Goal: Task Accomplishment & Management: Use online tool/utility

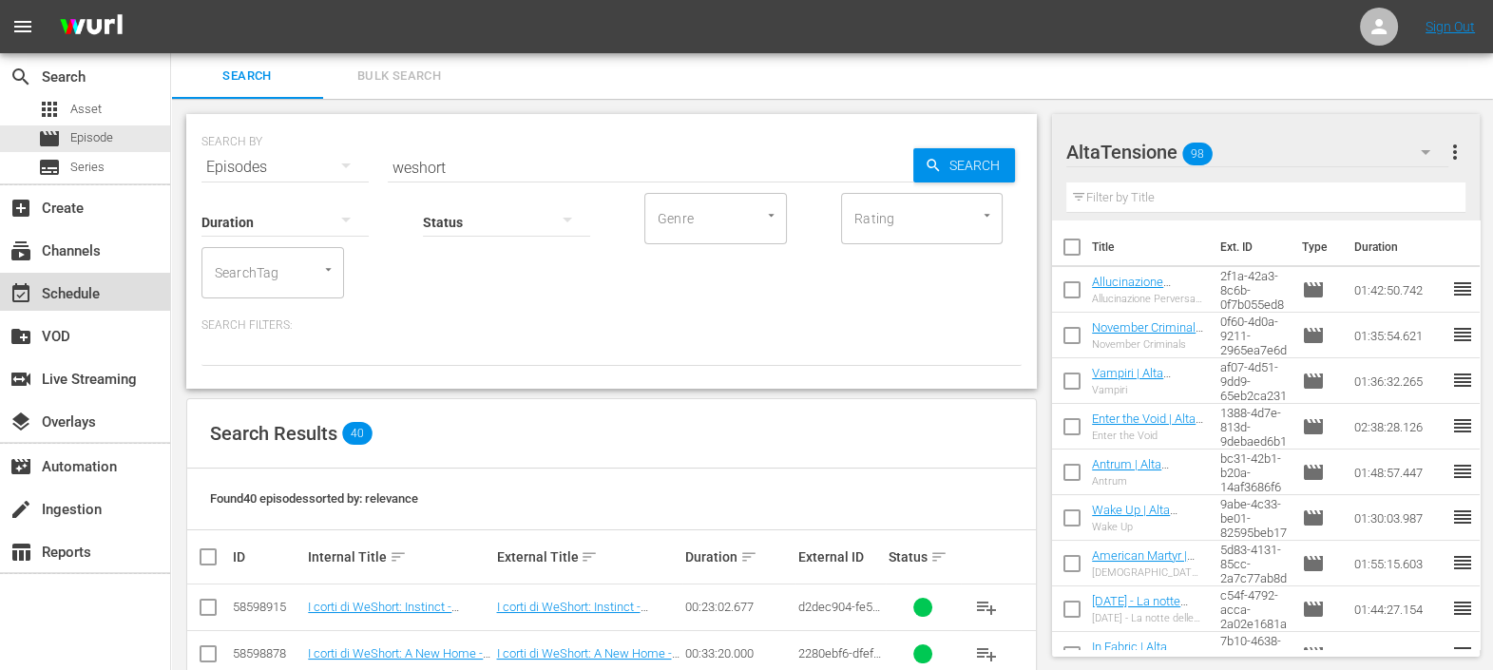
click at [88, 297] on div "event_available Schedule" at bounding box center [53, 290] width 106 height 17
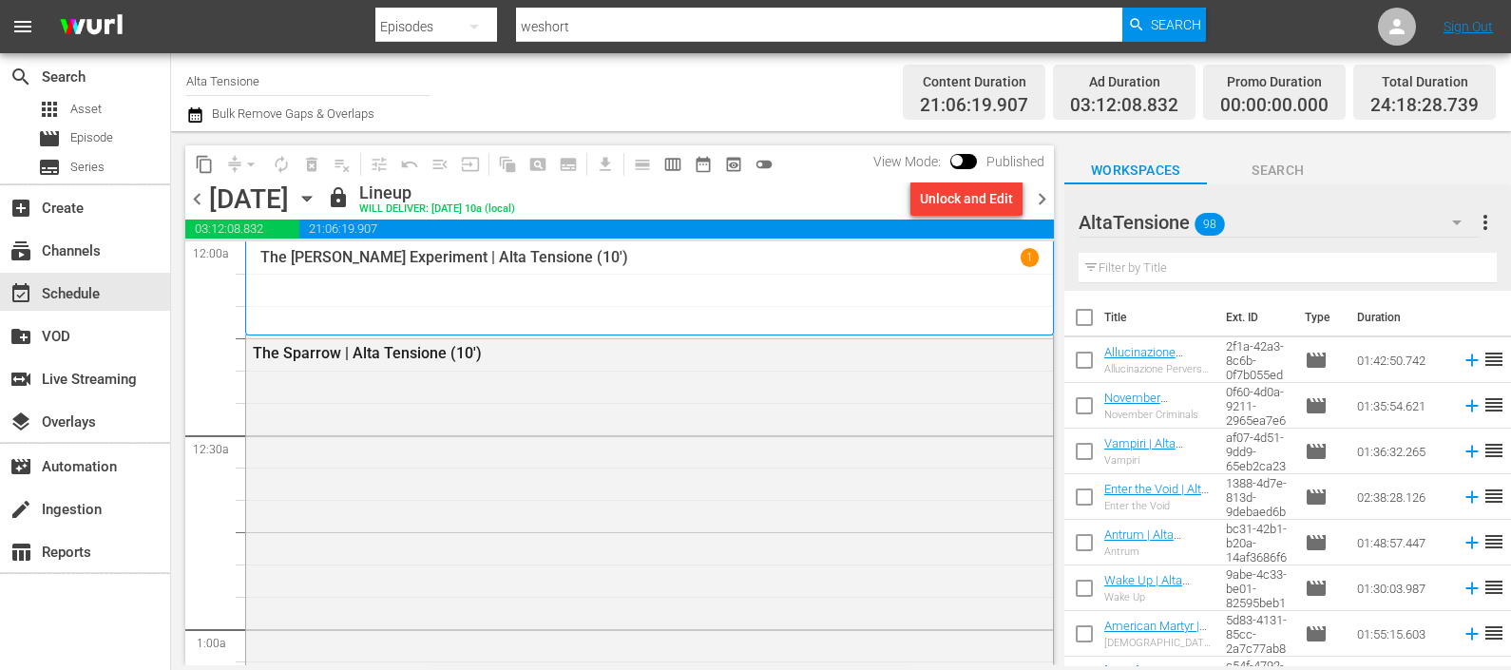
click at [1033, 200] on span "chevron_right" at bounding box center [1042, 199] width 24 height 24
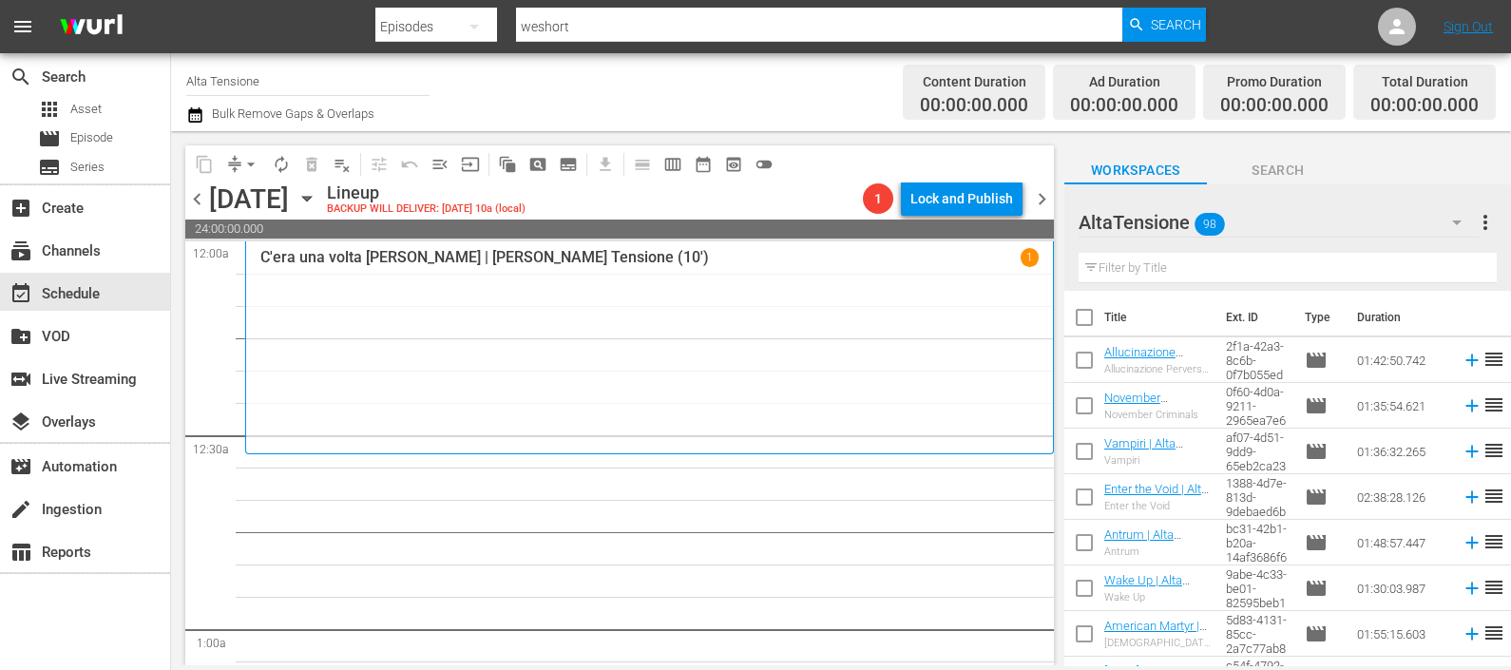
click at [1170, 264] on input "text" at bounding box center [1288, 268] width 418 height 30
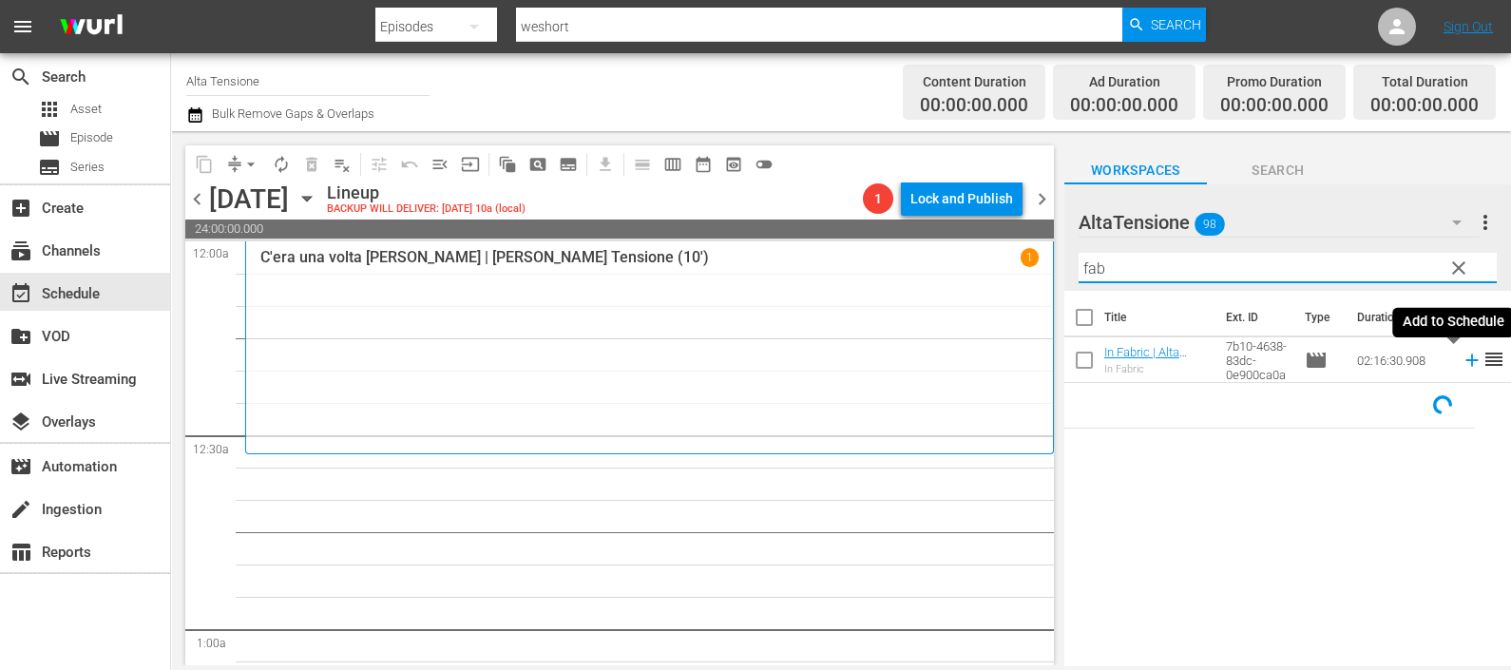
click at [1462, 358] on icon at bounding box center [1472, 360] width 21 height 21
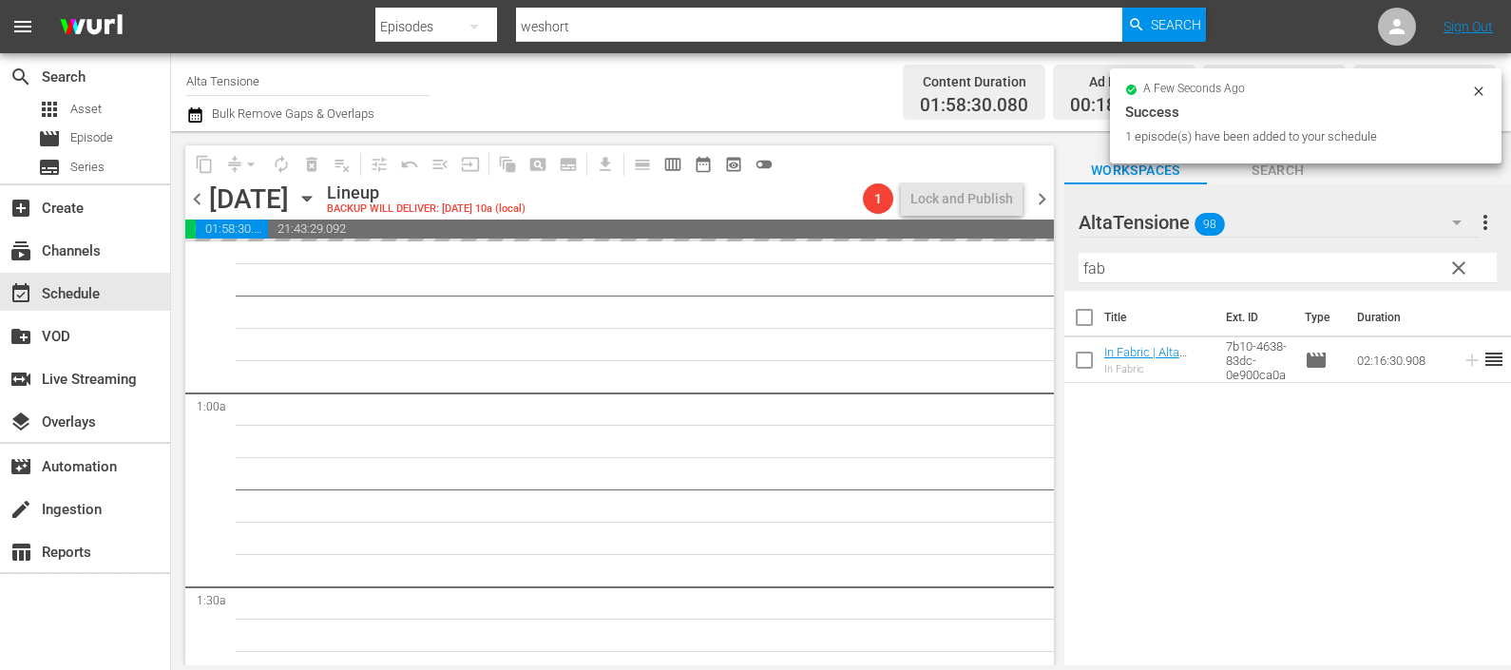
scroll to position [237, 0]
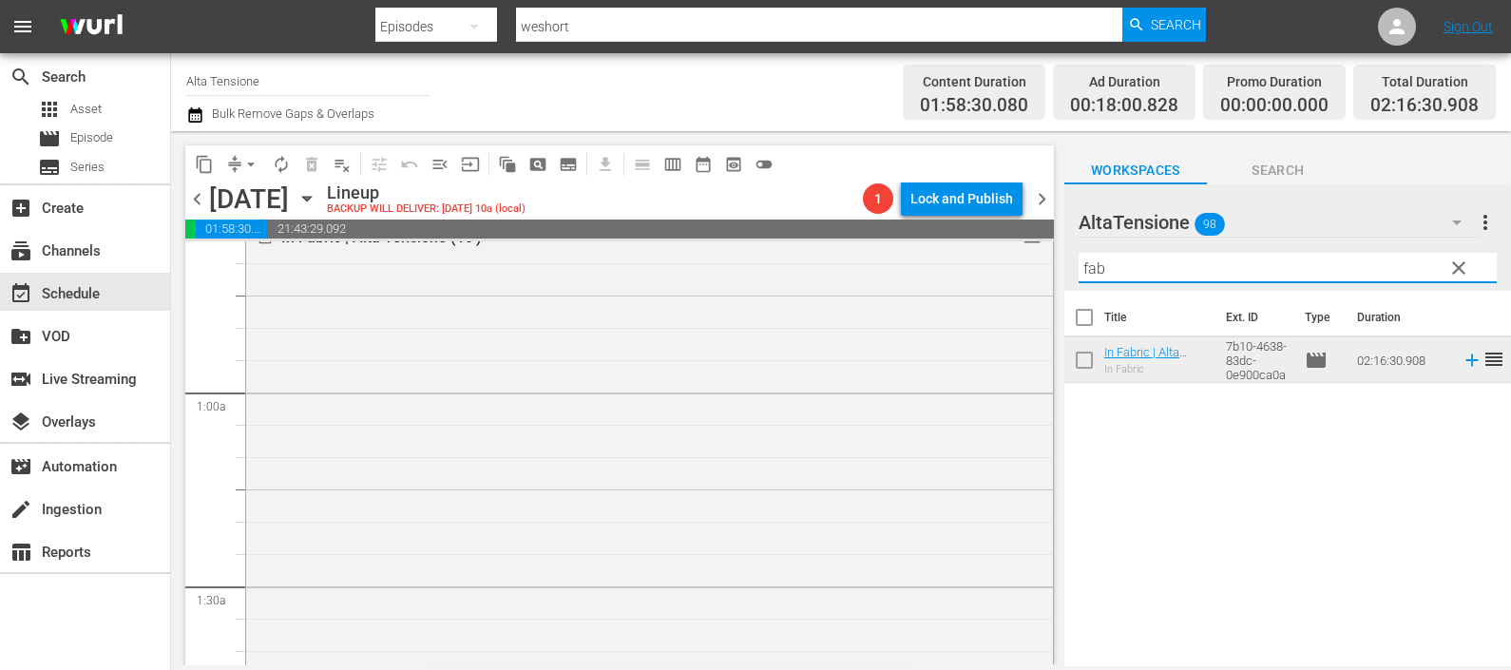
drag, startPoint x: 1124, startPoint y: 268, endPoint x: 1052, endPoint y: 264, distance: 72.3
click at [1052, 264] on div "content_copy compress arrow_drop_down autorenew_outlined delete_forever_outline…" at bounding box center [841, 398] width 1340 height 534
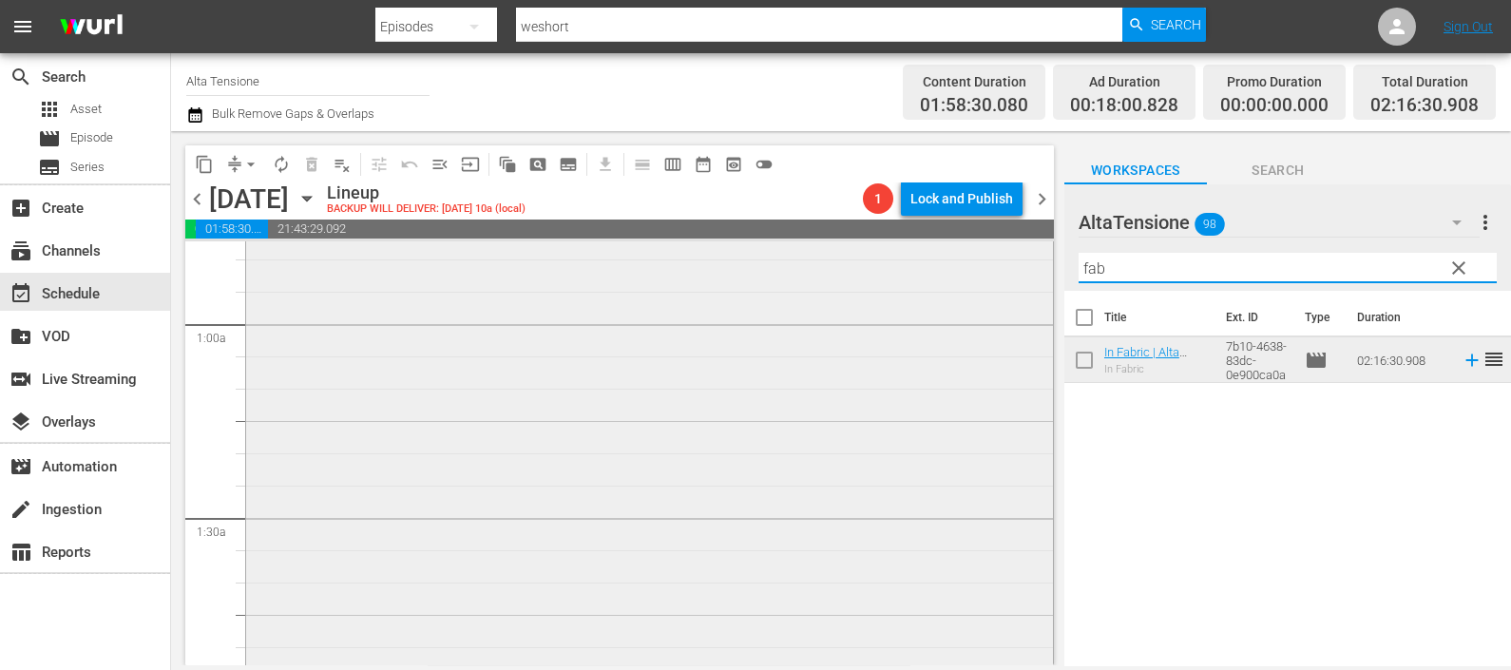
scroll to position [474, 0]
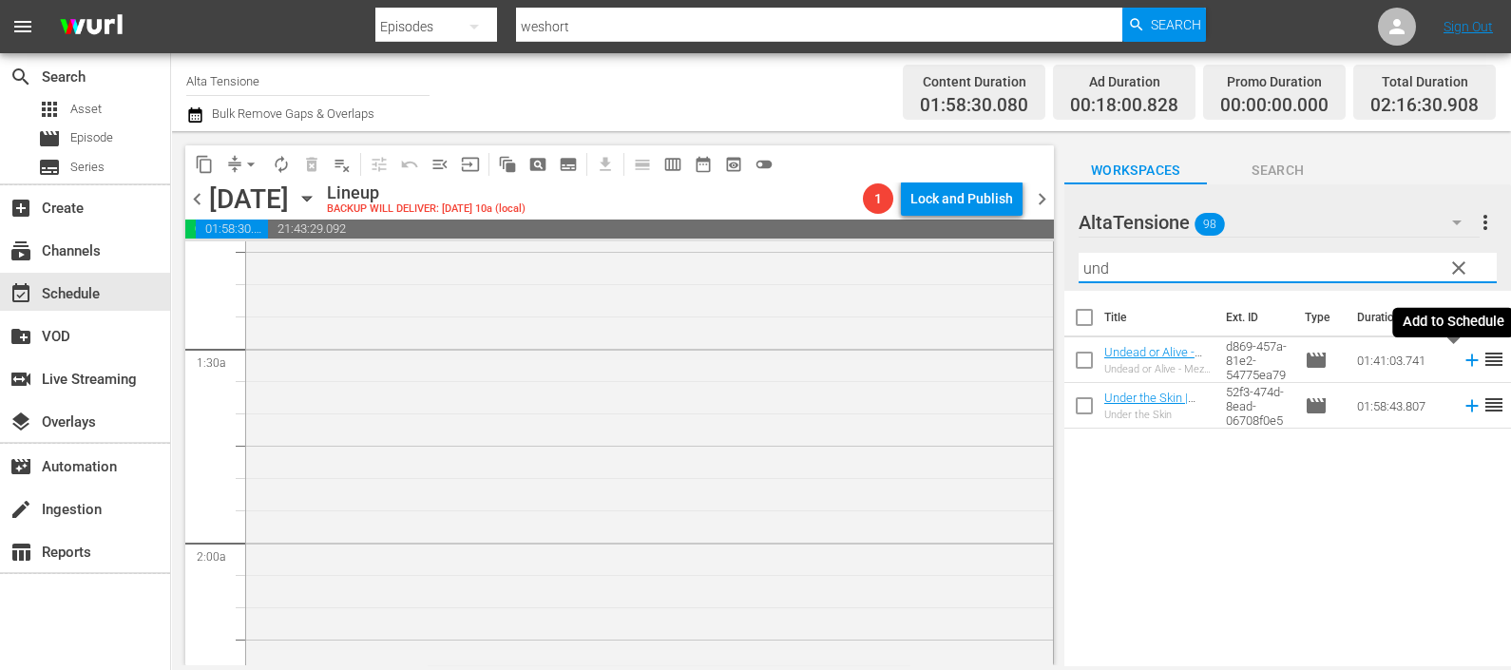
click at [1462, 355] on icon at bounding box center [1472, 360] width 21 height 21
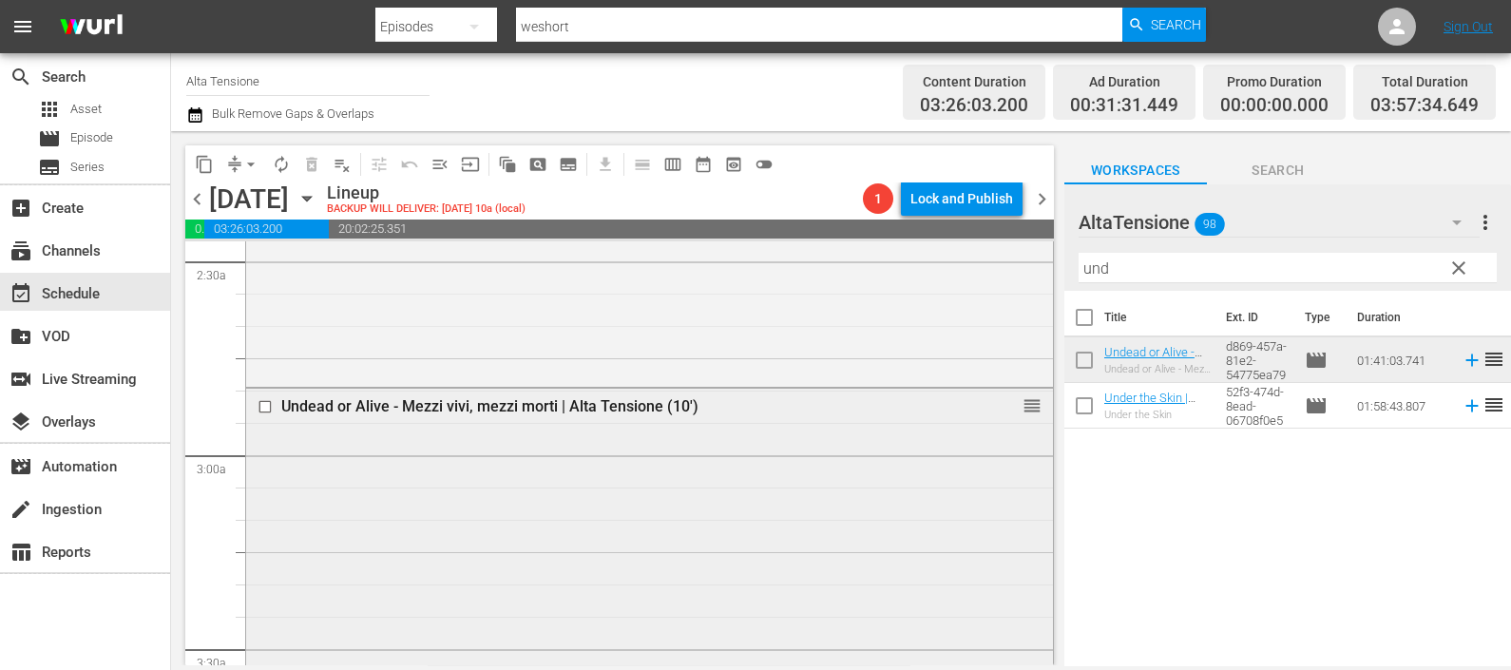
scroll to position [949, 0]
drag, startPoint x: 1147, startPoint y: 259, endPoint x: 1038, endPoint y: 260, distance: 109.3
click at [1041, 262] on div "content_copy compress arrow_drop_down autorenew_outlined delete_forever_outline…" at bounding box center [841, 398] width 1340 height 534
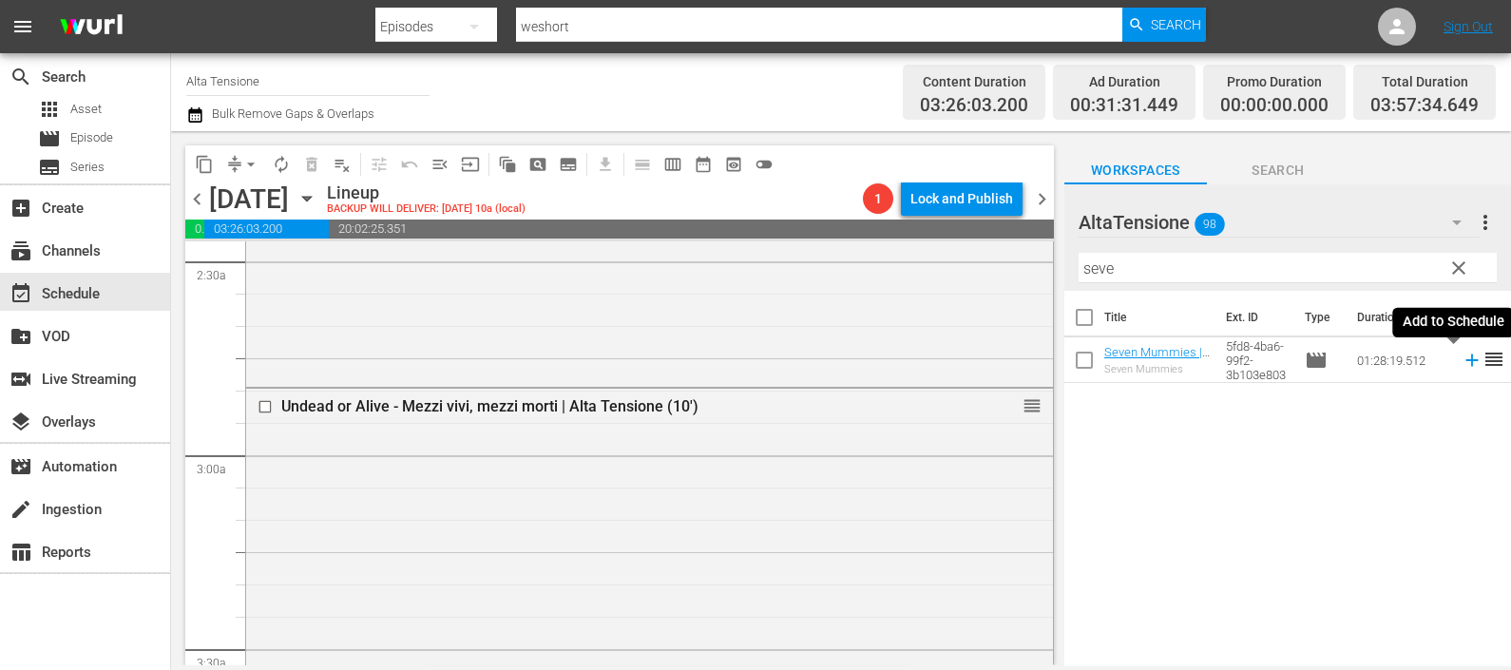
click at [1462, 359] on icon at bounding box center [1472, 360] width 21 height 21
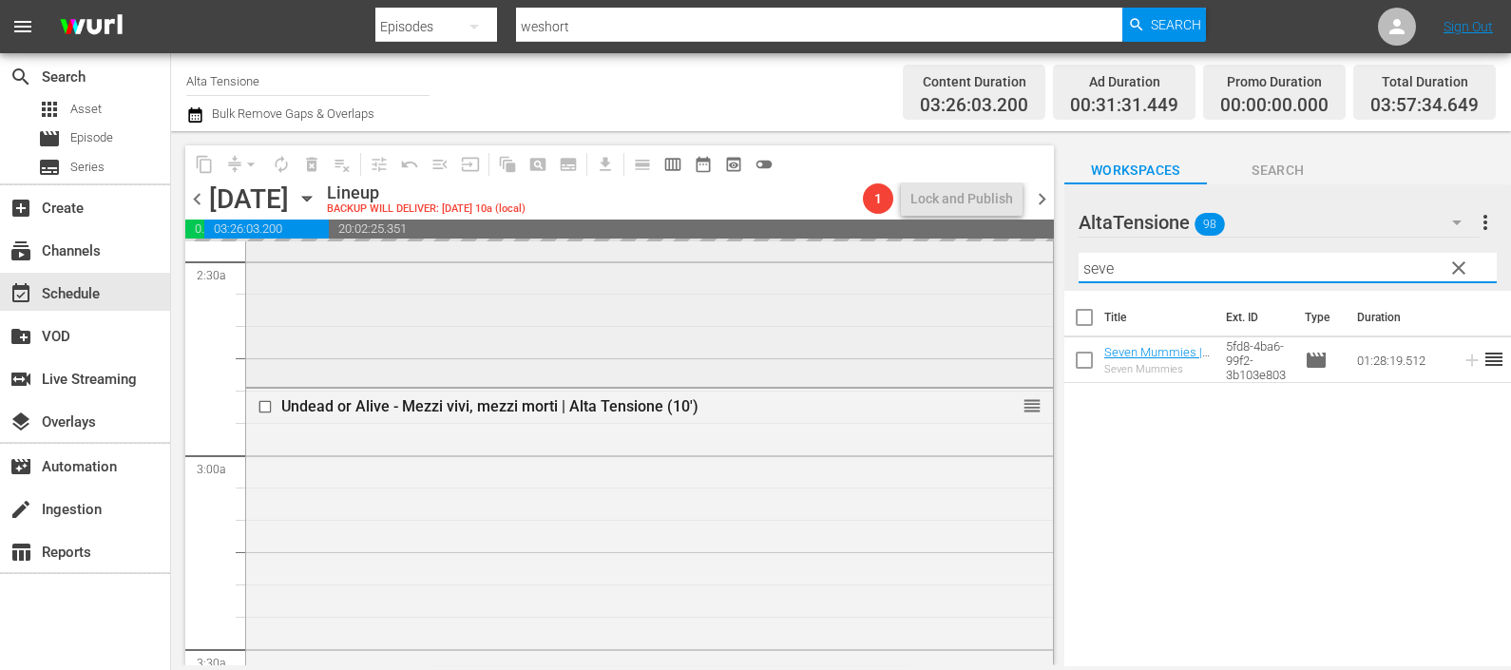
click at [988, 272] on div "content_copy compress arrow_drop_down autorenew_outlined delete_forever_outline…" at bounding box center [841, 398] width 1340 height 534
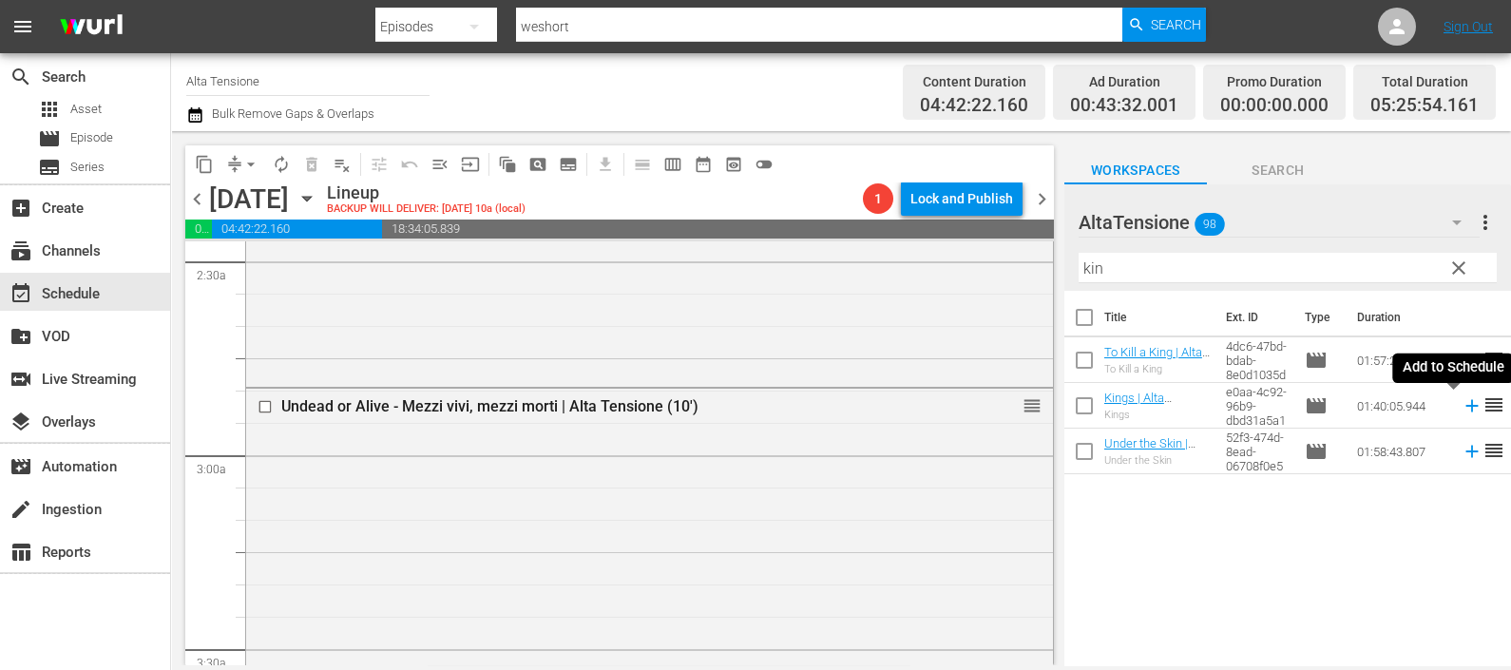
click at [1462, 399] on icon at bounding box center [1472, 405] width 21 height 21
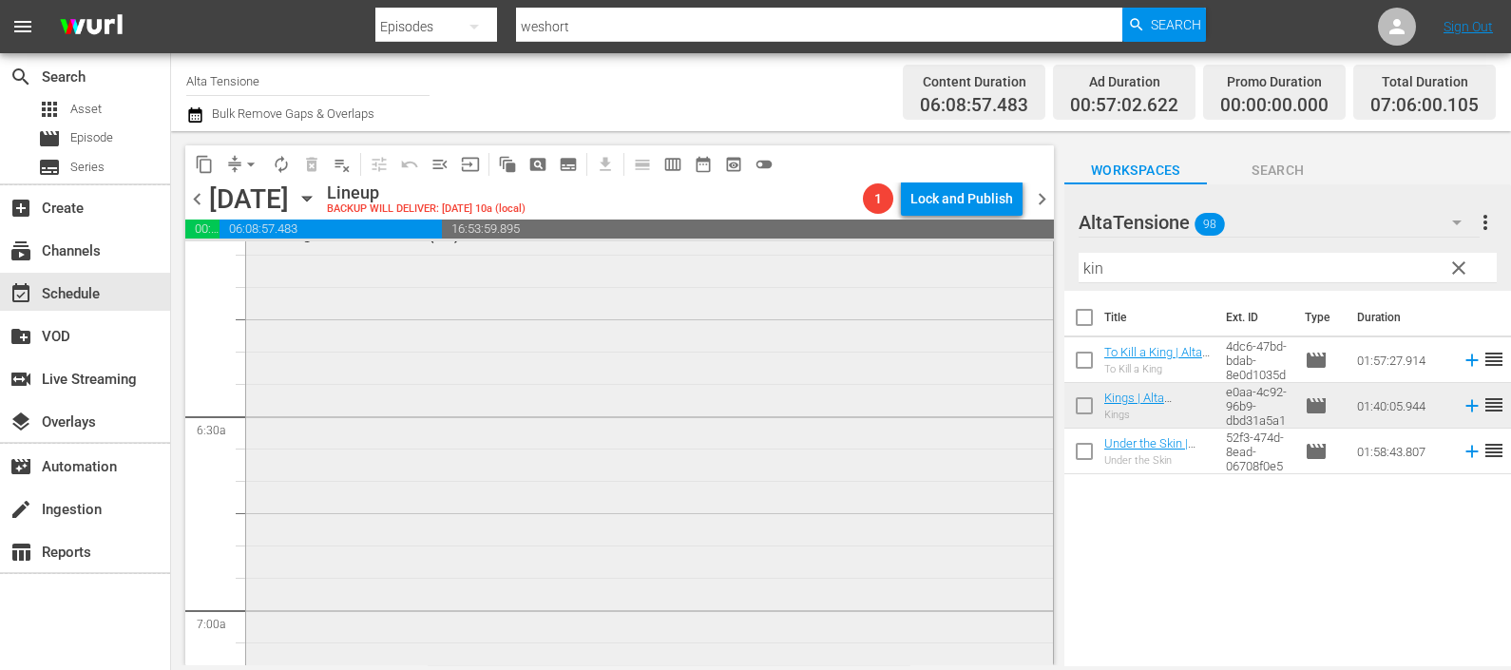
scroll to position [2851, 0]
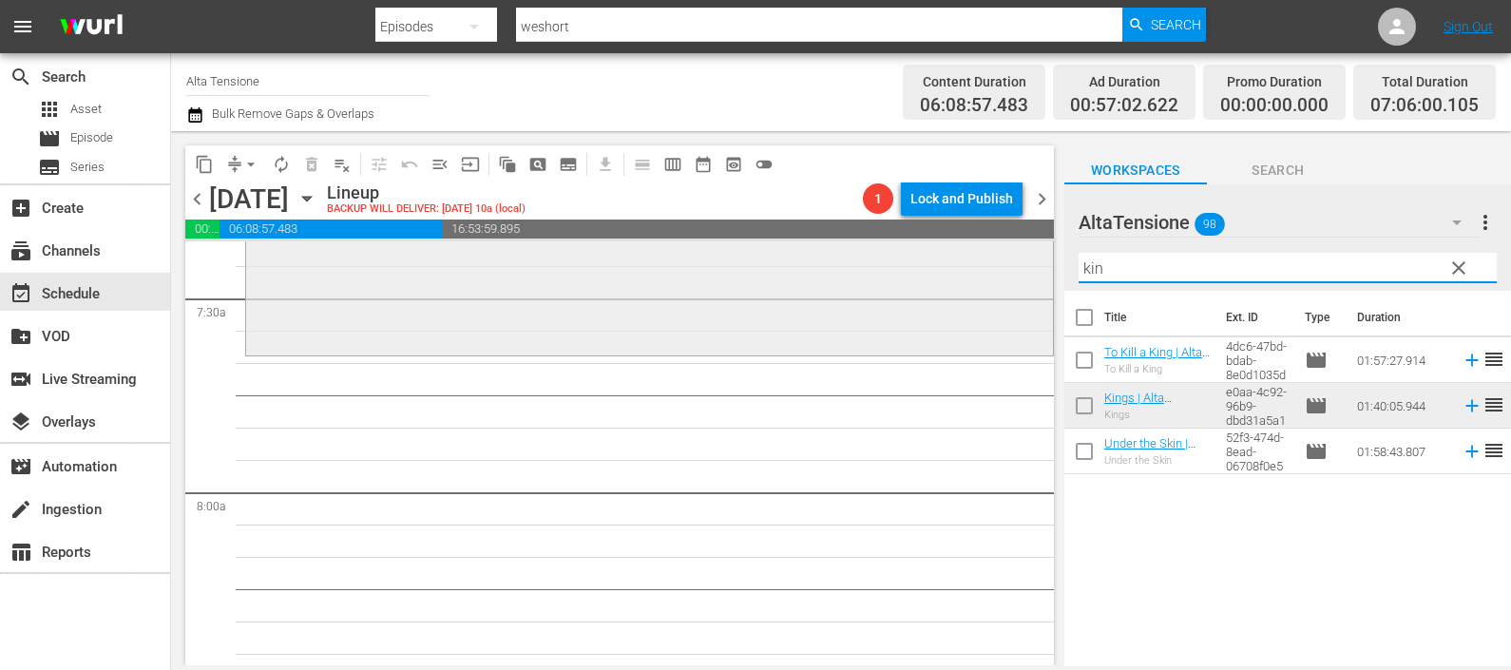
drag, startPoint x: 1128, startPoint y: 263, endPoint x: 1005, endPoint y: 257, distance: 123.7
click at [1012, 268] on div "content_copy compress arrow_drop_down autorenew_outlined delete_forever_outline…" at bounding box center [841, 398] width 1340 height 534
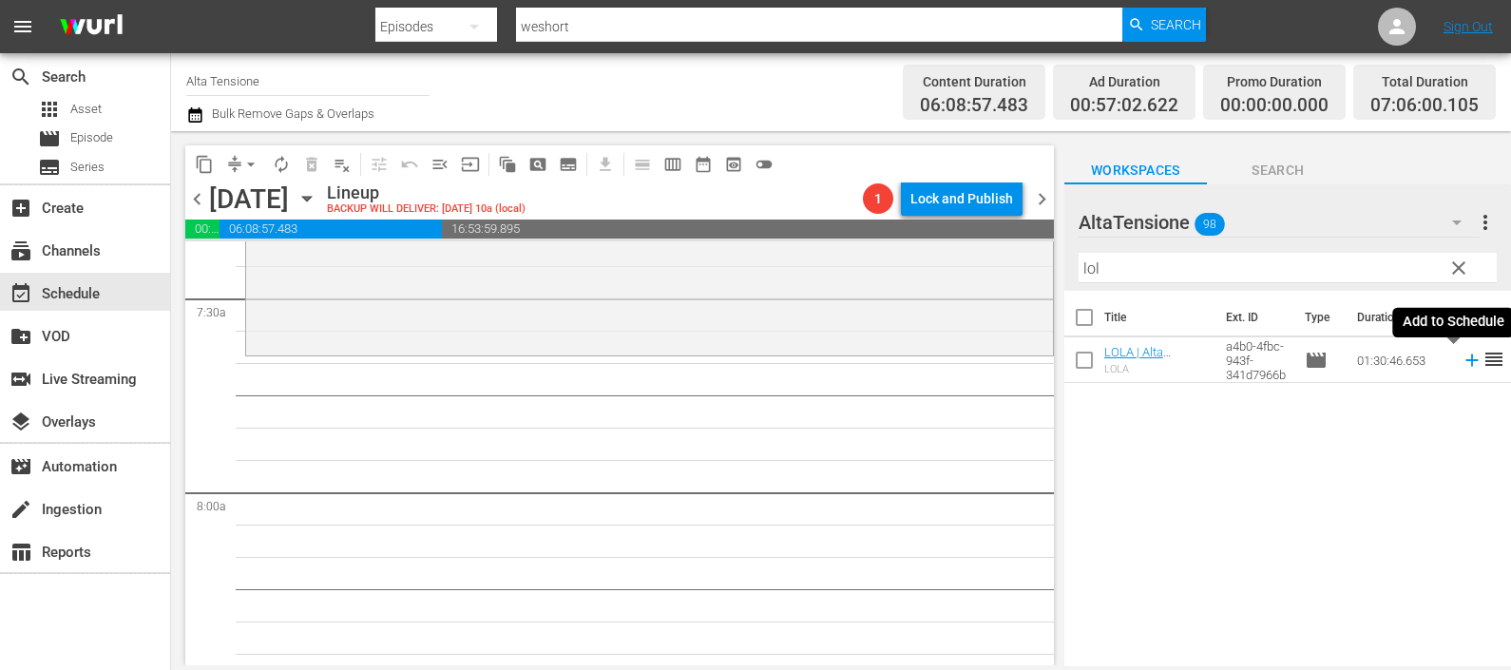
click at [1462, 364] on icon at bounding box center [1472, 360] width 21 height 21
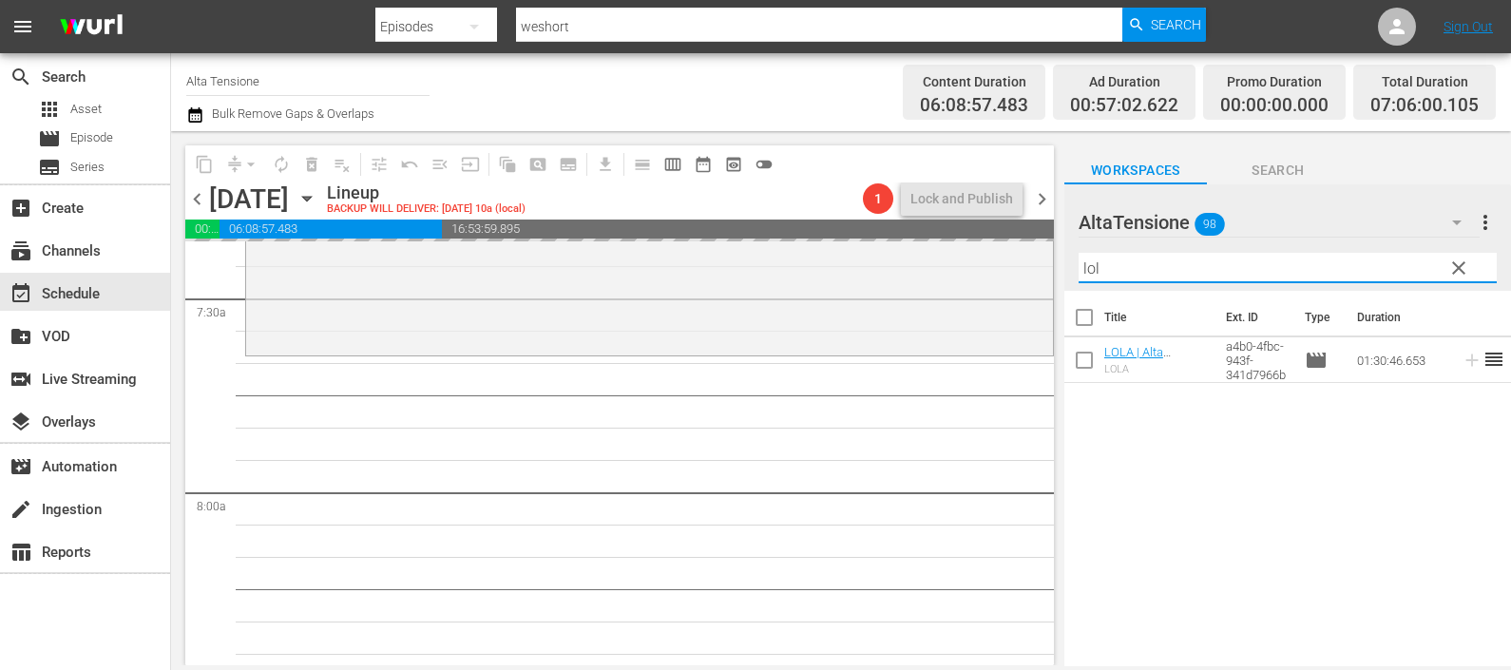
click at [1017, 272] on div "content_copy compress arrow_drop_down autorenew_outlined delete_forever_outline…" at bounding box center [841, 398] width 1340 height 534
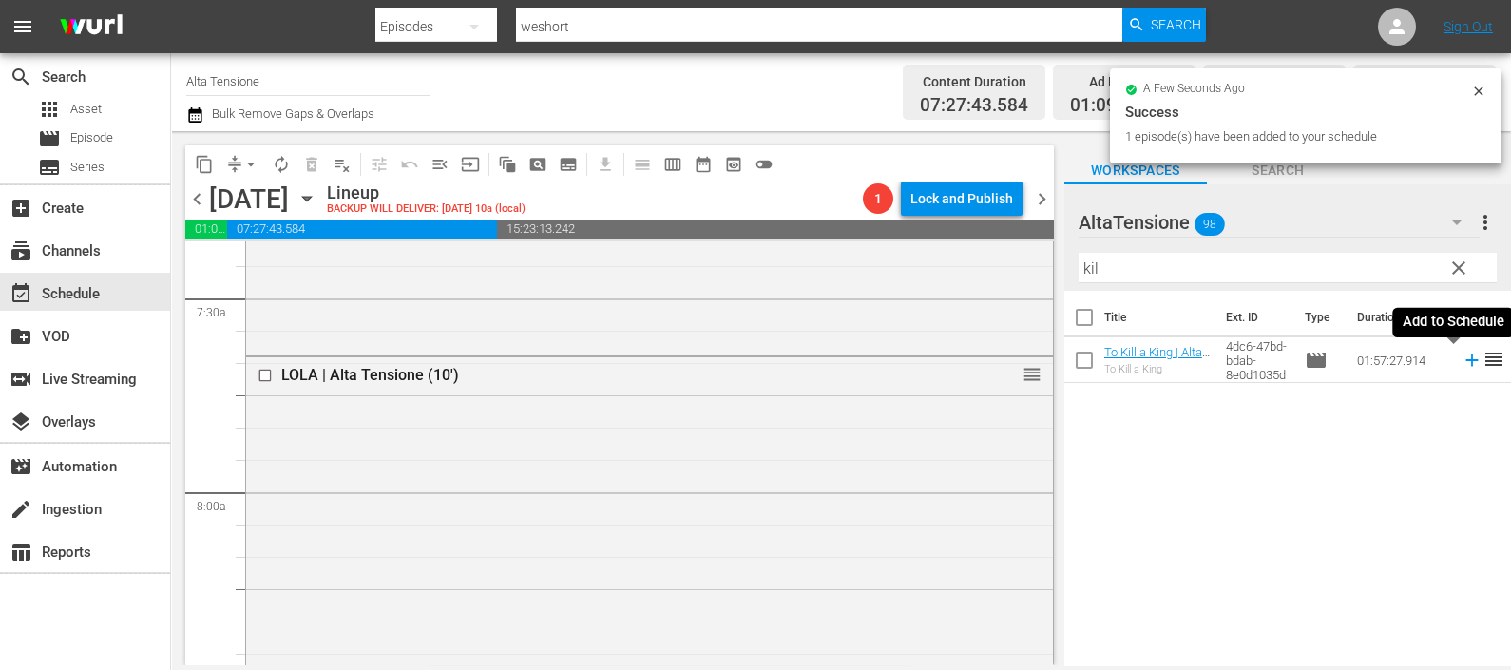
click at [1462, 356] on icon at bounding box center [1472, 360] width 21 height 21
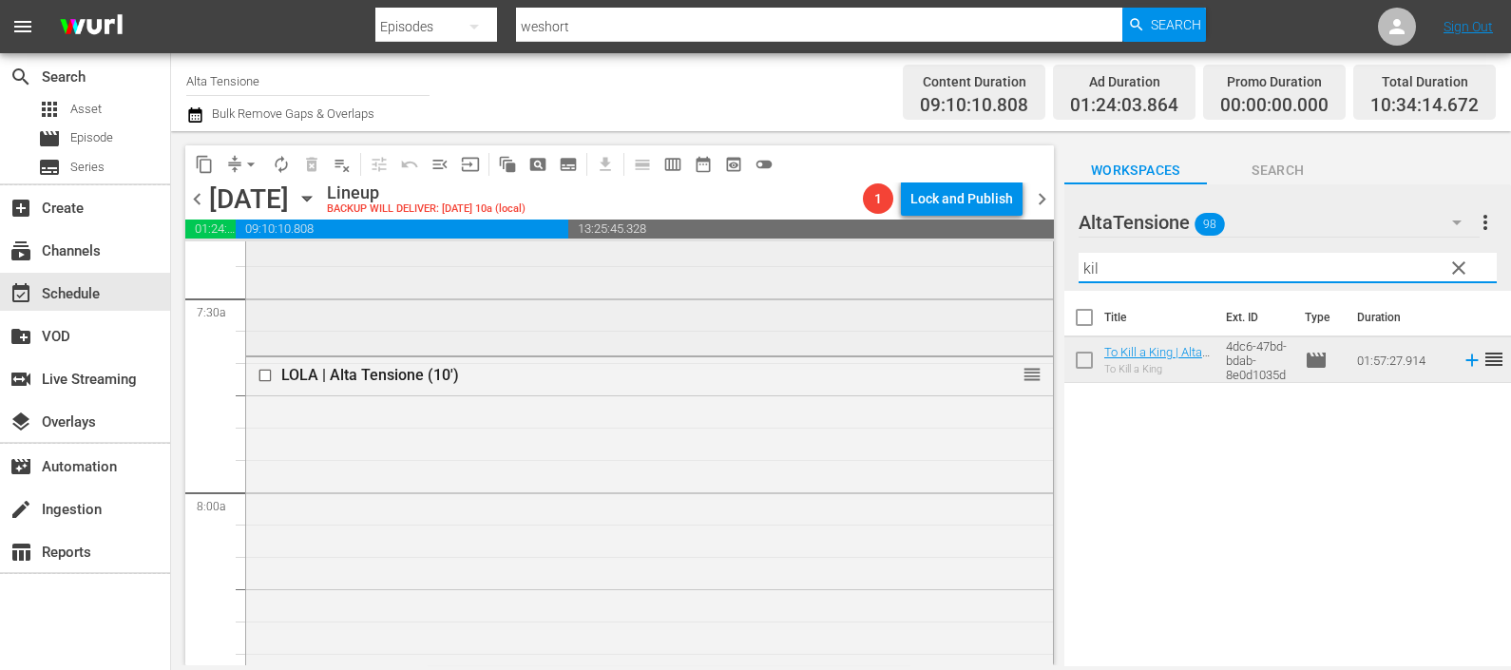
drag, startPoint x: 1136, startPoint y: 262, endPoint x: 1021, endPoint y: 264, distance: 115.0
click at [1021, 264] on div "content_copy compress arrow_drop_down autorenew_outlined delete_forever_outline…" at bounding box center [841, 398] width 1340 height 534
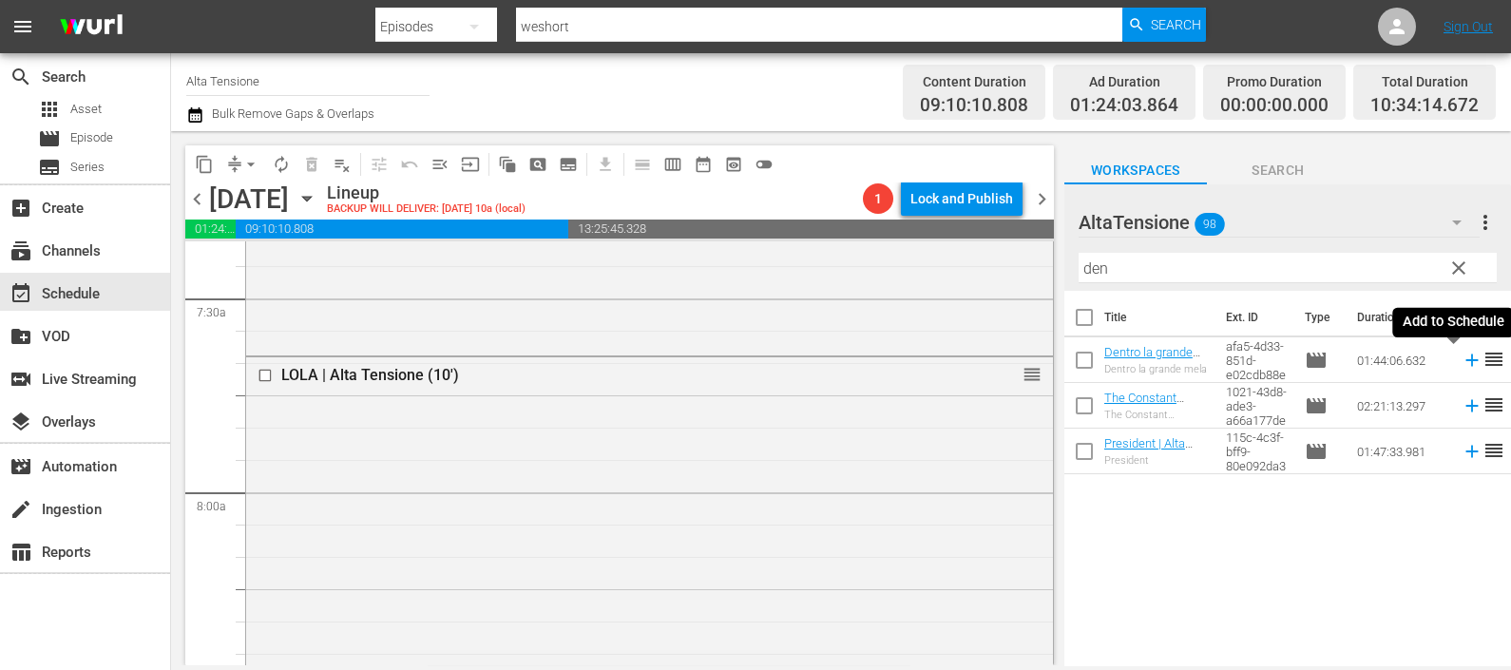
click at [1462, 363] on icon at bounding box center [1472, 360] width 21 height 21
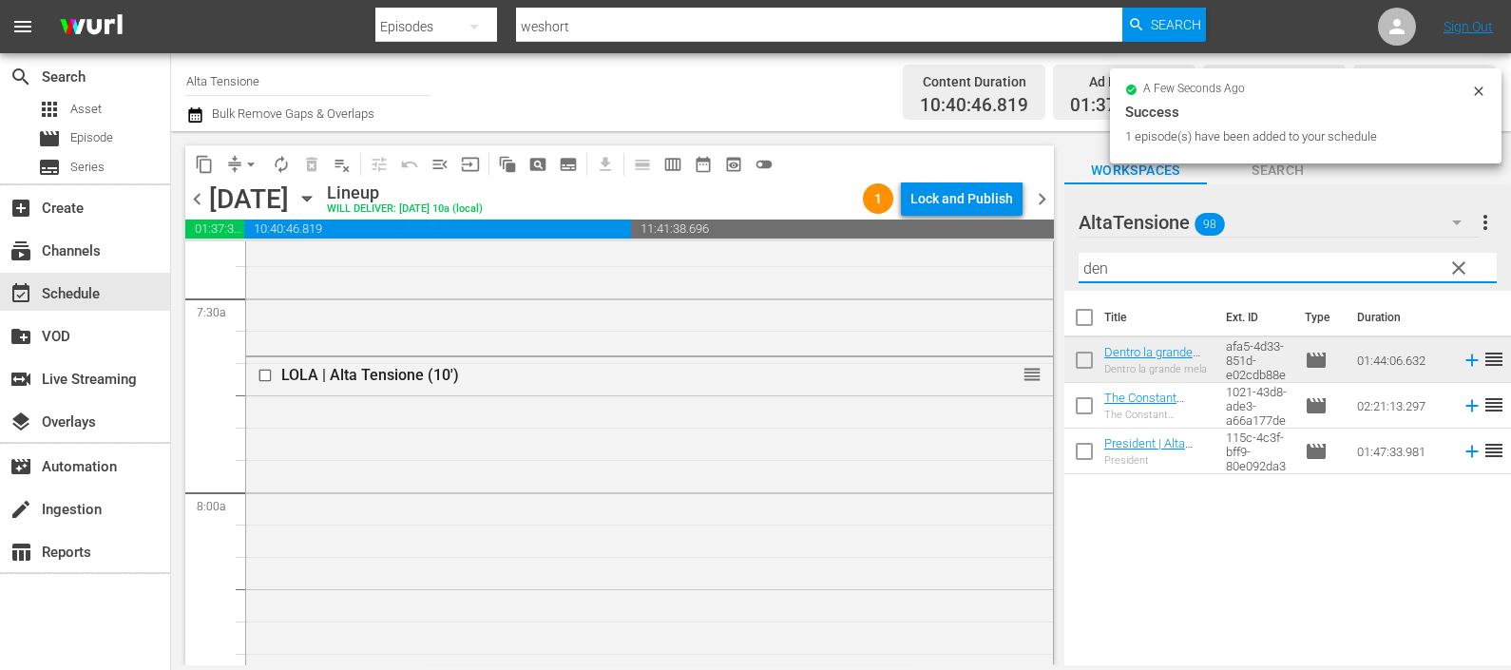
drag, startPoint x: 1141, startPoint y: 272, endPoint x: 1056, endPoint y: 265, distance: 85.8
click at [1056, 265] on div "content_copy compress arrow_drop_down autorenew_outlined delete_forever_outline…" at bounding box center [841, 398] width 1340 height 534
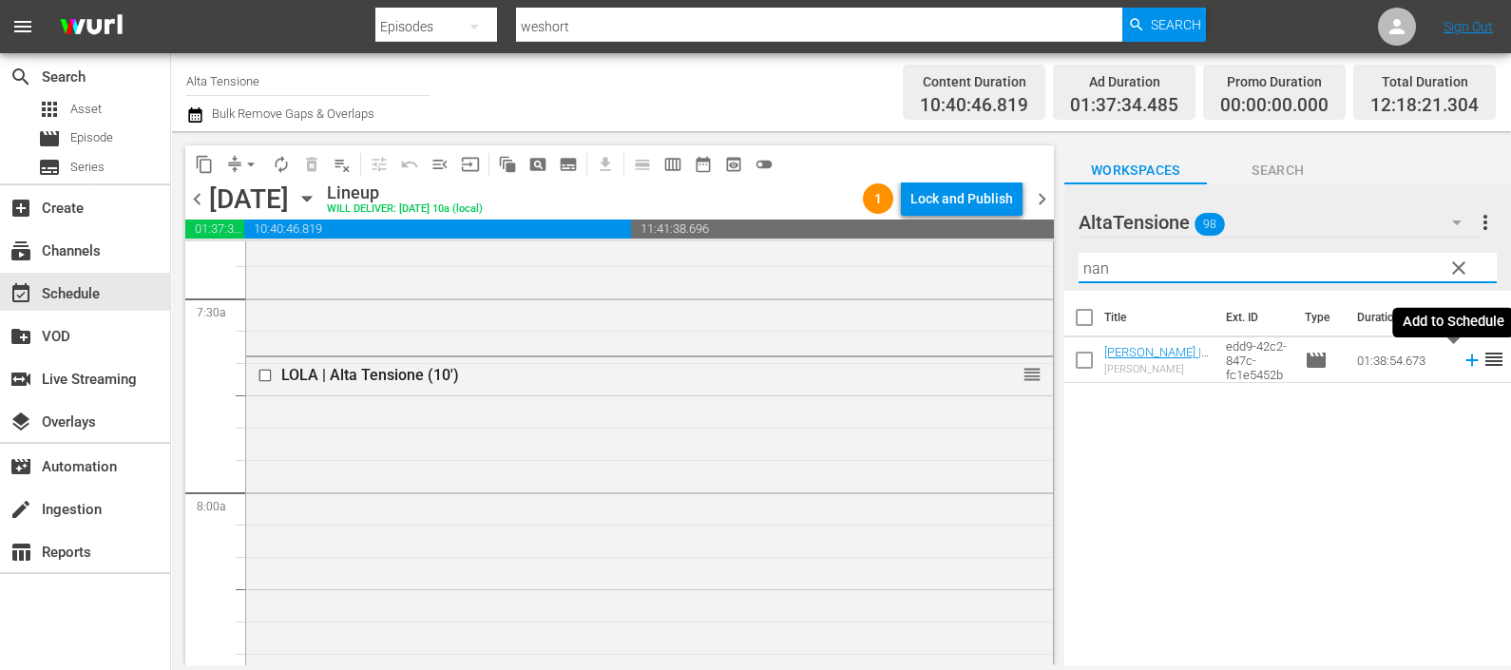
click at [1466, 360] on icon at bounding box center [1472, 361] width 12 height 12
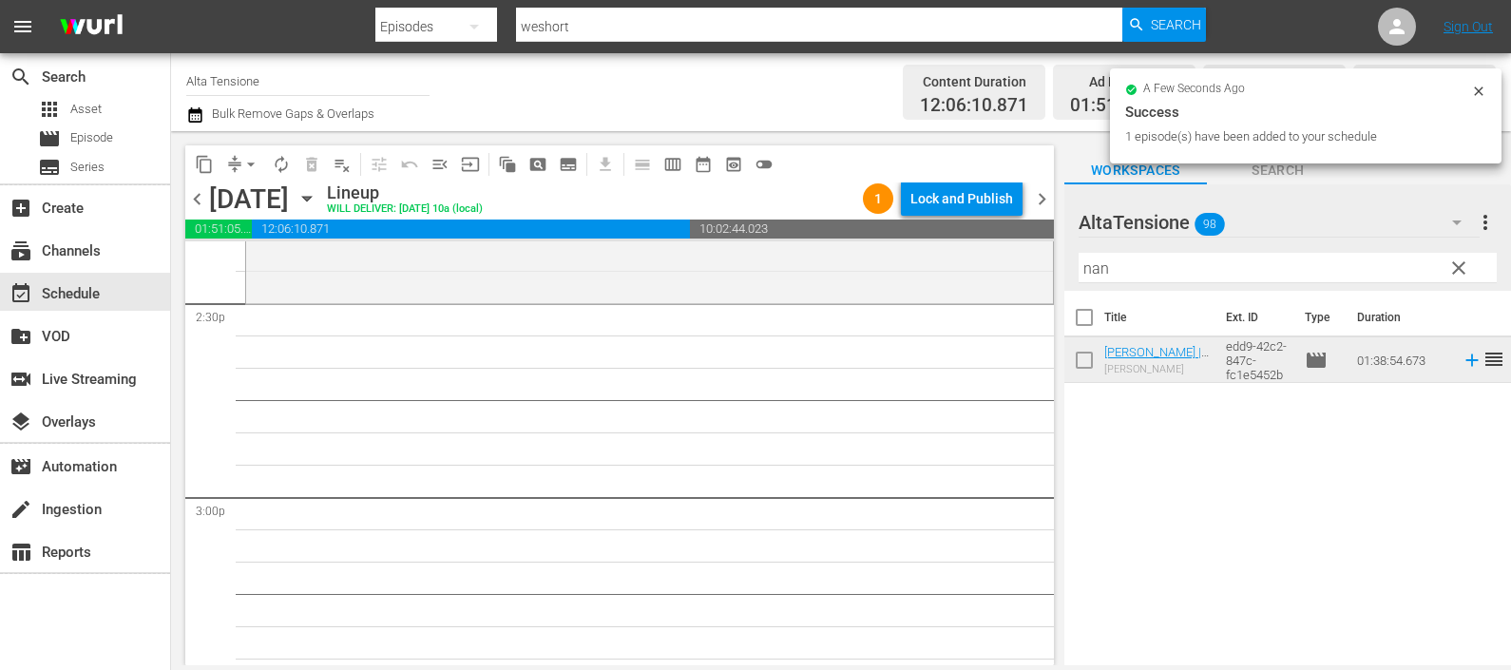
scroll to position [5584, 0]
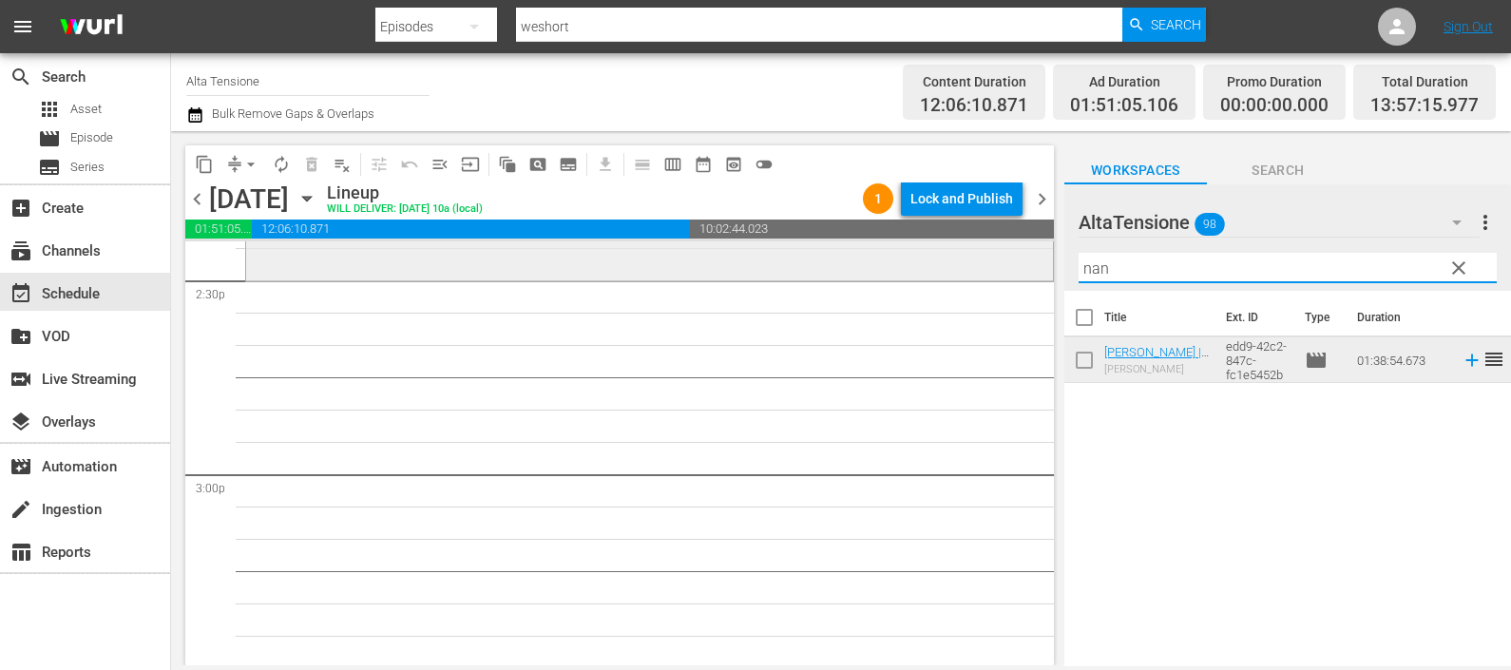
drag, startPoint x: 1114, startPoint y: 260, endPoint x: 1012, endPoint y: 269, distance: 102.1
click at [1012, 269] on div "content_copy compress arrow_drop_down autorenew_outlined delete_forever_outline…" at bounding box center [841, 398] width 1340 height 534
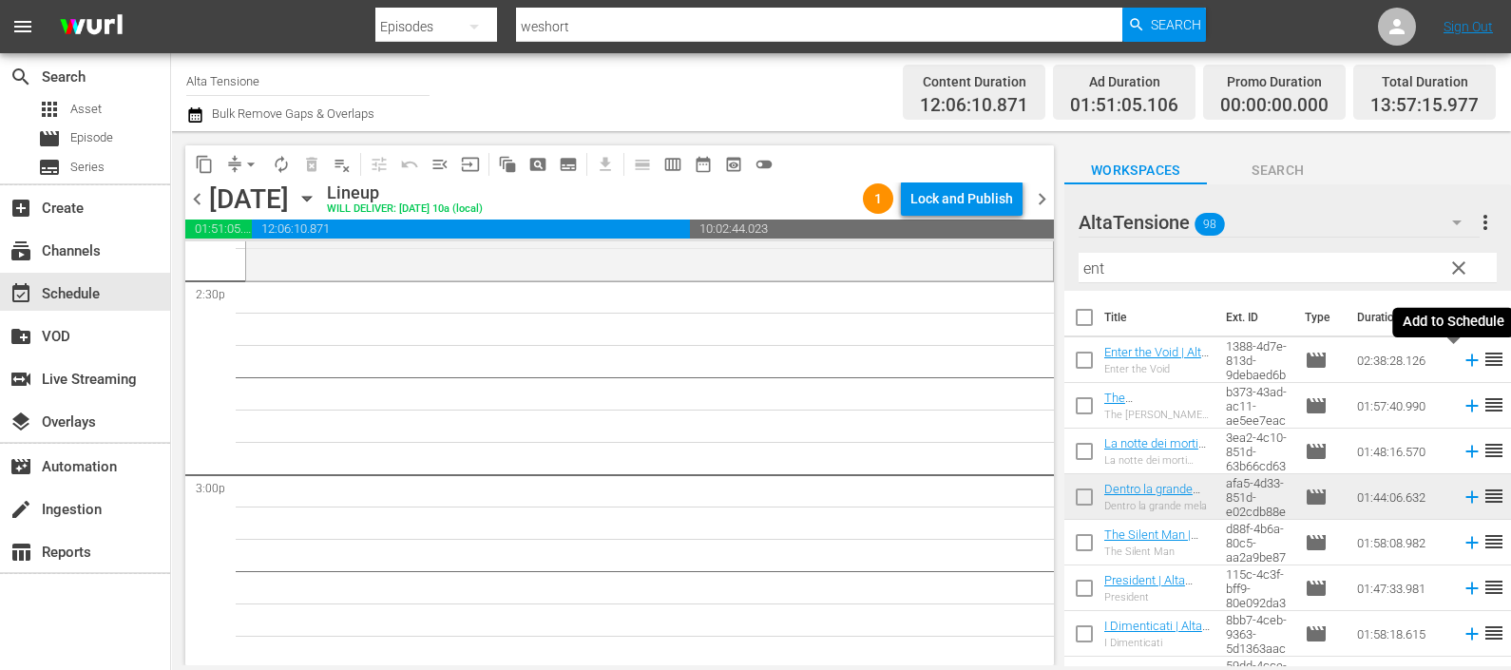
drag, startPoint x: 1462, startPoint y: 359, endPoint x: 1430, endPoint y: 352, distance: 32.3
click at [1462, 359] on icon at bounding box center [1472, 360] width 21 height 21
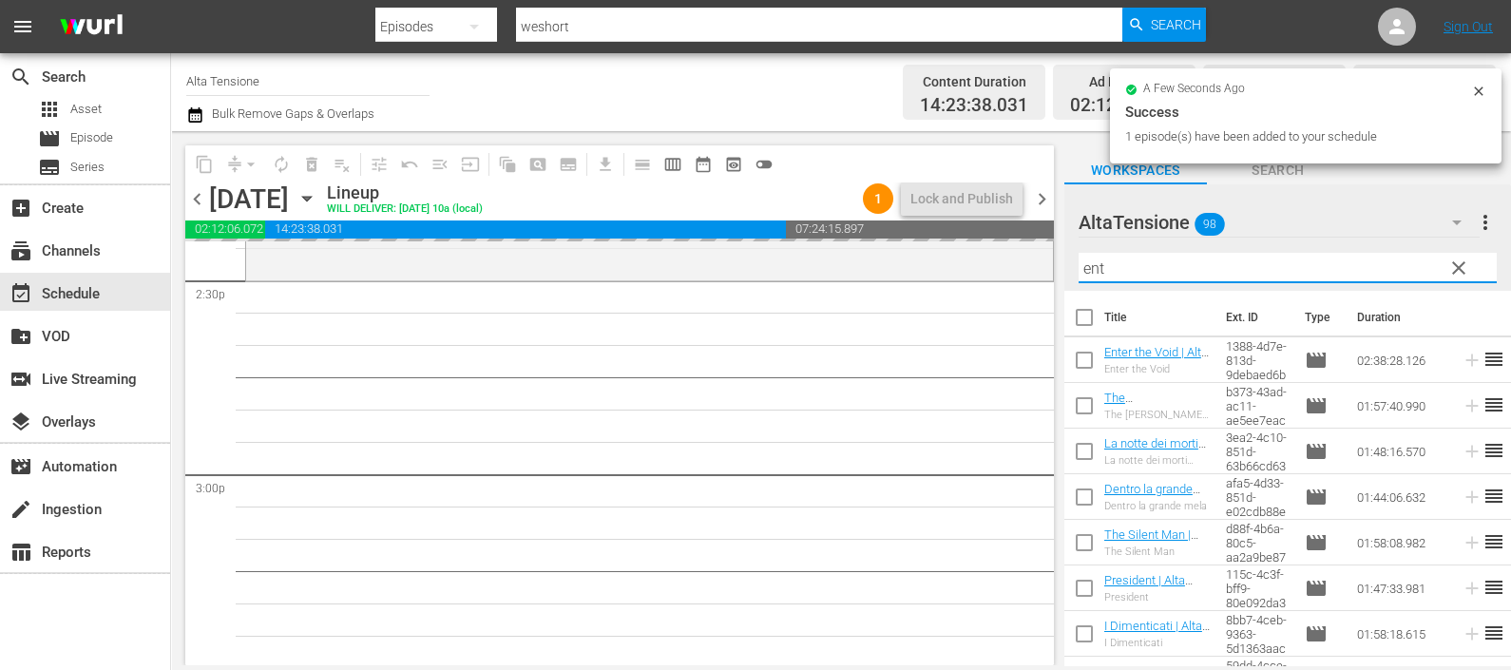
drag, startPoint x: 1098, startPoint y: 256, endPoint x: 1052, endPoint y: 259, distance: 45.7
click at [1052, 259] on div "content_copy compress arrow_drop_down autorenew_outlined delete_forever_outline…" at bounding box center [841, 398] width 1340 height 534
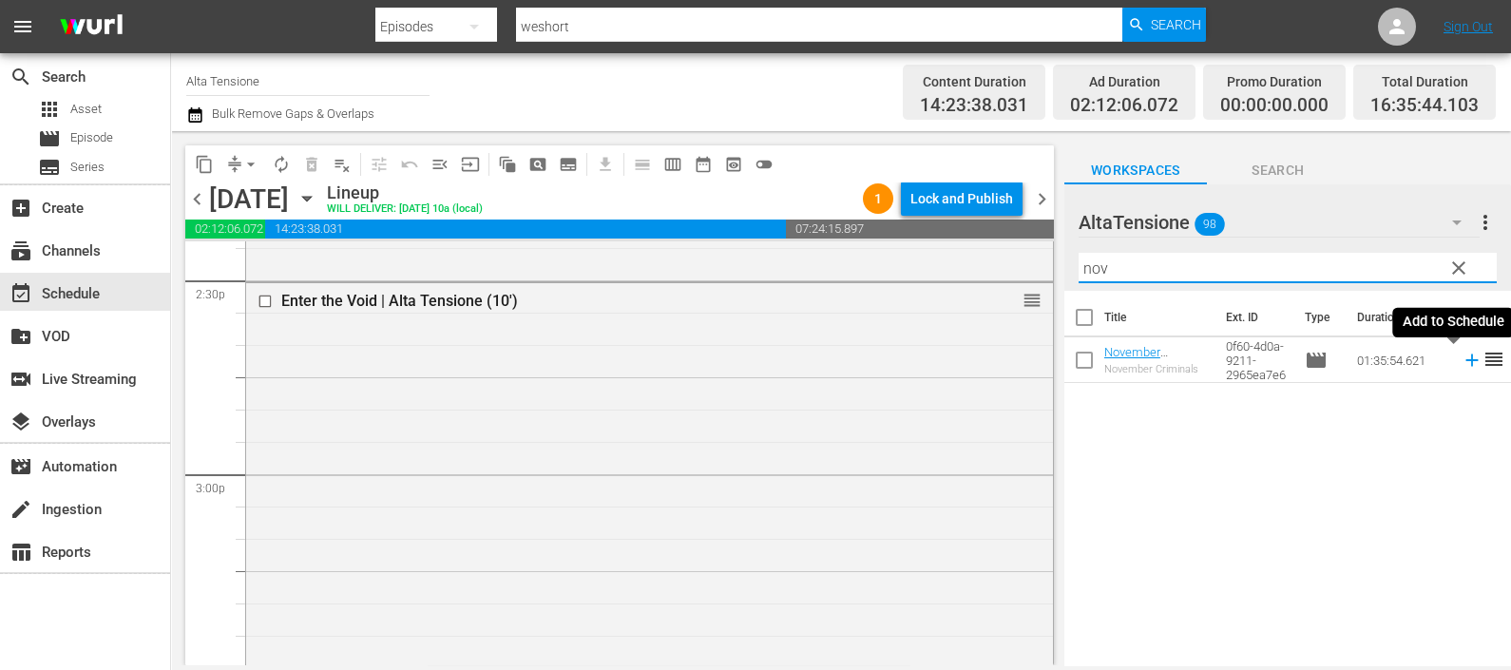
drag, startPoint x: 1455, startPoint y: 357, endPoint x: 1416, endPoint y: 361, distance: 39.2
click at [1462, 358] on icon at bounding box center [1472, 360] width 21 height 21
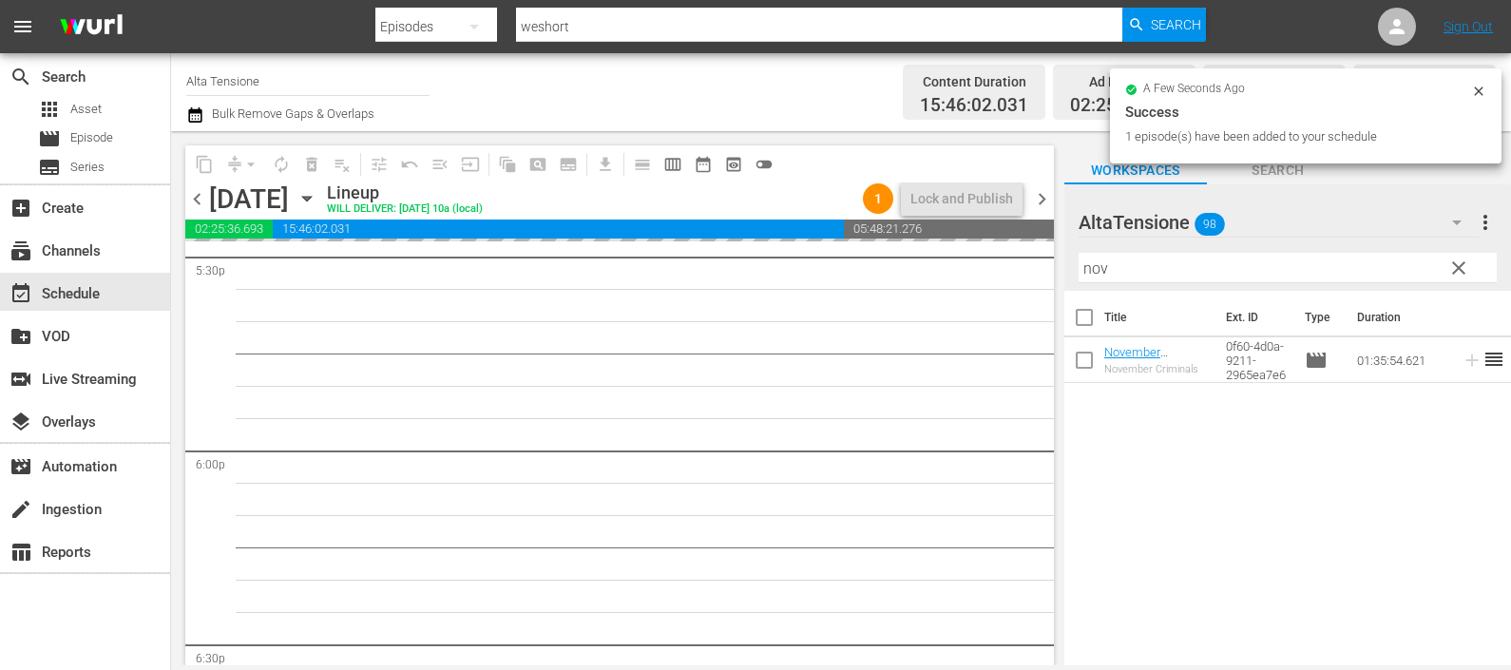
scroll to position [7127, 0]
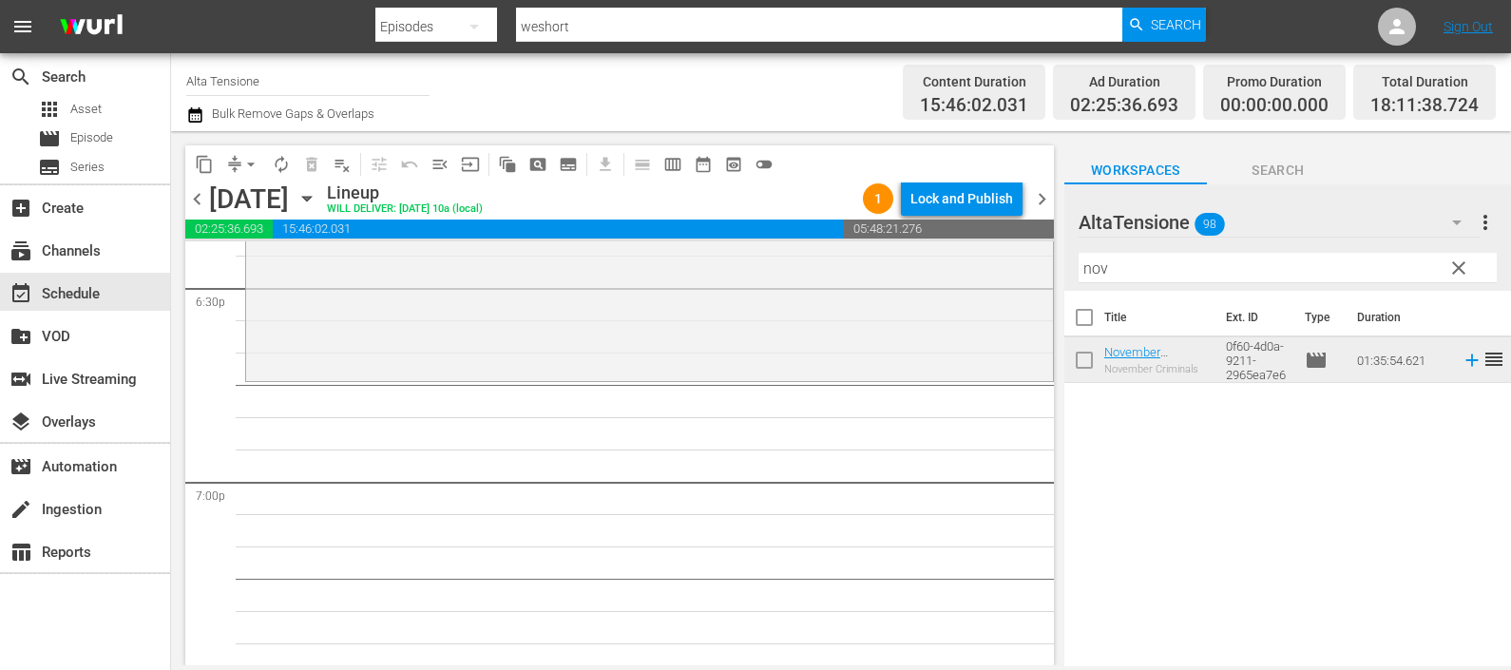
drag, startPoint x: 1123, startPoint y: 261, endPoint x: 1076, endPoint y: 247, distance: 49.6
click at [1076, 247] on div "AltaTensione 98 AltaTensione more_vert clear Filter by Title nov" at bounding box center [1287, 237] width 447 height 106
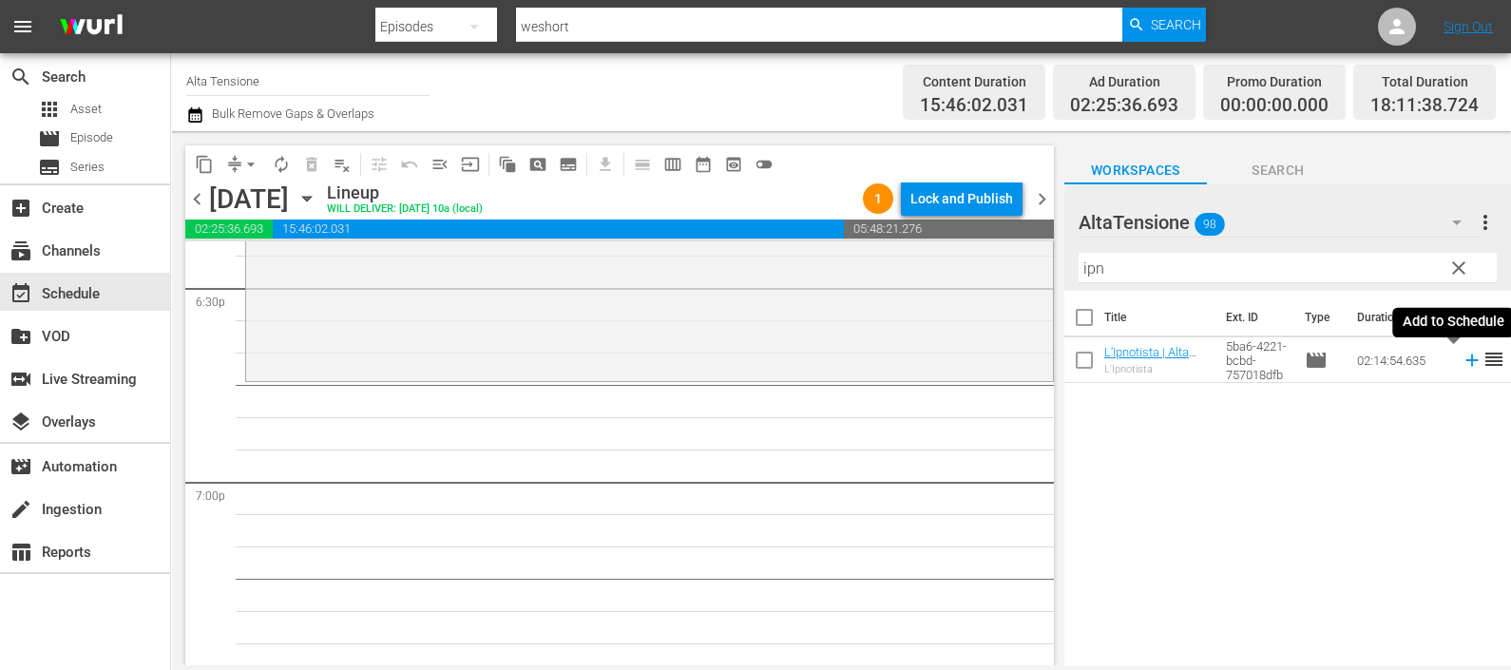
click at [1462, 352] on icon at bounding box center [1472, 360] width 21 height 21
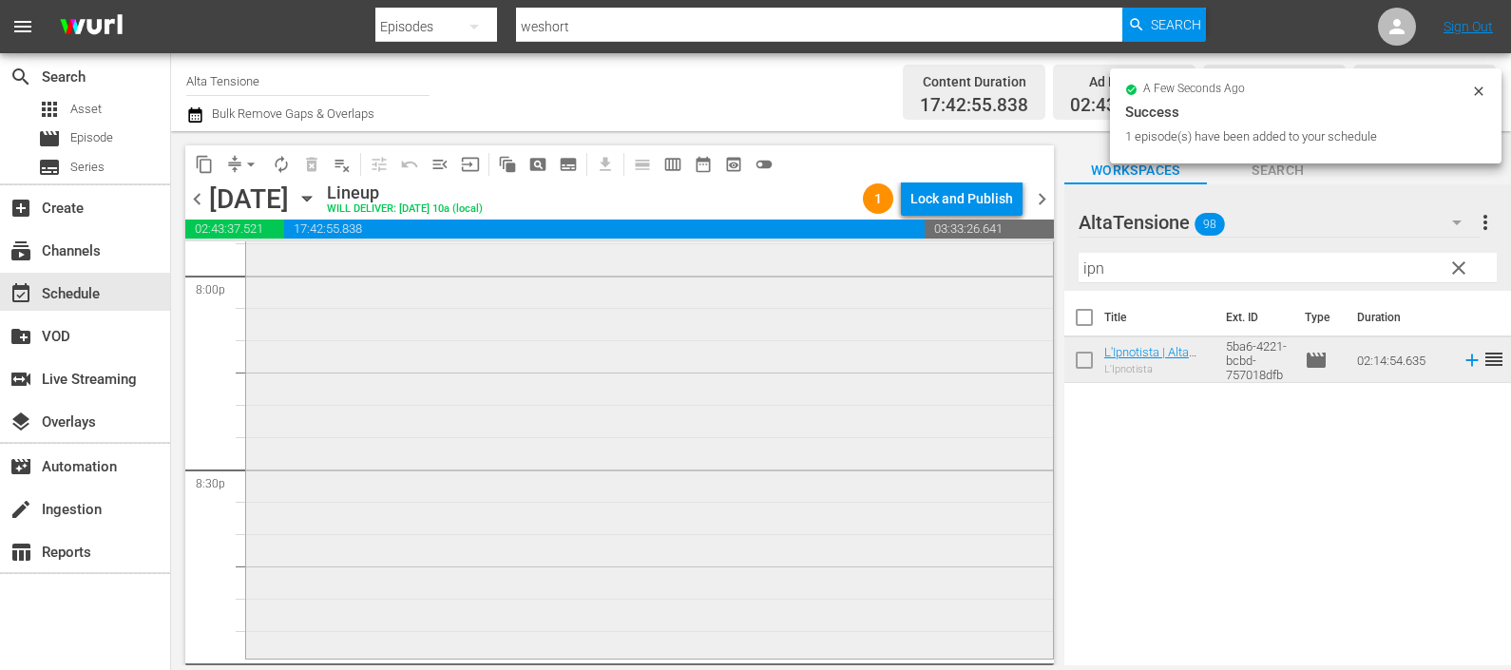
scroll to position [7960, 0]
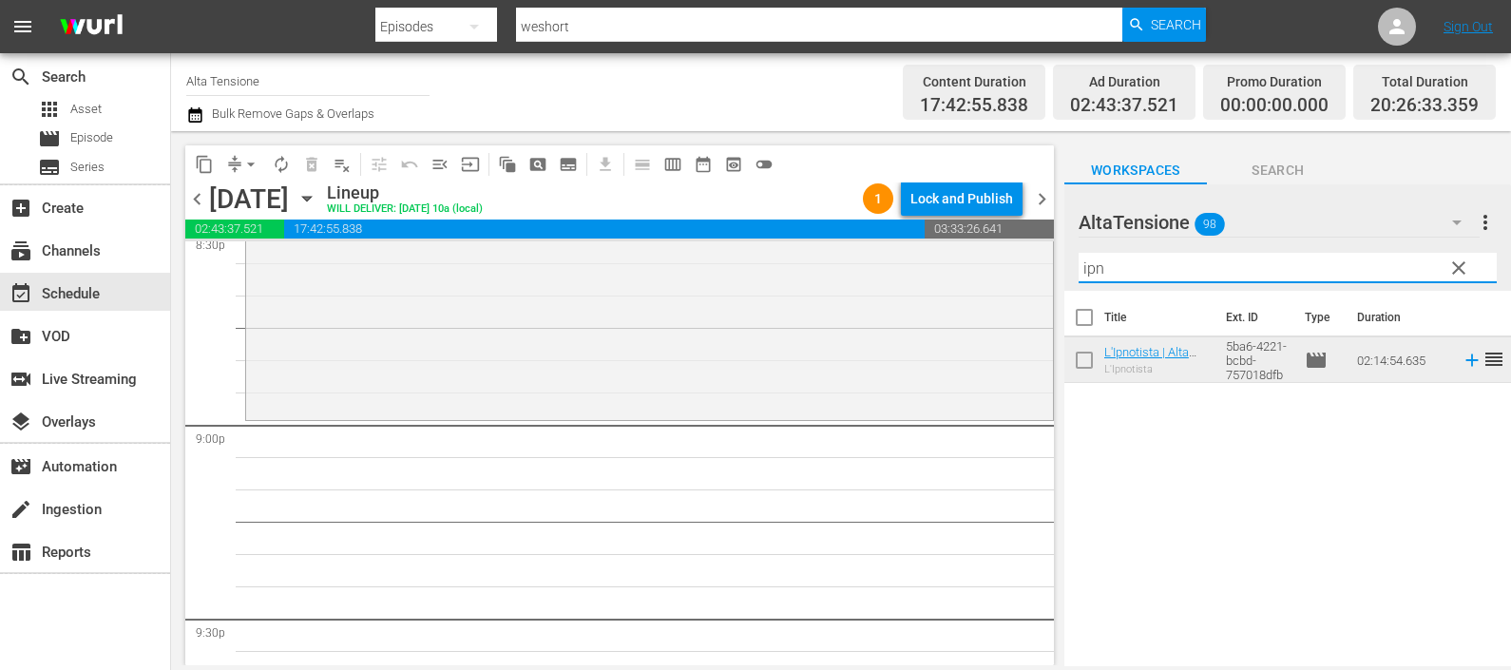
click at [1041, 257] on div "content_copy compress arrow_drop_down autorenew_outlined delete_forever_outline…" at bounding box center [841, 398] width 1340 height 534
drag, startPoint x: 1127, startPoint y: 266, endPoint x: 1041, endPoint y: 262, distance: 86.6
click at [1041, 262] on div "content_copy compress arrow_drop_down autorenew_outlined delete_forever_outline…" at bounding box center [841, 398] width 1340 height 534
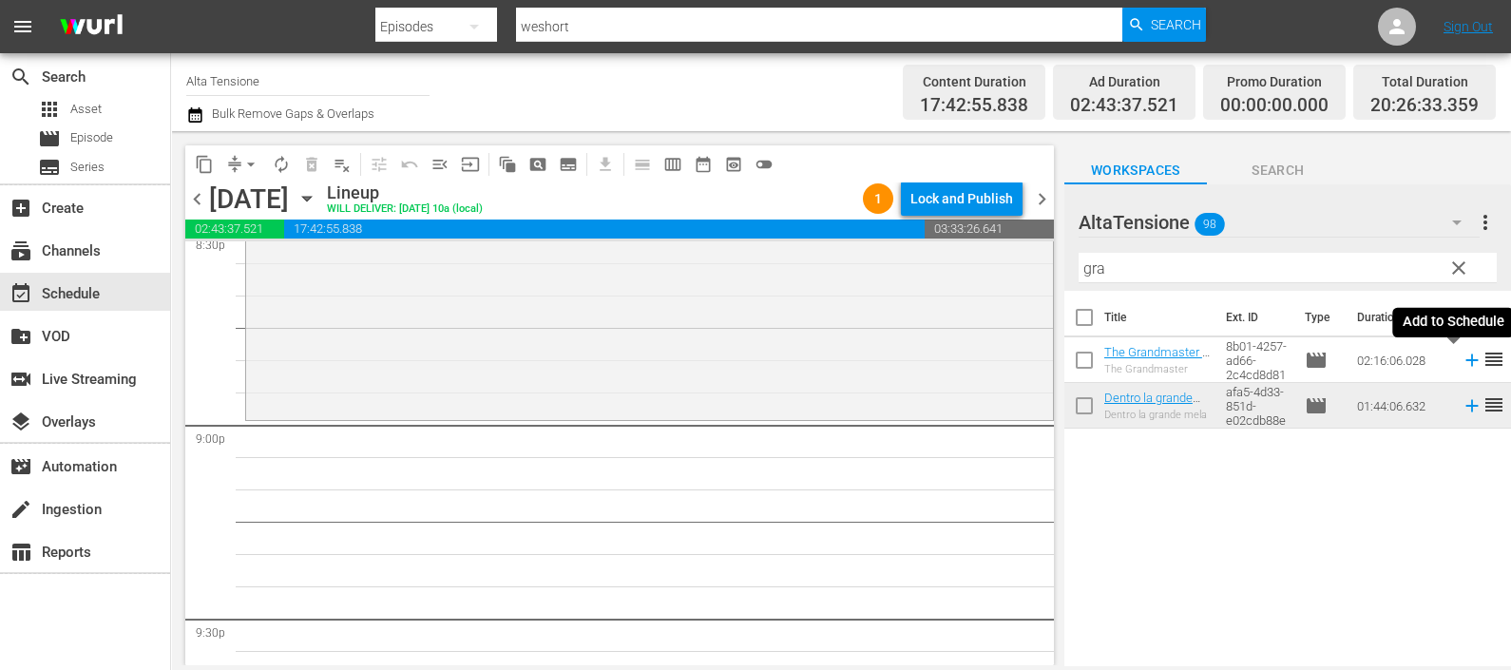
click at [1462, 356] on icon at bounding box center [1472, 360] width 21 height 21
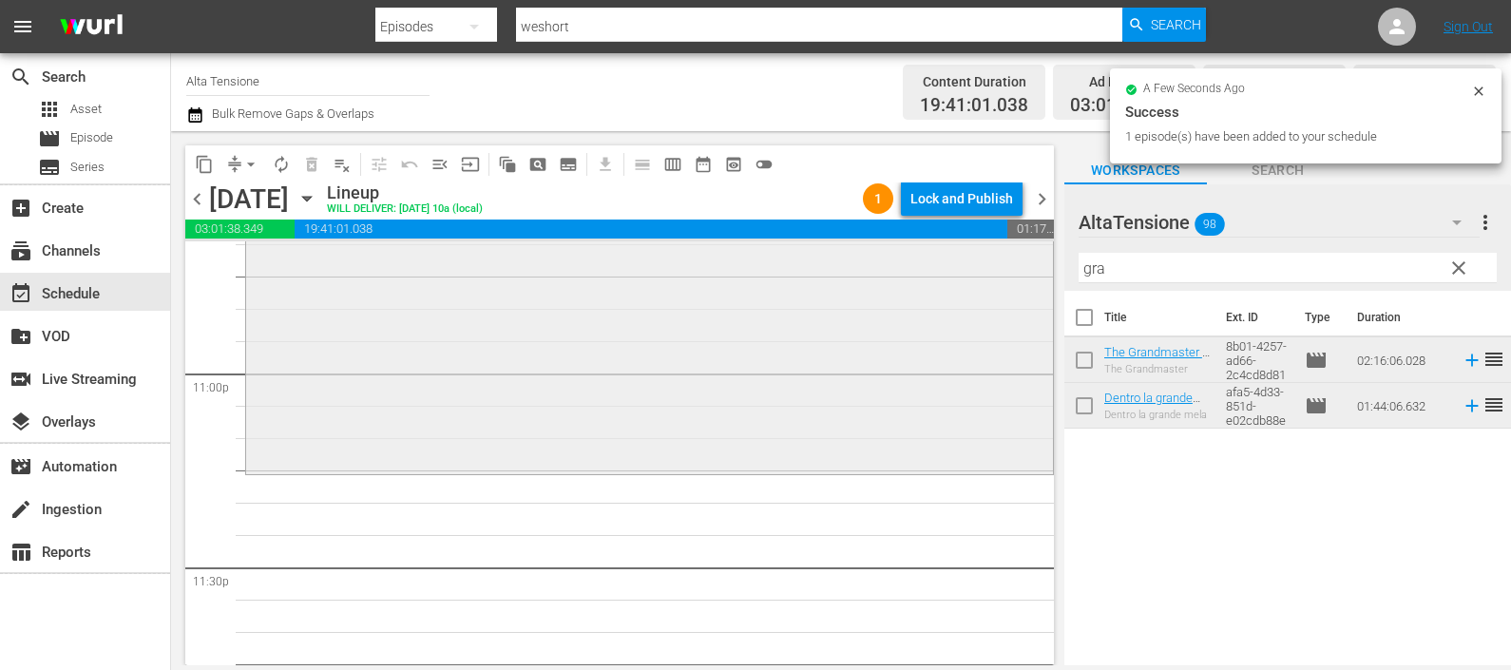
scroll to position [8792, 0]
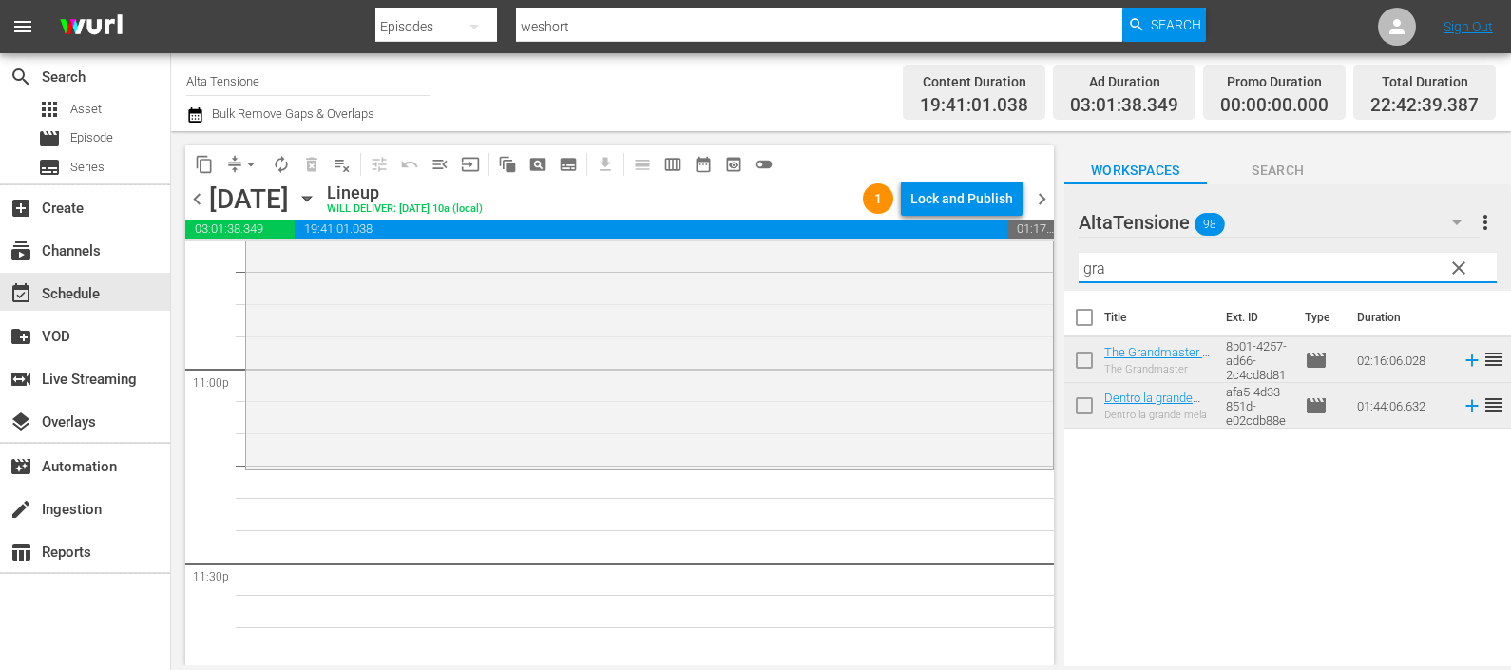
drag, startPoint x: 1131, startPoint y: 274, endPoint x: 1043, endPoint y: 254, distance: 90.6
click at [1043, 254] on div "content_copy compress arrow_drop_down autorenew_outlined delete_forever_outline…" at bounding box center [841, 398] width 1340 height 534
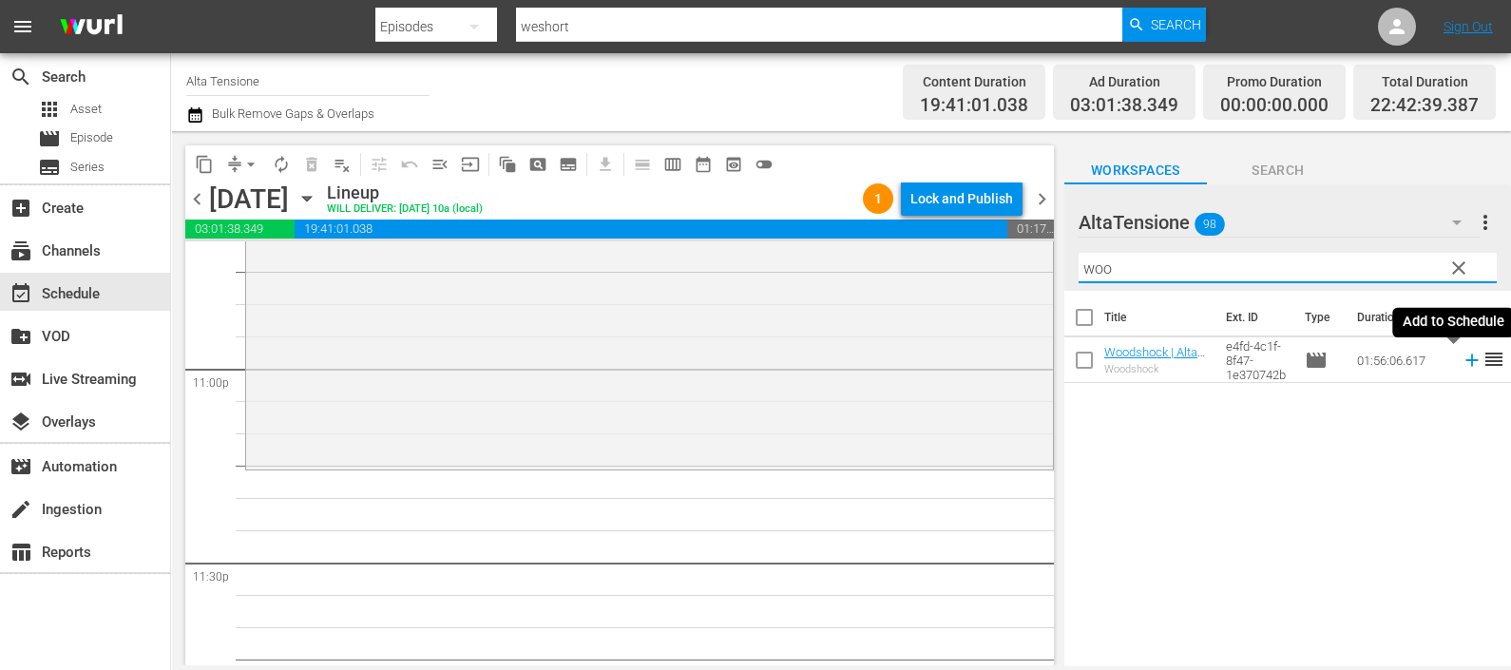
type input "woo"
click at [1462, 361] on icon at bounding box center [1472, 360] width 21 height 21
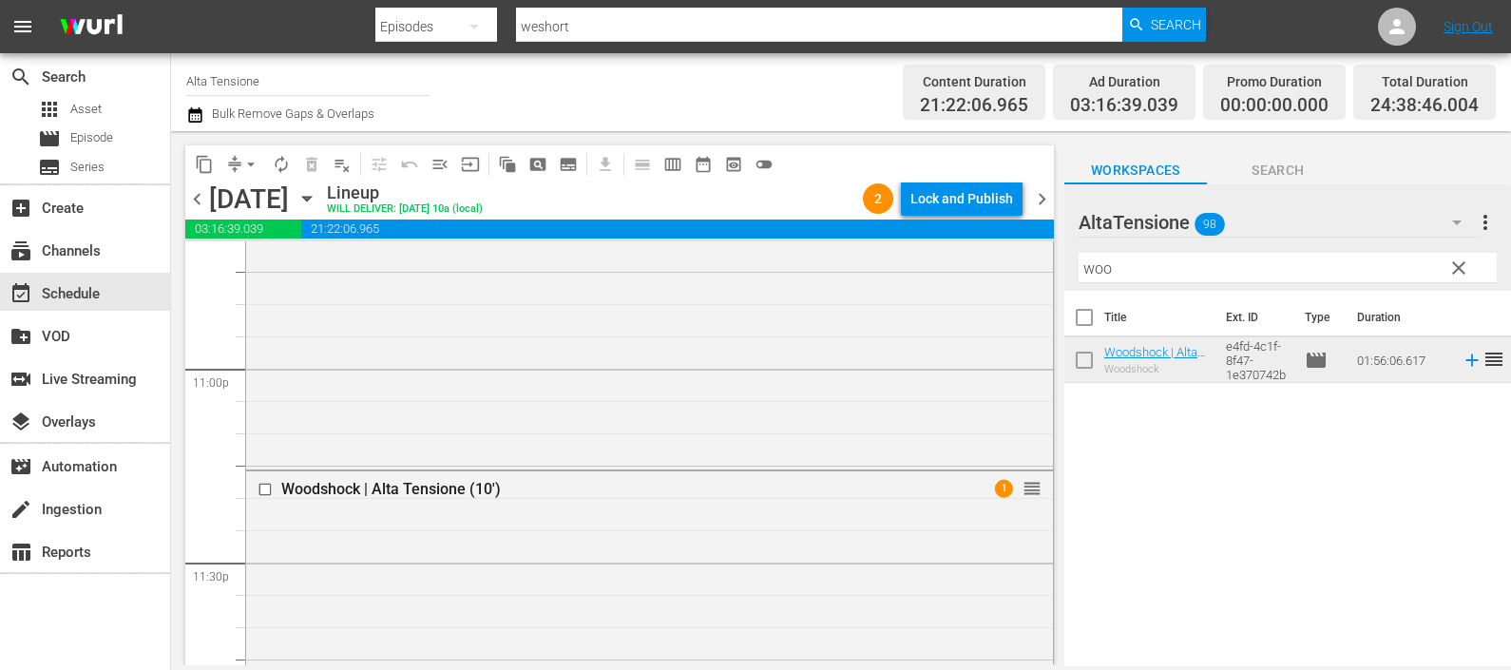
click at [196, 109] on icon "button" at bounding box center [194, 114] width 13 height 15
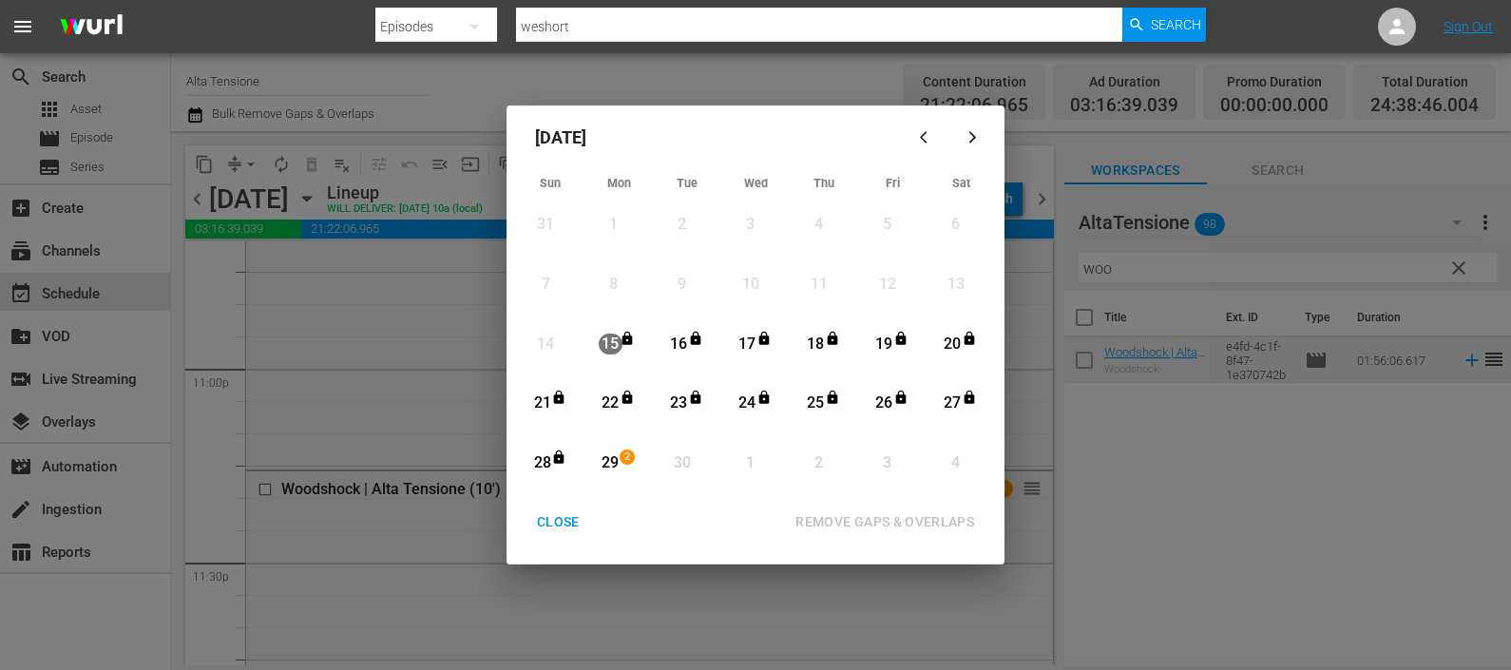
click at [618, 460] on div "29" at bounding box center [611, 463] width 24 height 22
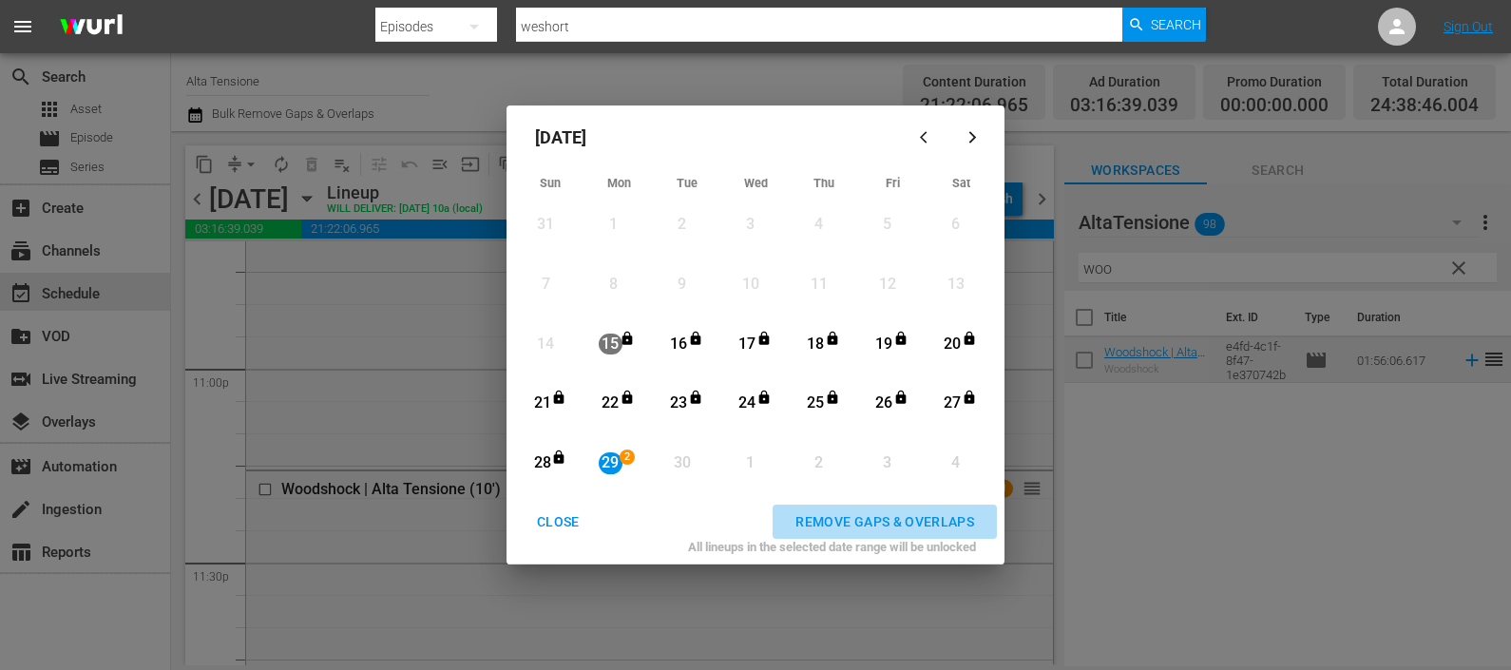
drag, startPoint x: 853, startPoint y: 519, endPoint x: 614, endPoint y: 523, distance: 238.6
click at [853, 518] on div "REMOVE GAPS & OVERLAPS" at bounding box center [884, 522] width 209 height 24
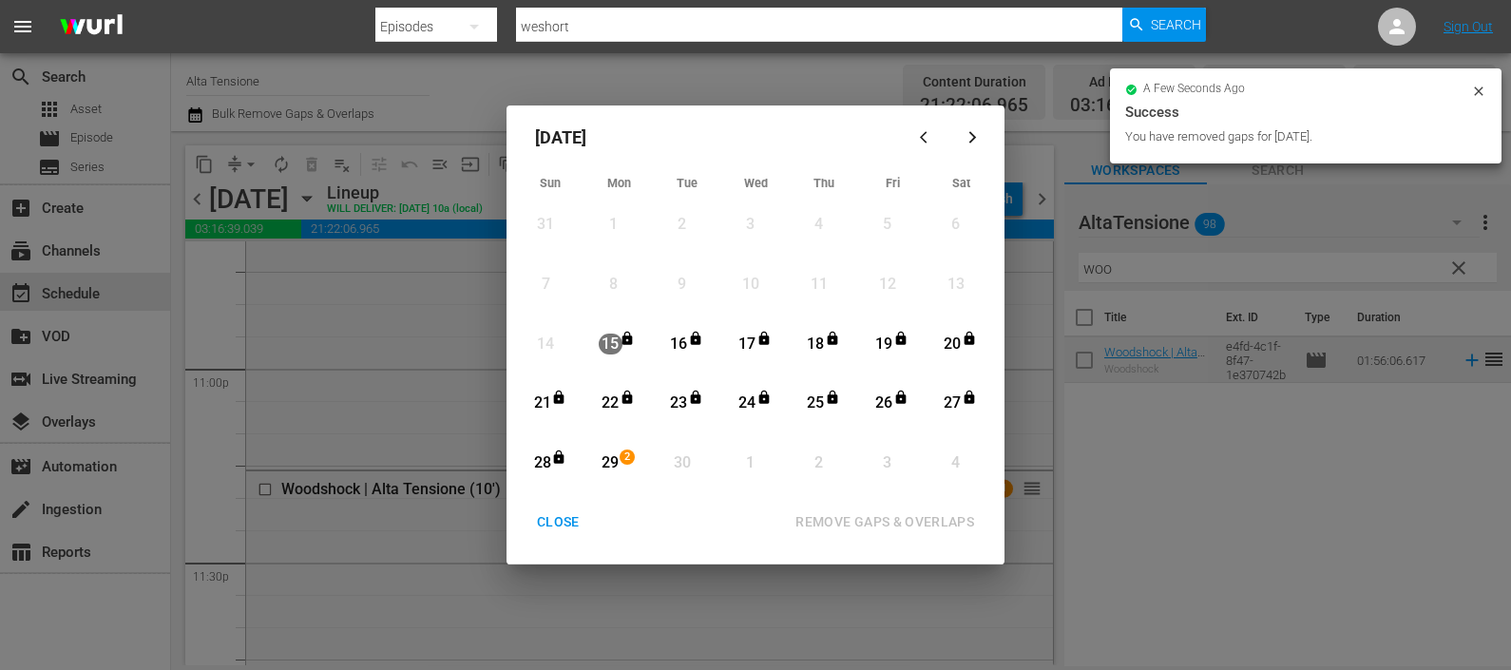
click at [560, 526] on div "CLOSE" at bounding box center [558, 522] width 73 height 24
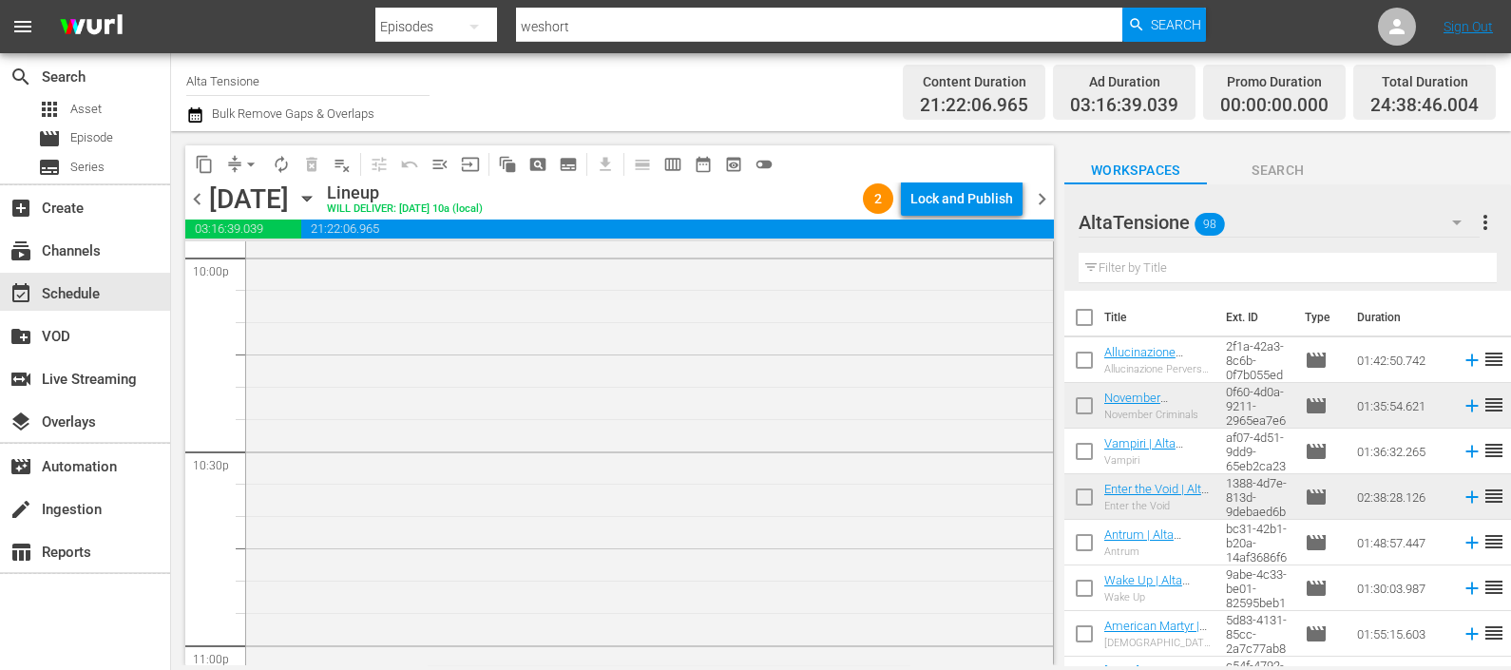
scroll to position [8871, 0]
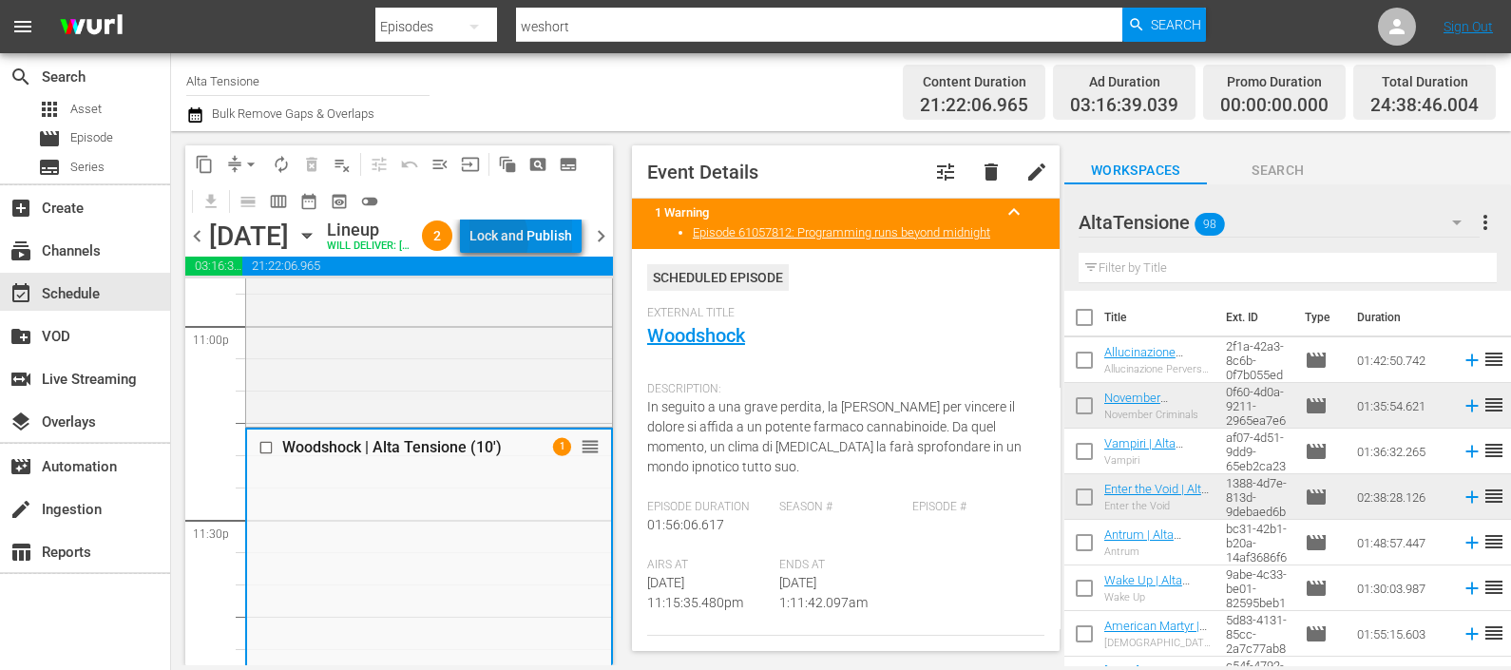
click at [519, 242] on div "Lock and Publish" at bounding box center [521, 236] width 103 height 34
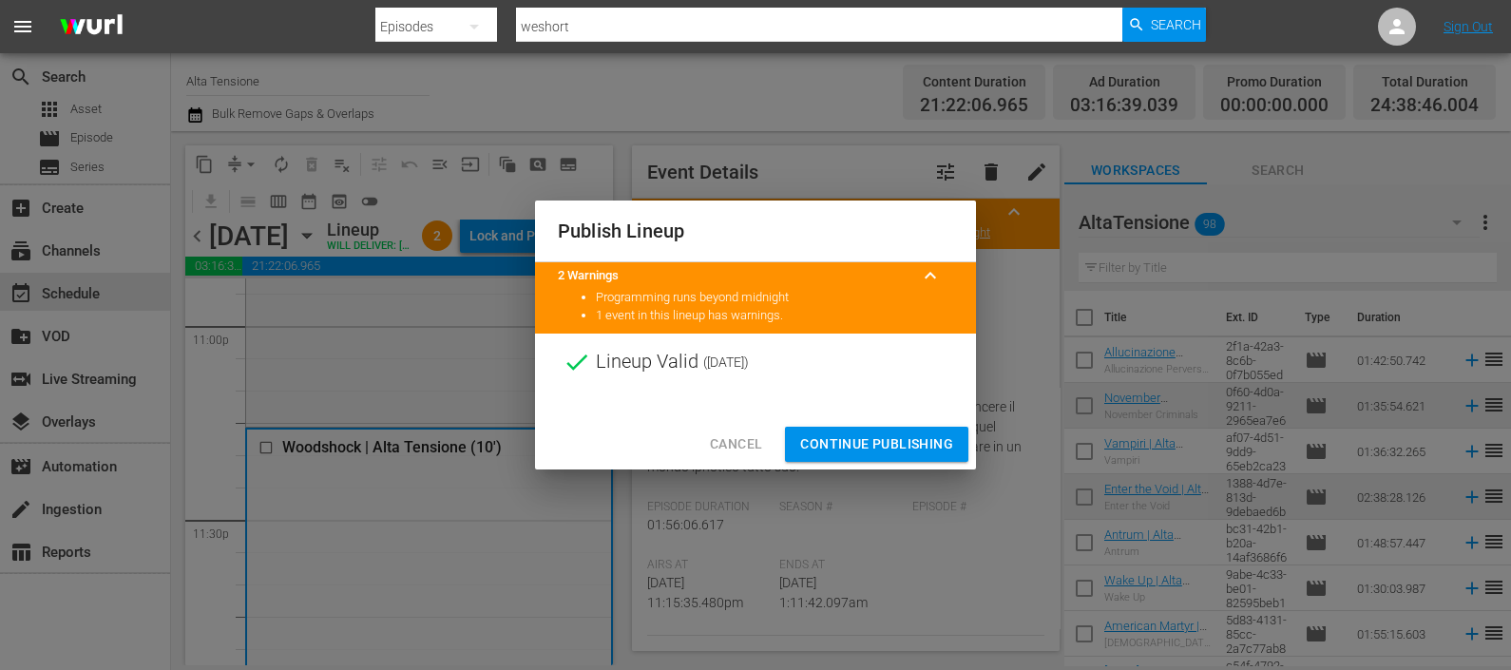
click at [827, 435] on span "Continue Publishing" at bounding box center [876, 444] width 153 height 24
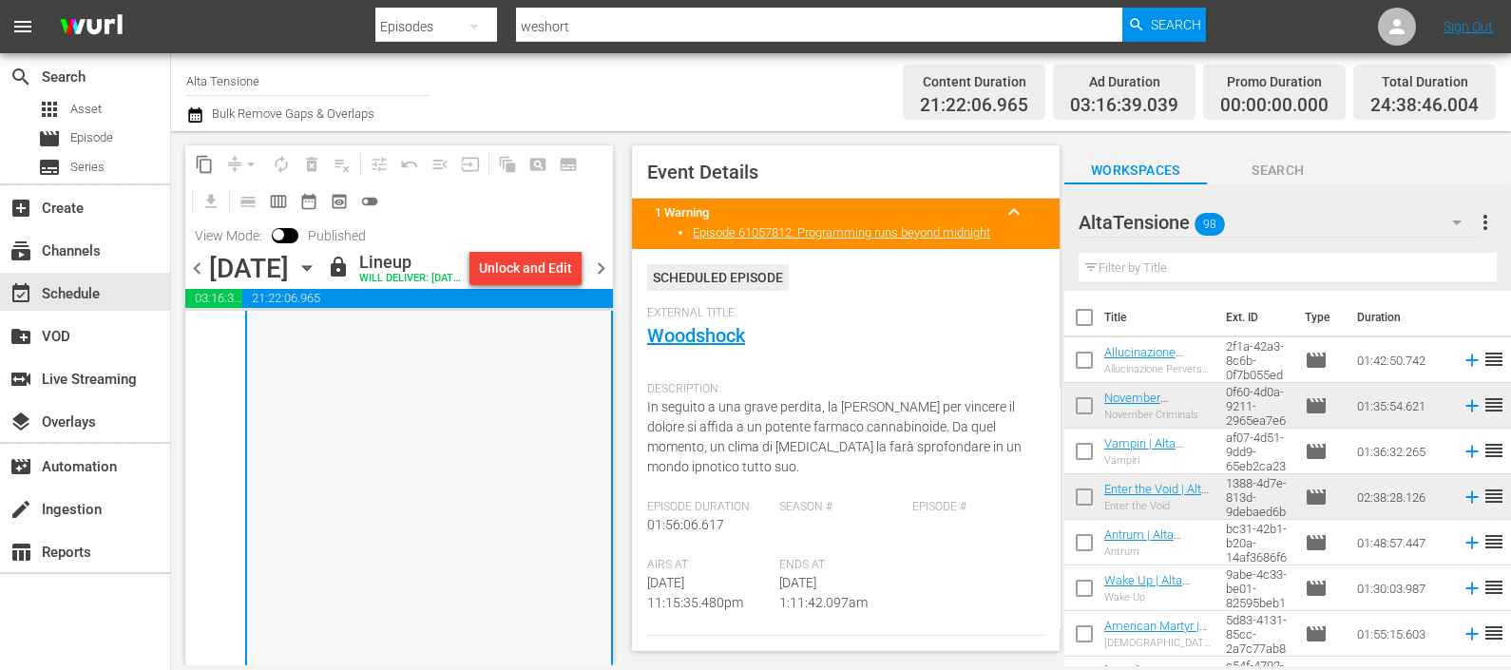
scroll to position [9446, 0]
click at [608, 280] on span "chevron_right" at bounding box center [601, 269] width 24 height 24
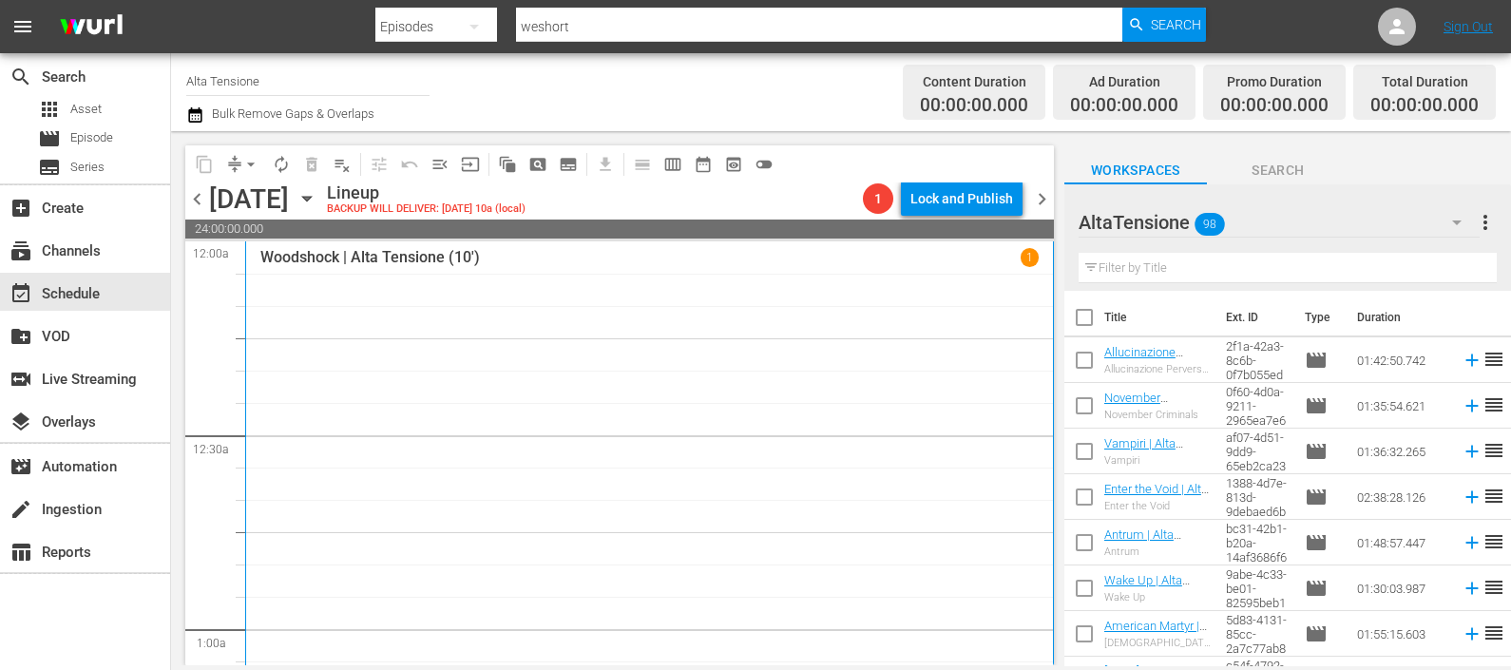
click at [1124, 268] on input "text" at bounding box center [1288, 268] width 418 height 30
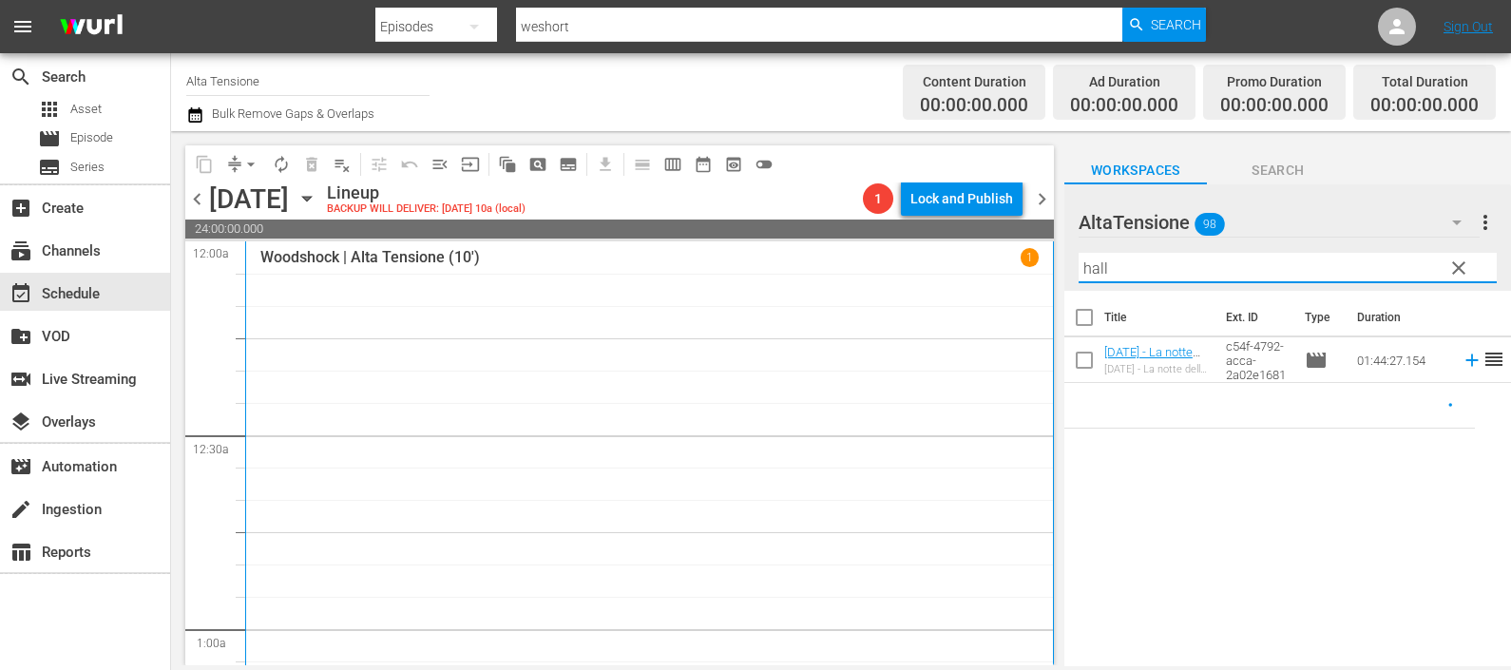
drag, startPoint x: 1155, startPoint y: 261, endPoint x: 1061, endPoint y: 251, distance: 94.7
click at [1055, 259] on div "content_copy compress arrow_drop_down autorenew_outlined delete_forever_outline…" at bounding box center [841, 398] width 1340 height 534
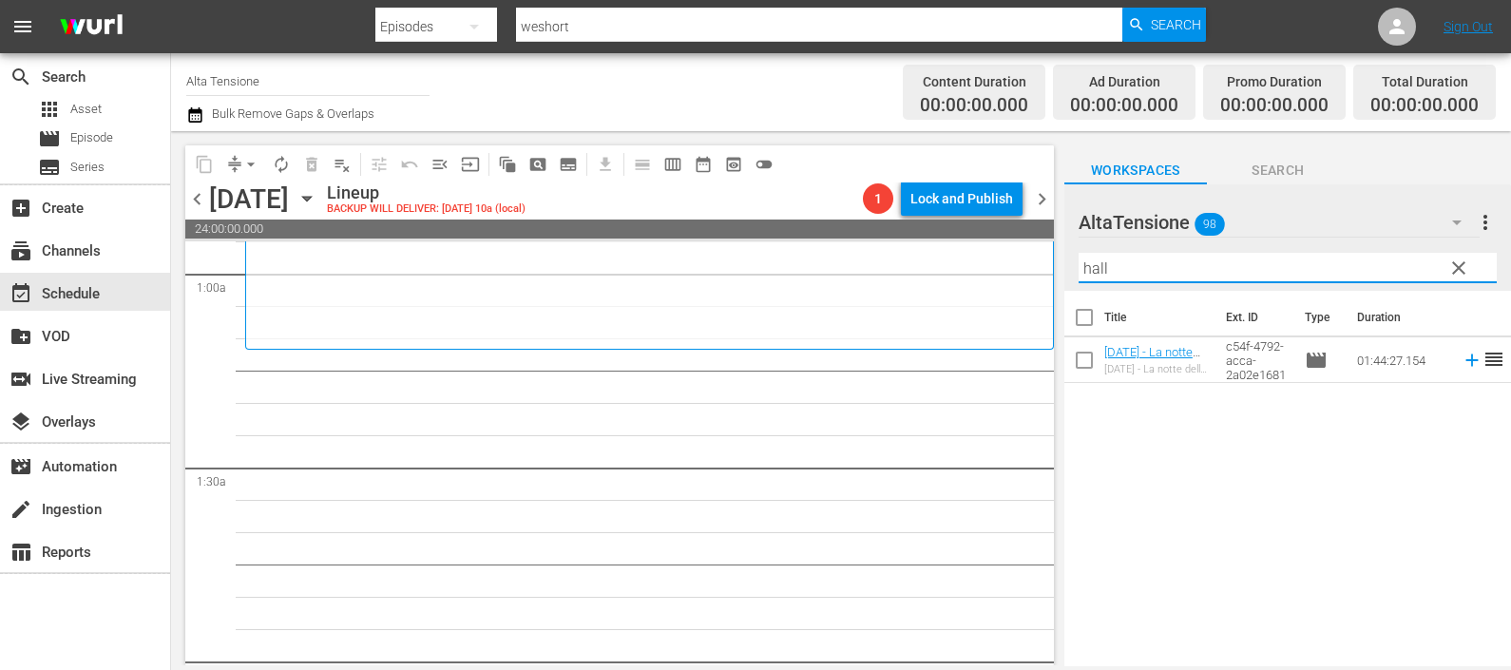
scroll to position [356, 0]
drag, startPoint x: 1452, startPoint y: 355, endPoint x: 1401, endPoint y: 373, distance: 54.1
click at [1462, 355] on icon at bounding box center [1472, 360] width 21 height 21
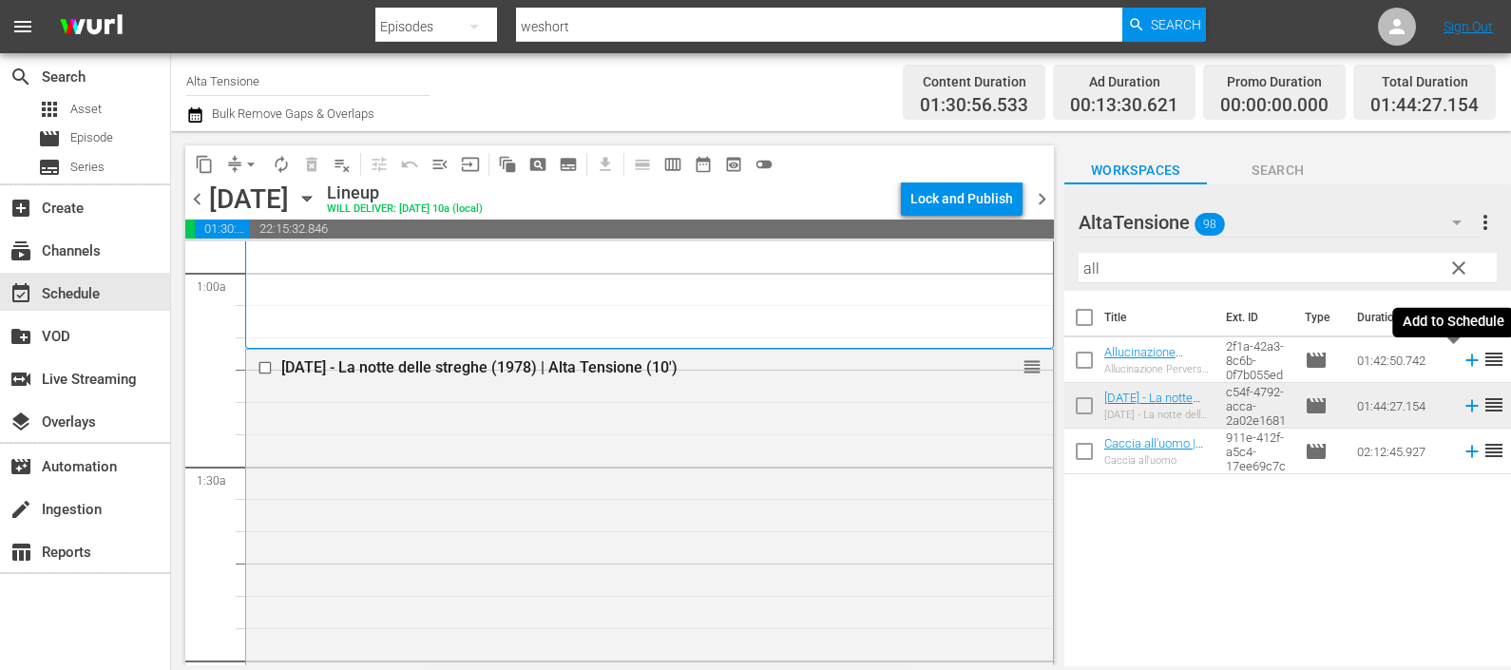
click at [1466, 361] on icon at bounding box center [1472, 361] width 12 height 12
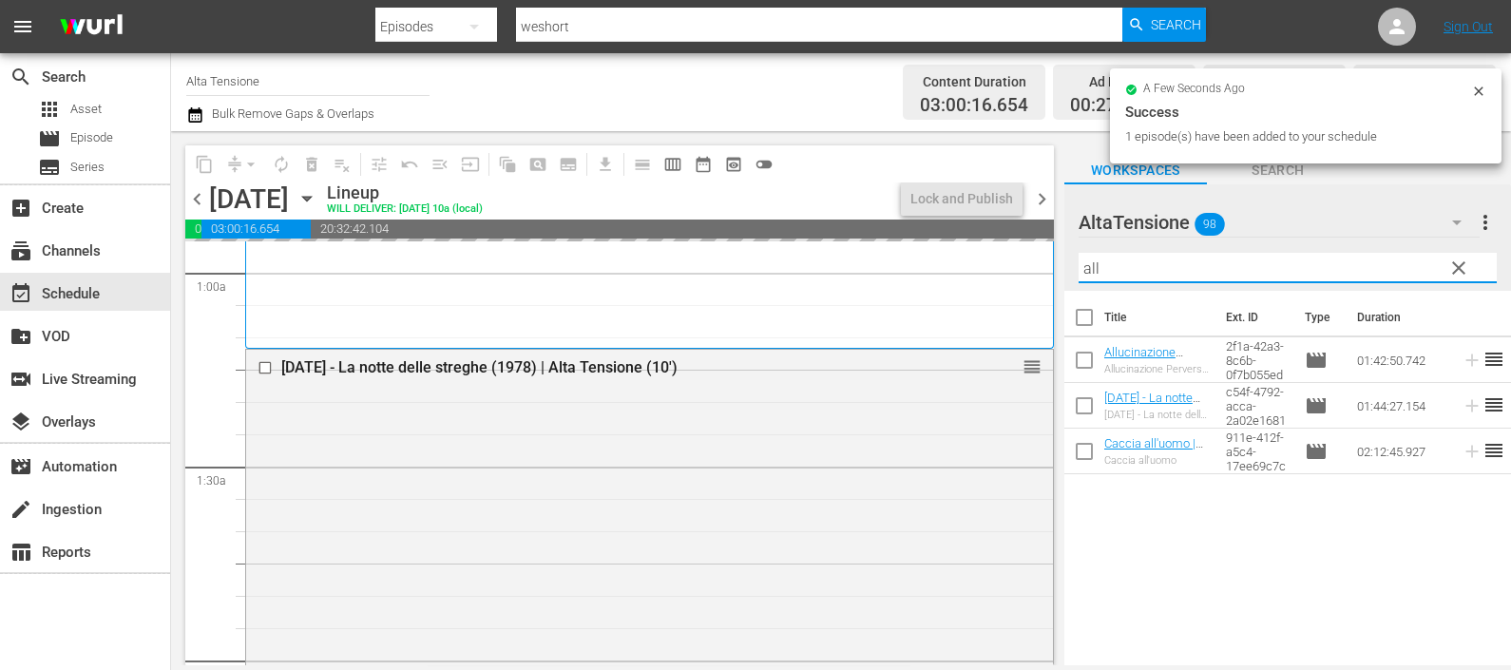
drag, startPoint x: 1111, startPoint y: 266, endPoint x: 1013, endPoint y: 257, distance: 98.4
click at [1013, 257] on div "content_copy compress arrow_drop_down autorenew_outlined delete_forever_outline…" at bounding box center [841, 398] width 1340 height 534
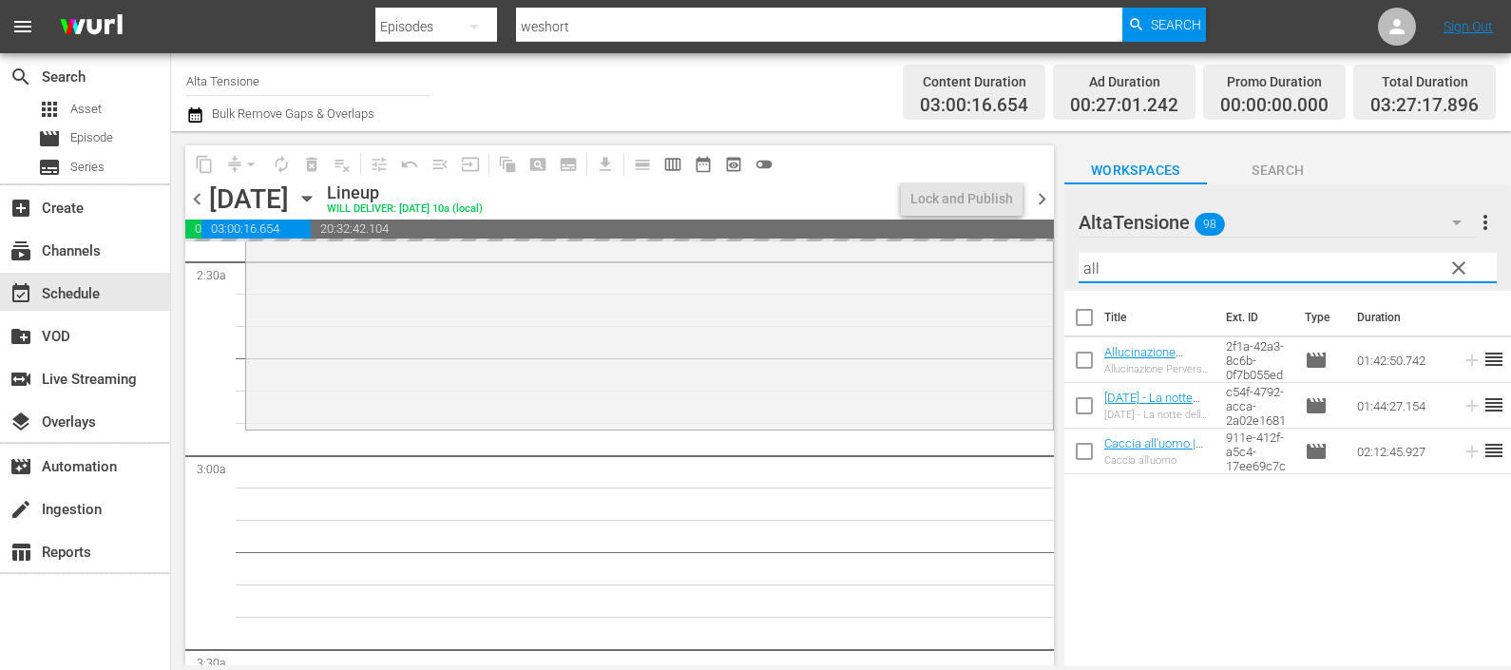
scroll to position [1426, 0]
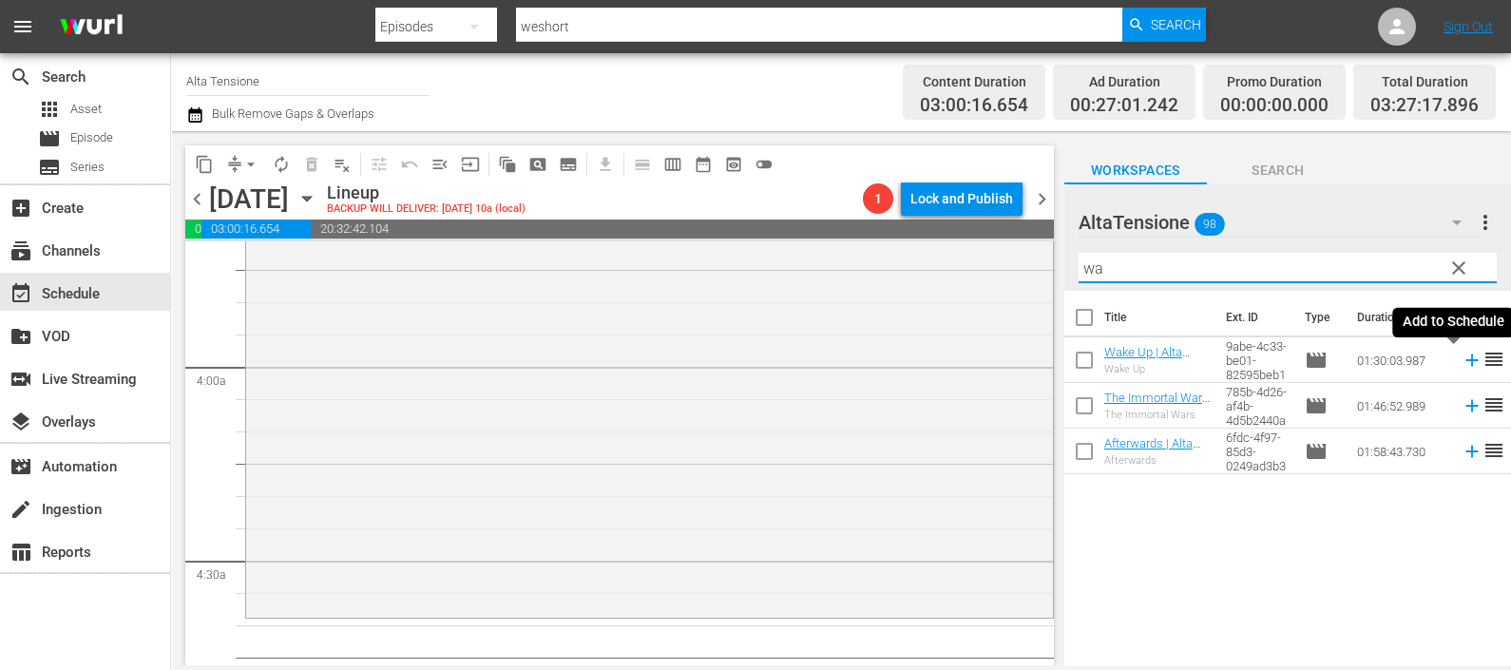
click at [1466, 360] on icon at bounding box center [1472, 361] width 12 height 12
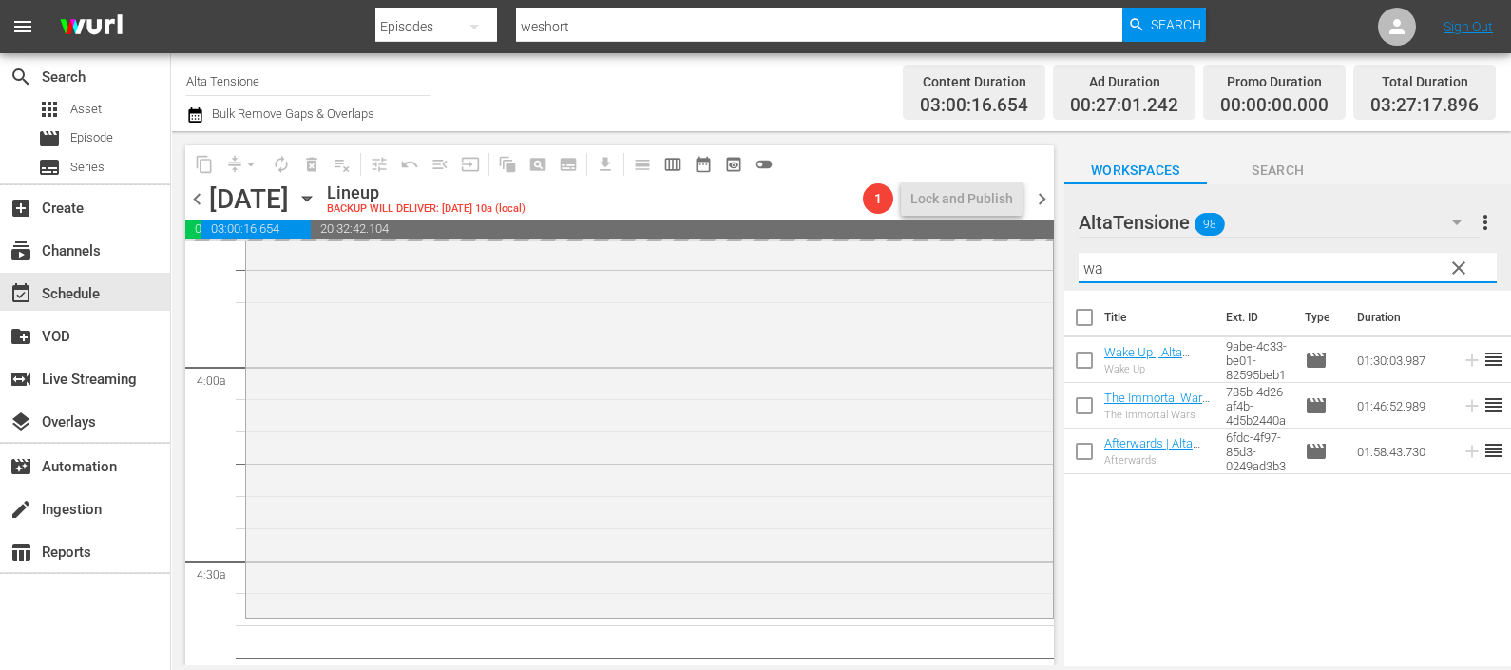
drag, startPoint x: 1160, startPoint y: 276, endPoint x: 1055, endPoint y: 268, distance: 105.8
click at [1055, 268] on div "content_copy compress arrow_drop_down autorenew_outlined delete_forever_outline…" at bounding box center [841, 398] width 1340 height 534
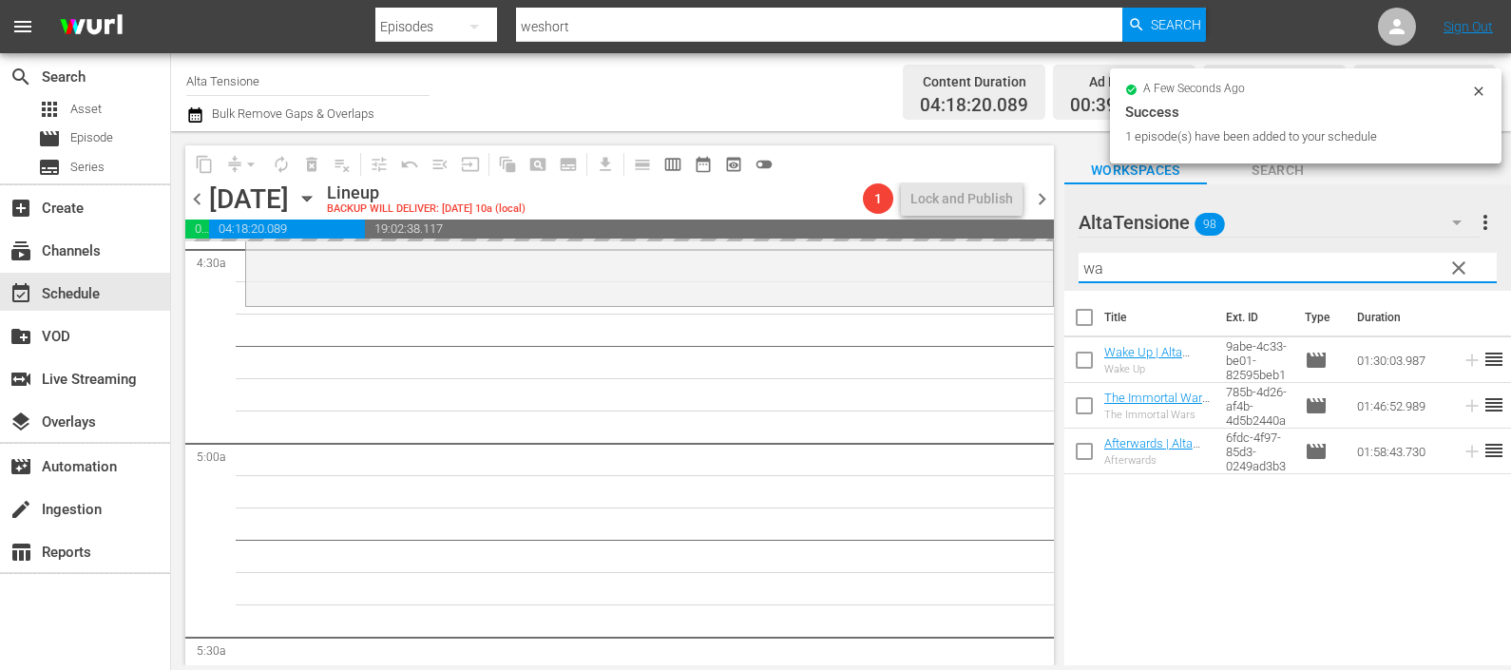
scroll to position [1781, 0]
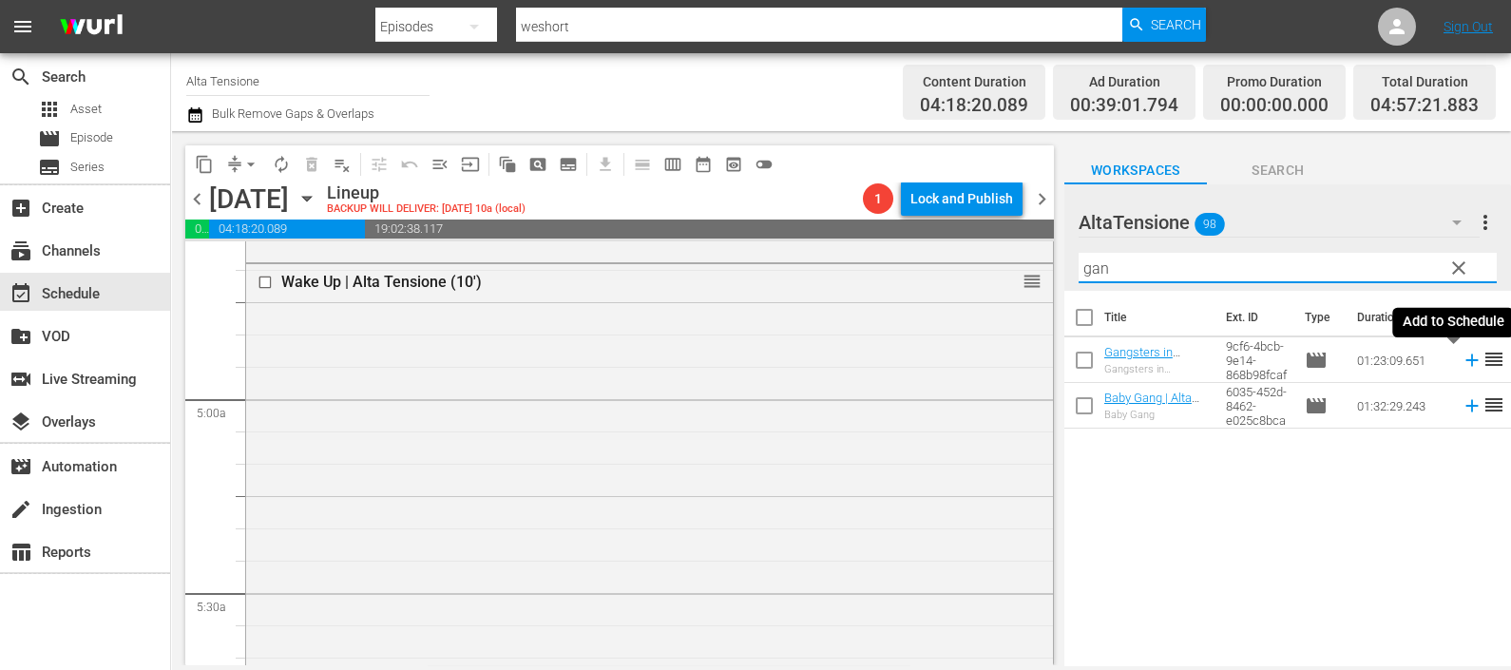
click at [1462, 359] on icon at bounding box center [1472, 360] width 21 height 21
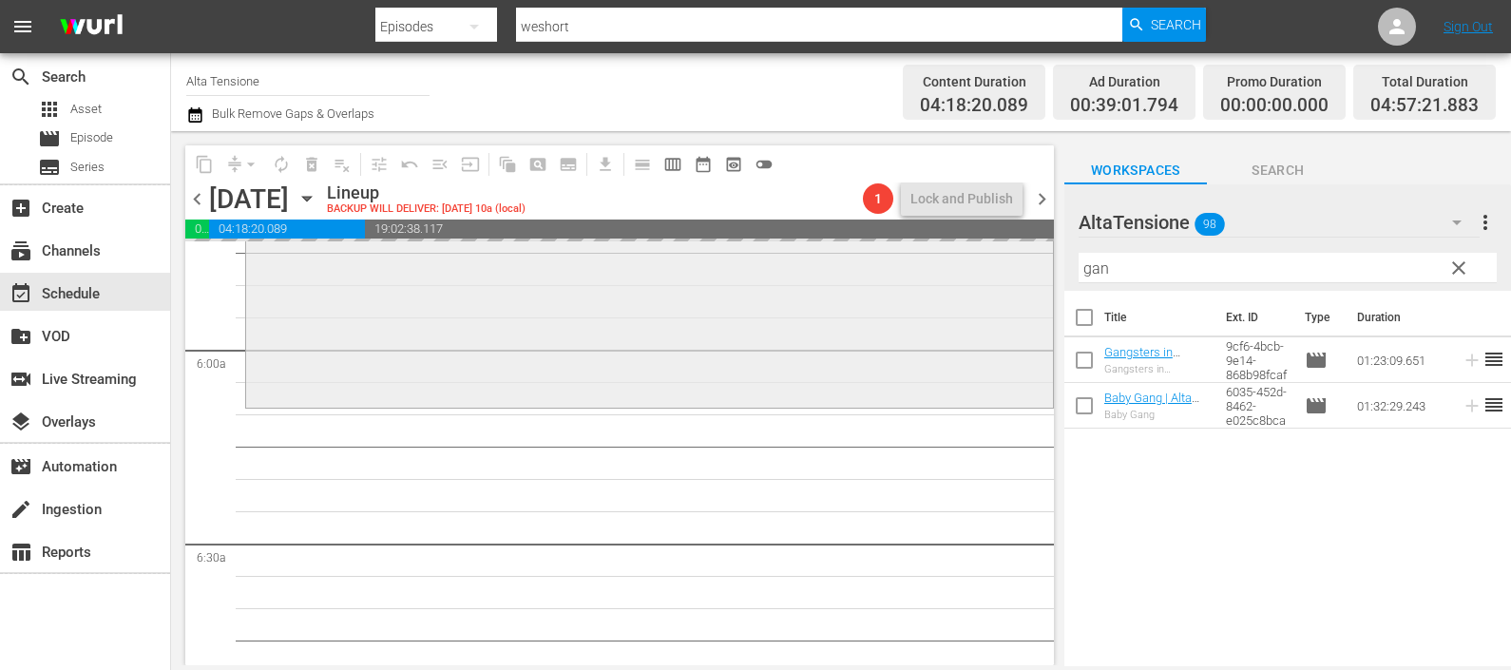
scroll to position [2257, 0]
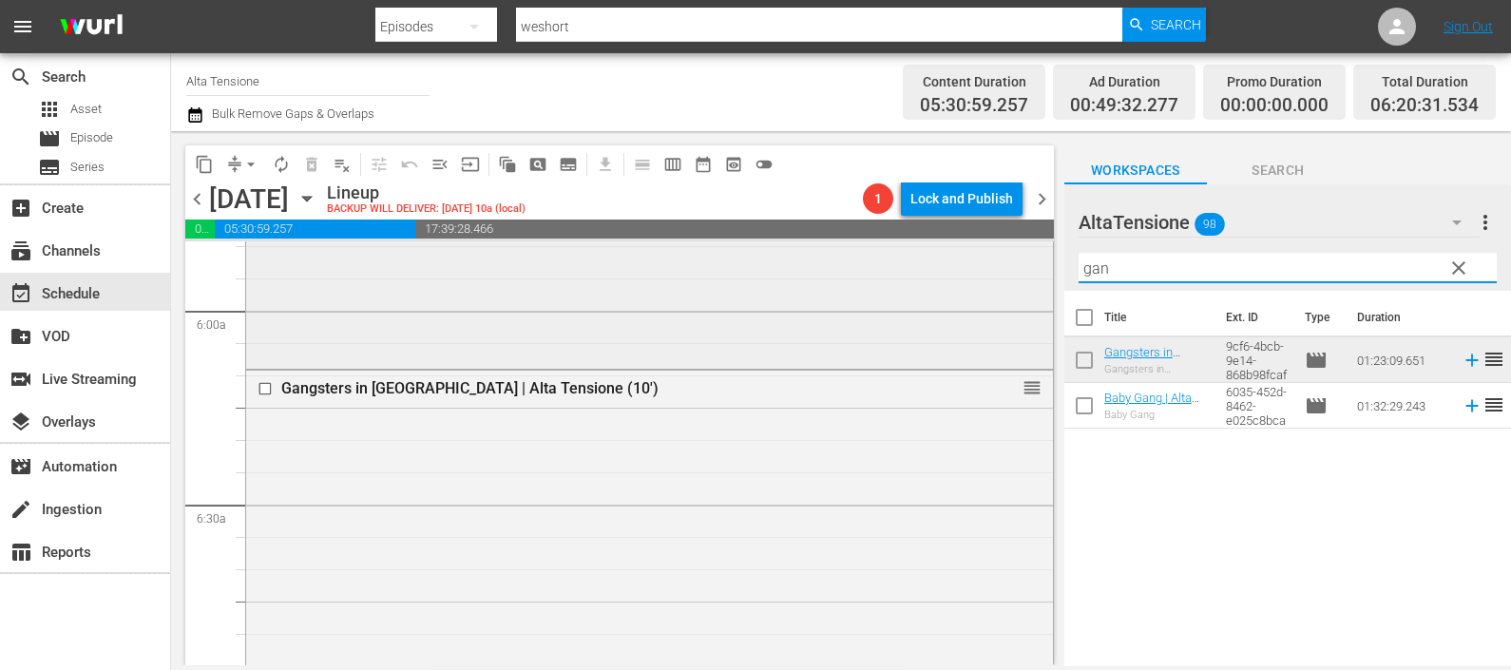
drag, startPoint x: 1117, startPoint y: 266, endPoint x: 988, endPoint y: 285, distance: 130.7
click at [988, 285] on div "content_copy compress arrow_drop_down autorenew_outlined delete_forever_outline…" at bounding box center [841, 398] width 1340 height 534
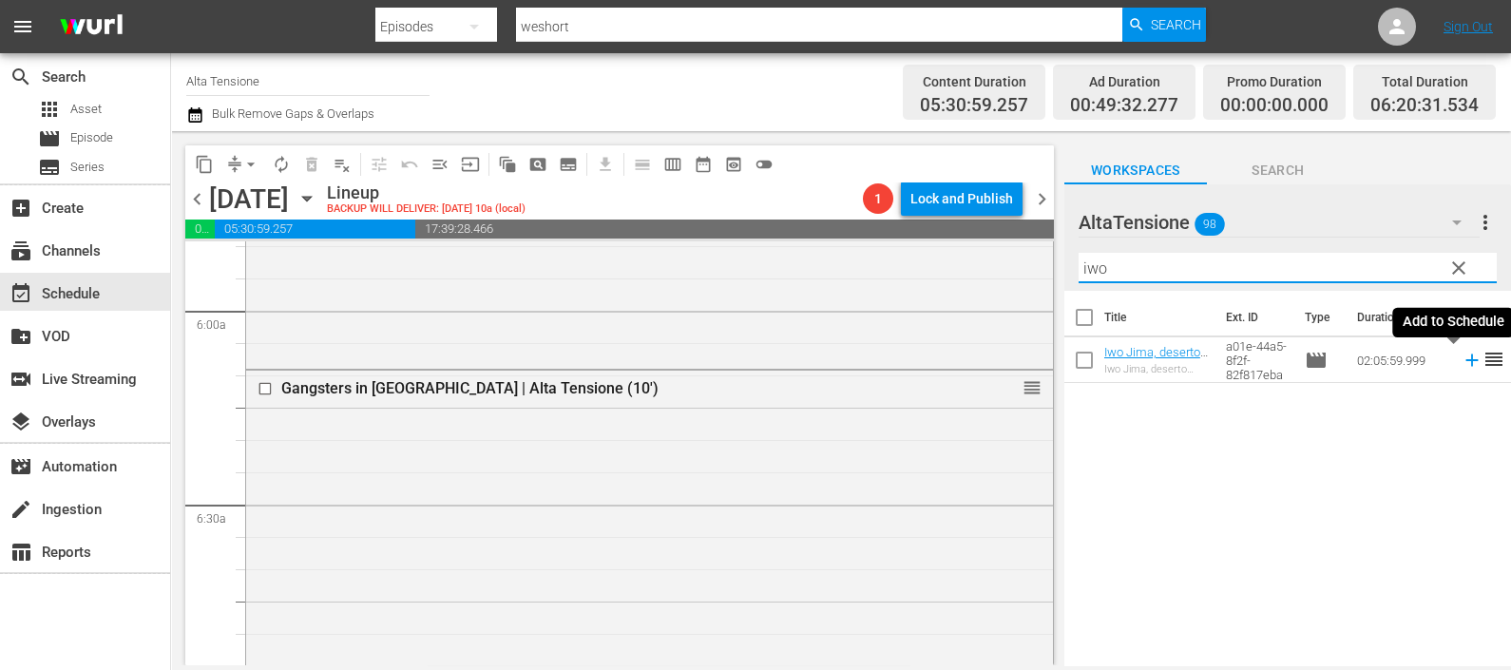
click at [1466, 360] on icon at bounding box center [1472, 361] width 12 height 12
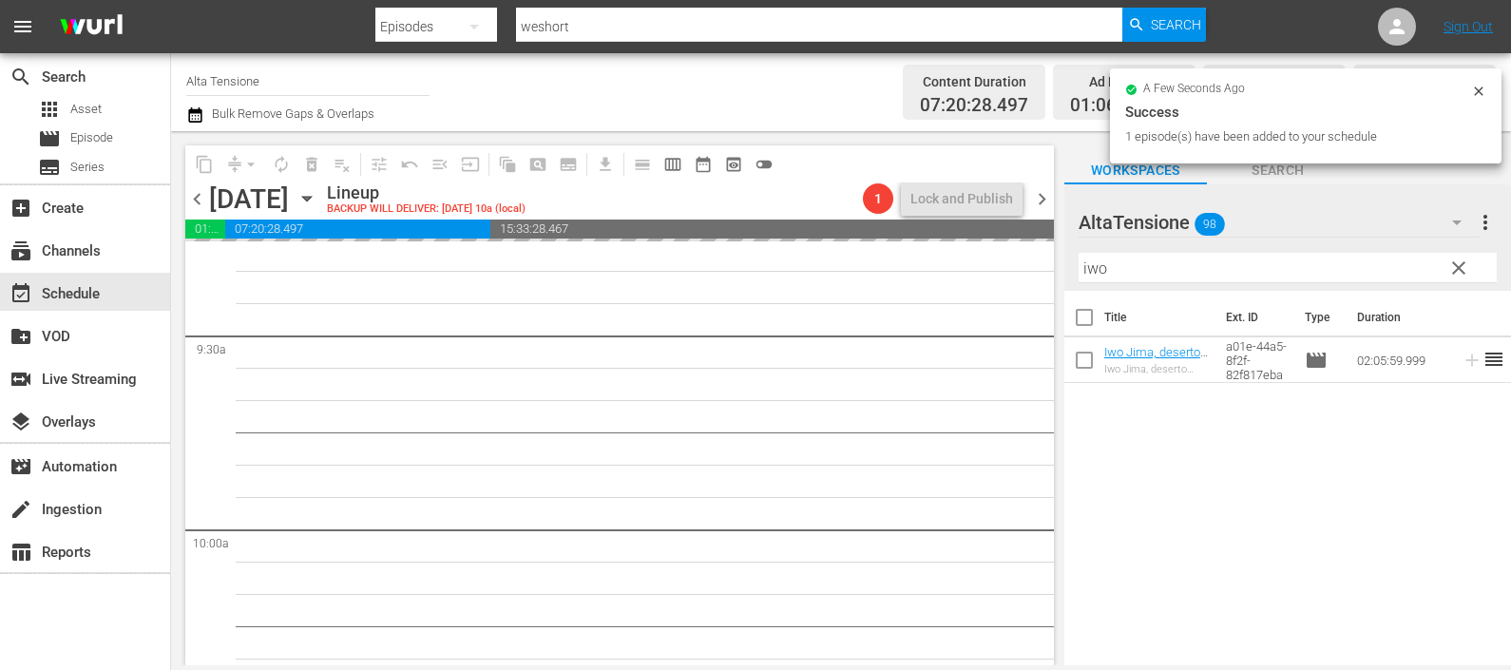
scroll to position [3444, 0]
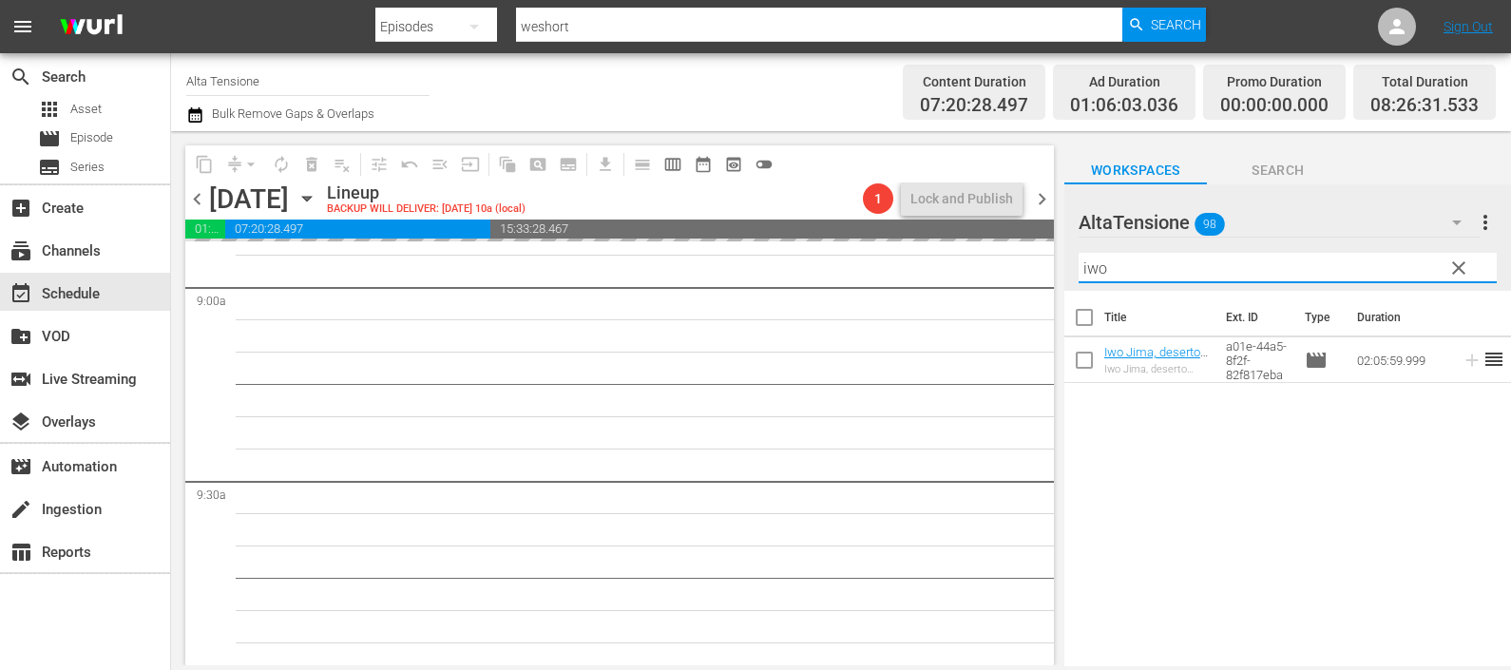
drag, startPoint x: 1126, startPoint y: 263, endPoint x: 1048, endPoint y: 272, distance: 78.4
click at [1048, 272] on div "content_copy compress arrow_drop_down autorenew_outlined delete_forever_outline…" at bounding box center [841, 398] width 1340 height 534
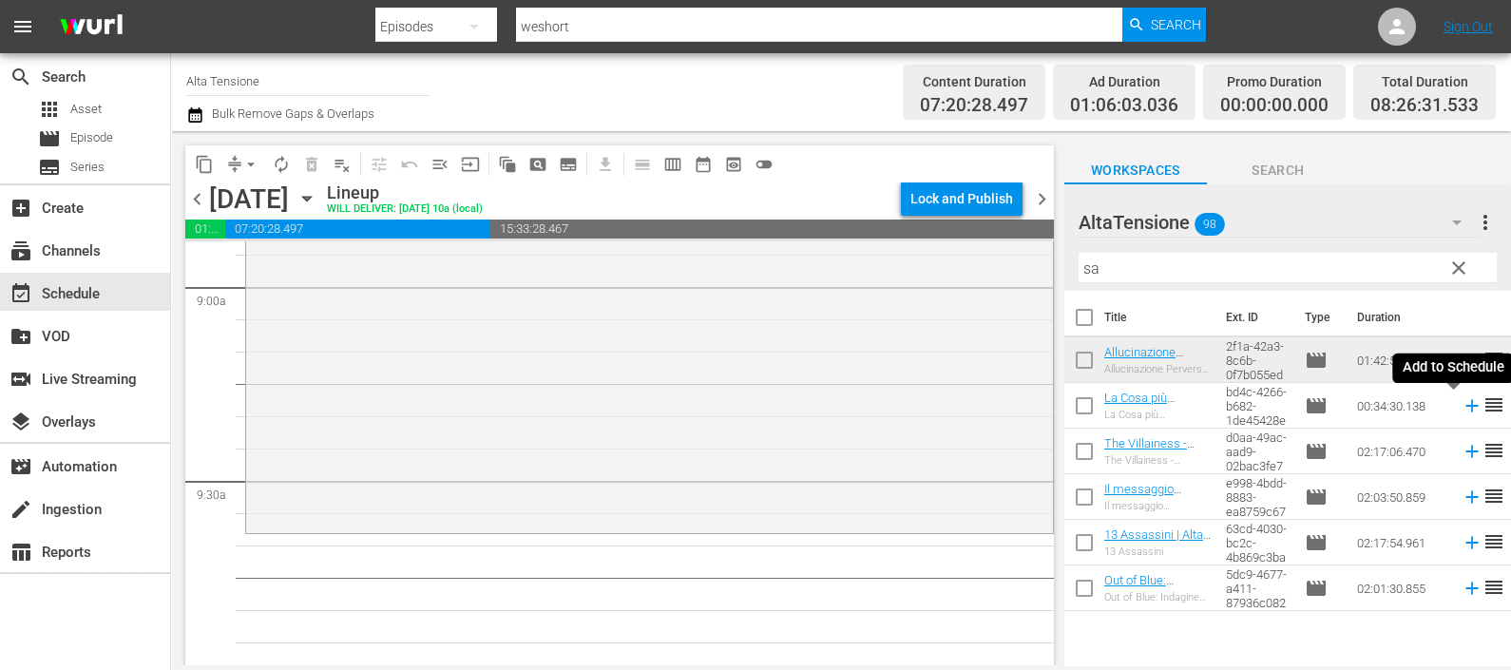
click at [1462, 404] on icon at bounding box center [1472, 405] width 21 height 21
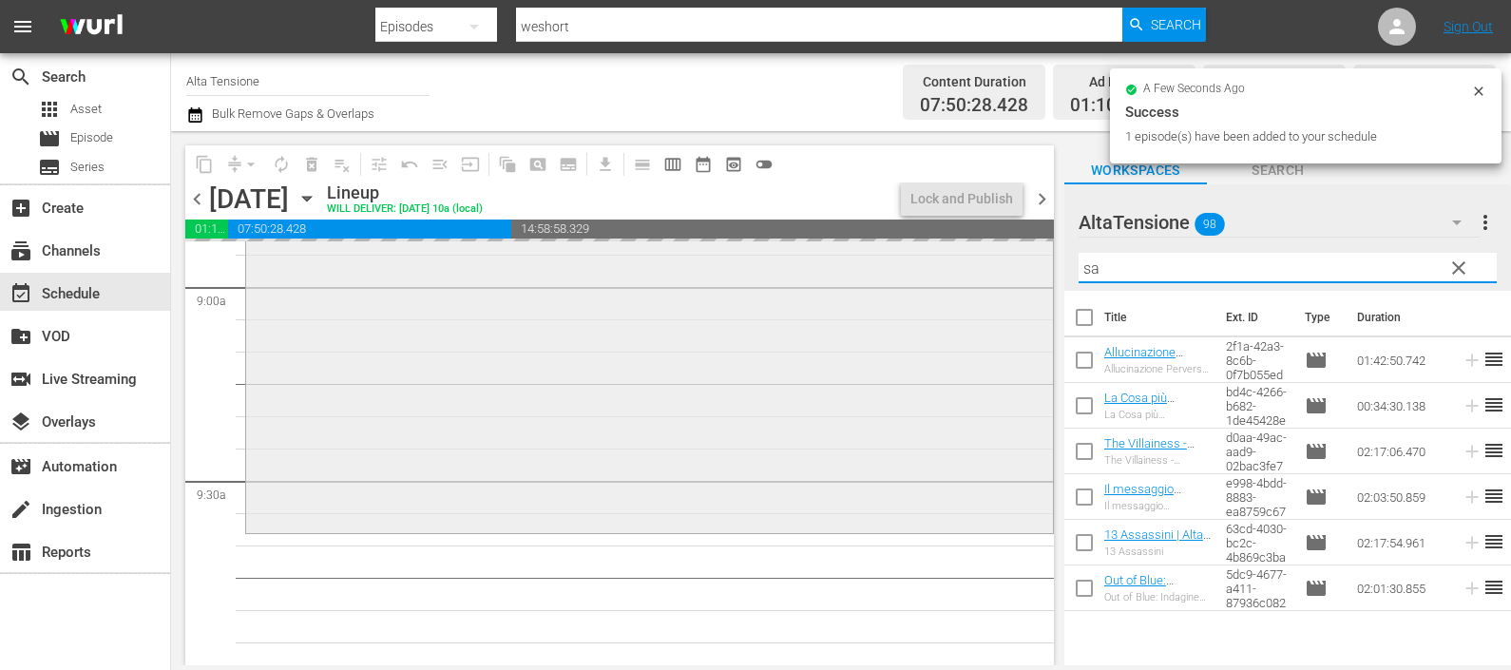
click at [1014, 261] on div "content_copy compress arrow_drop_down autorenew_outlined delete_forever_outline…" at bounding box center [841, 398] width 1340 height 534
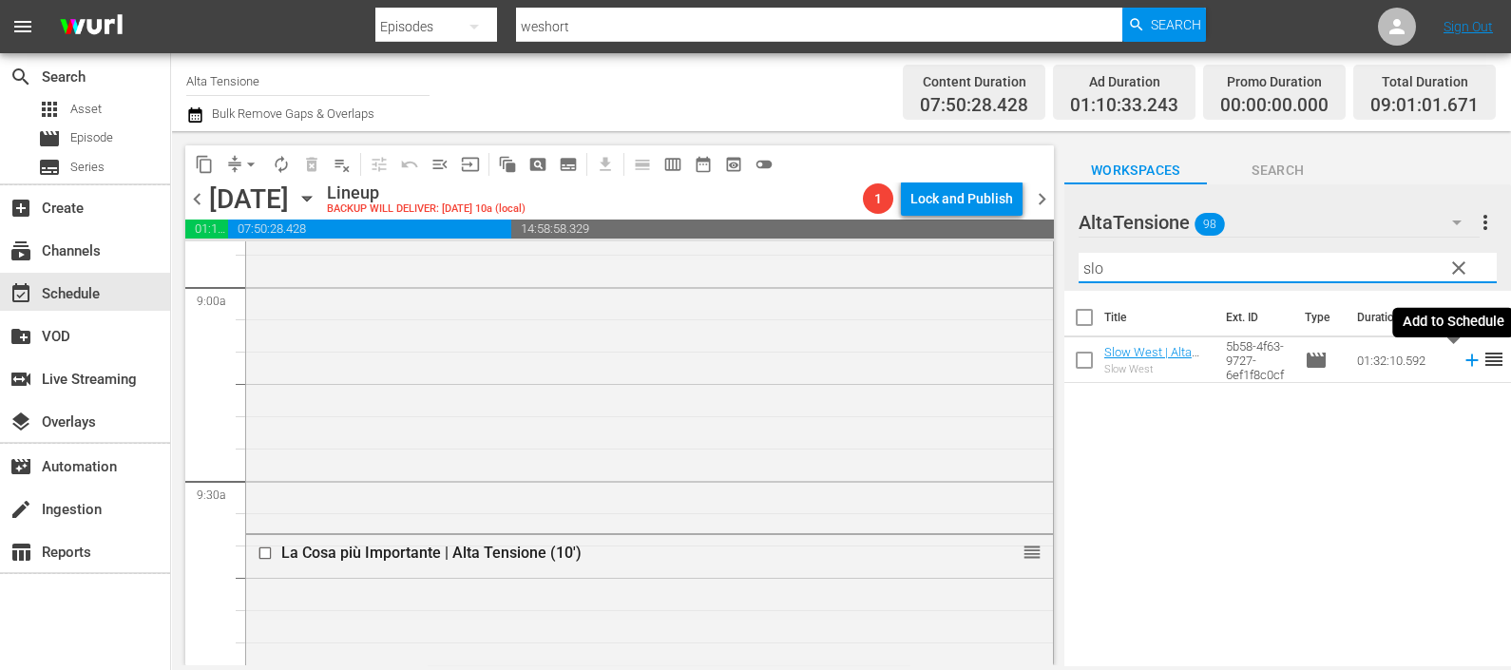
click at [1462, 359] on icon at bounding box center [1472, 360] width 21 height 21
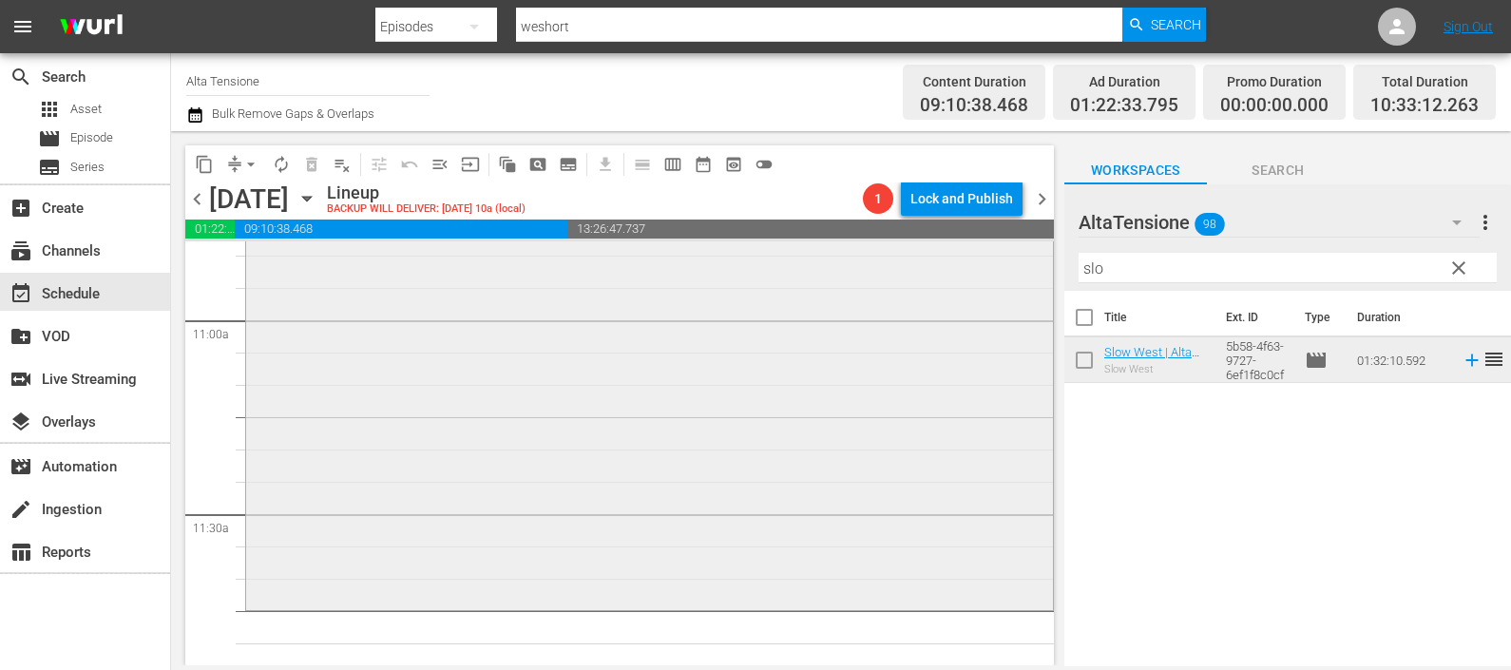
scroll to position [4515, 0]
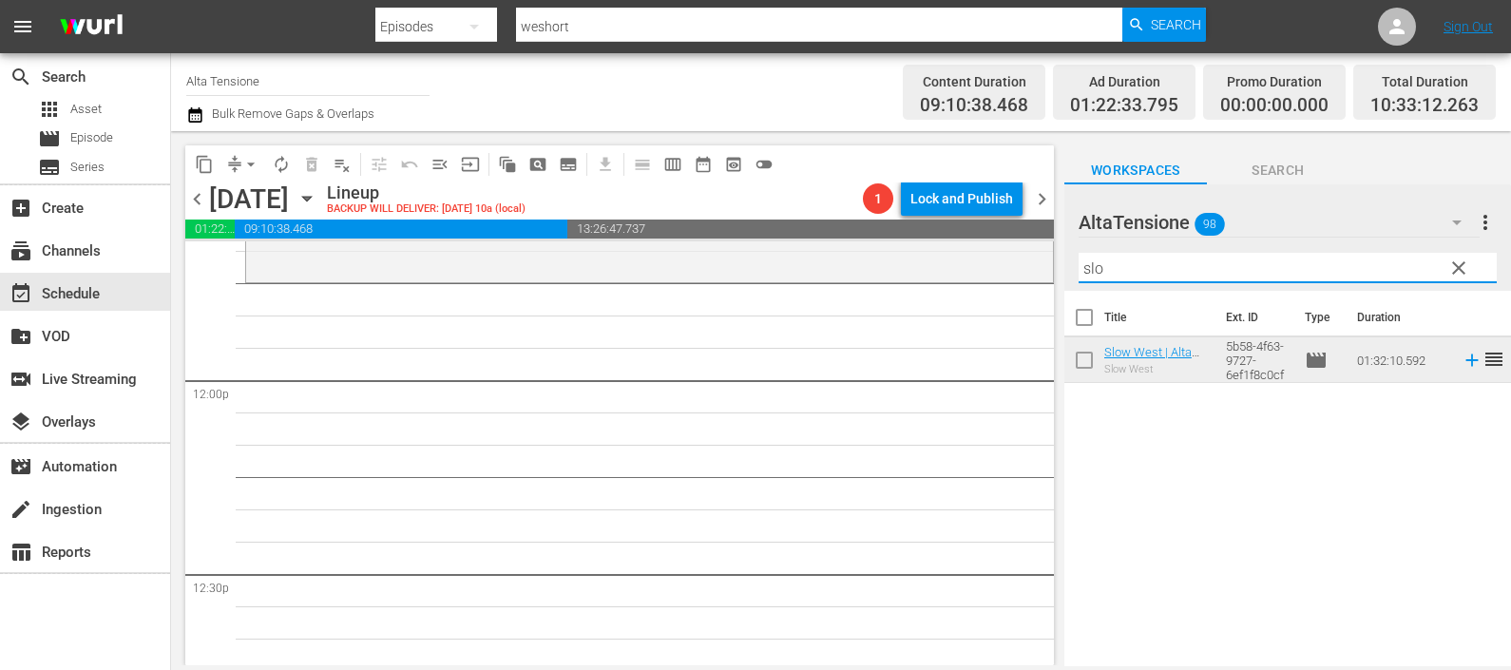
drag, startPoint x: 1103, startPoint y: 277, endPoint x: 1060, endPoint y: 271, distance: 43.1
click at [1060, 276] on div "content_copy compress arrow_drop_down autorenew_outlined delete_forever_outline…" at bounding box center [841, 398] width 1340 height 534
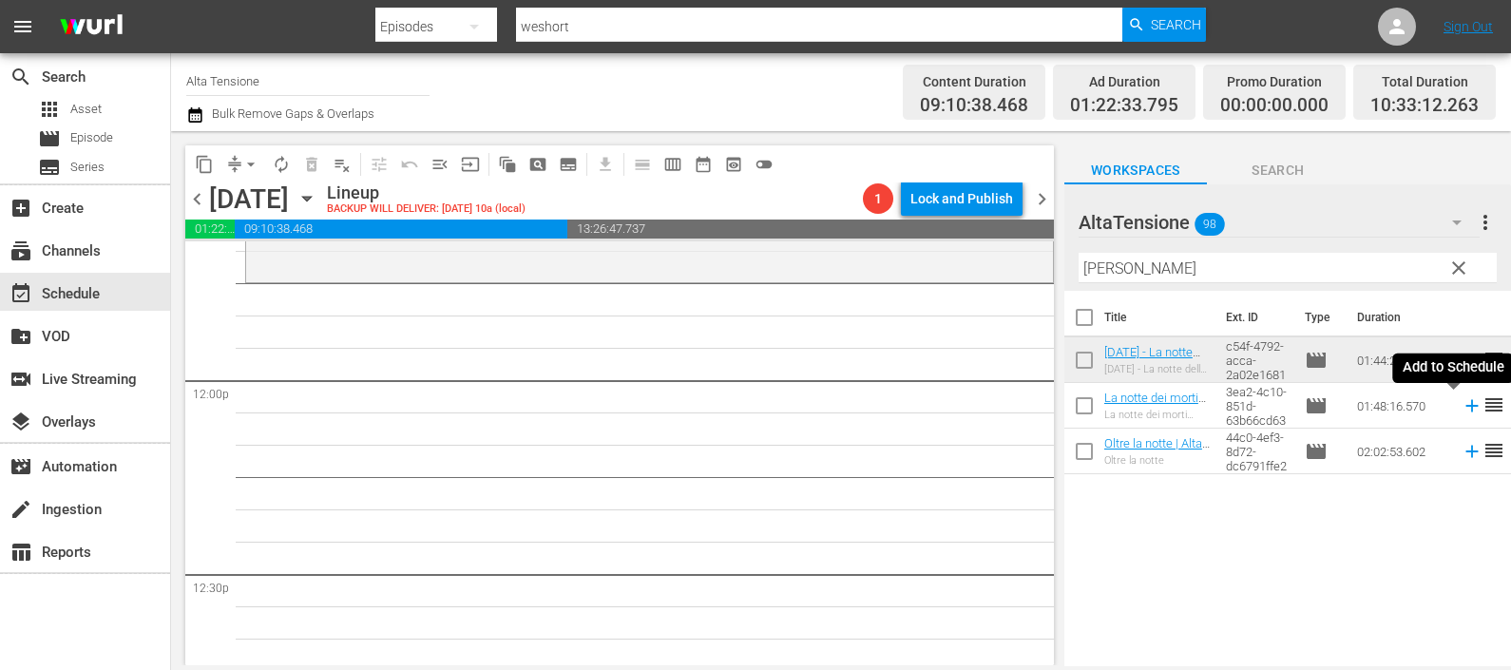
click at [1466, 407] on icon at bounding box center [1472, 406] width 12 height 12
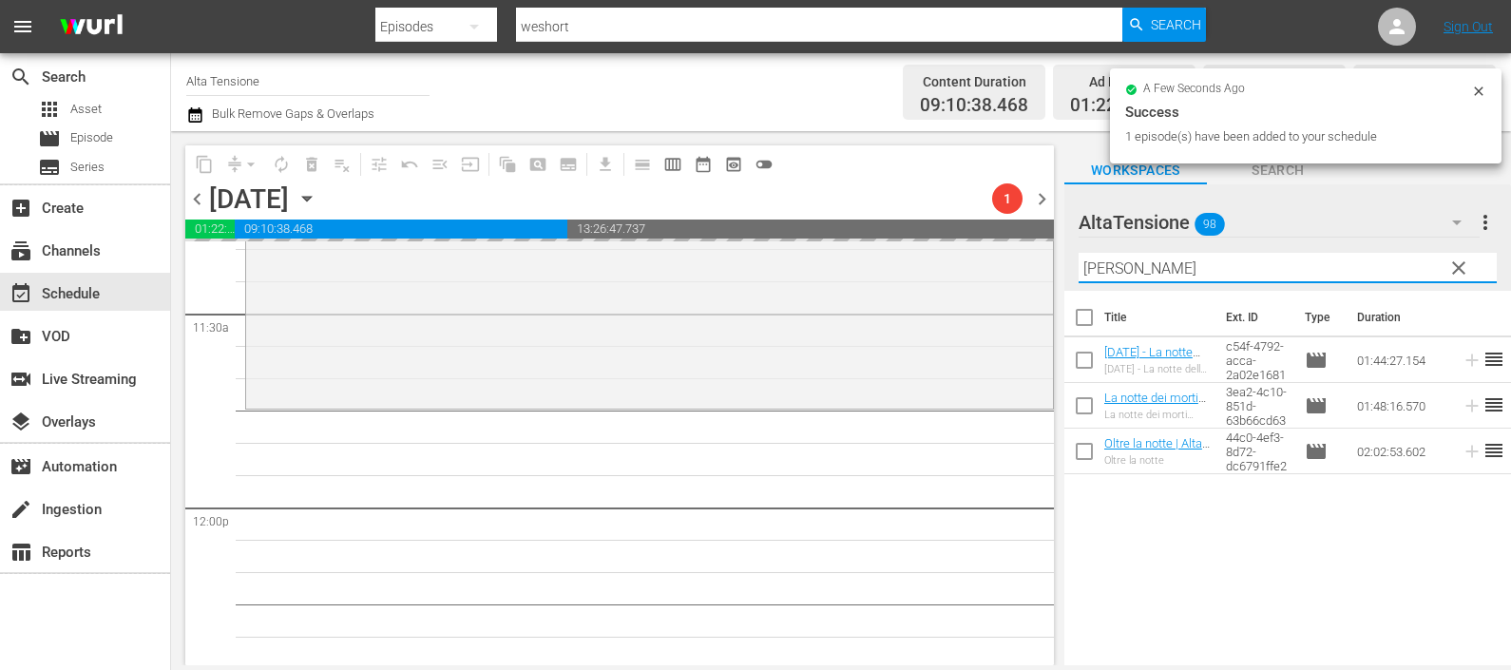
drag, startPoint x: 1178, startPoint y: 274, endPoint x: 998, endPoint y: 238, distance: 183.2
click at [996, 241] on div "content_copy compress arrow_drop_down autorenew_outlined delete_forever_outline…" at bounding box center [841, 398] width 1340 height 534
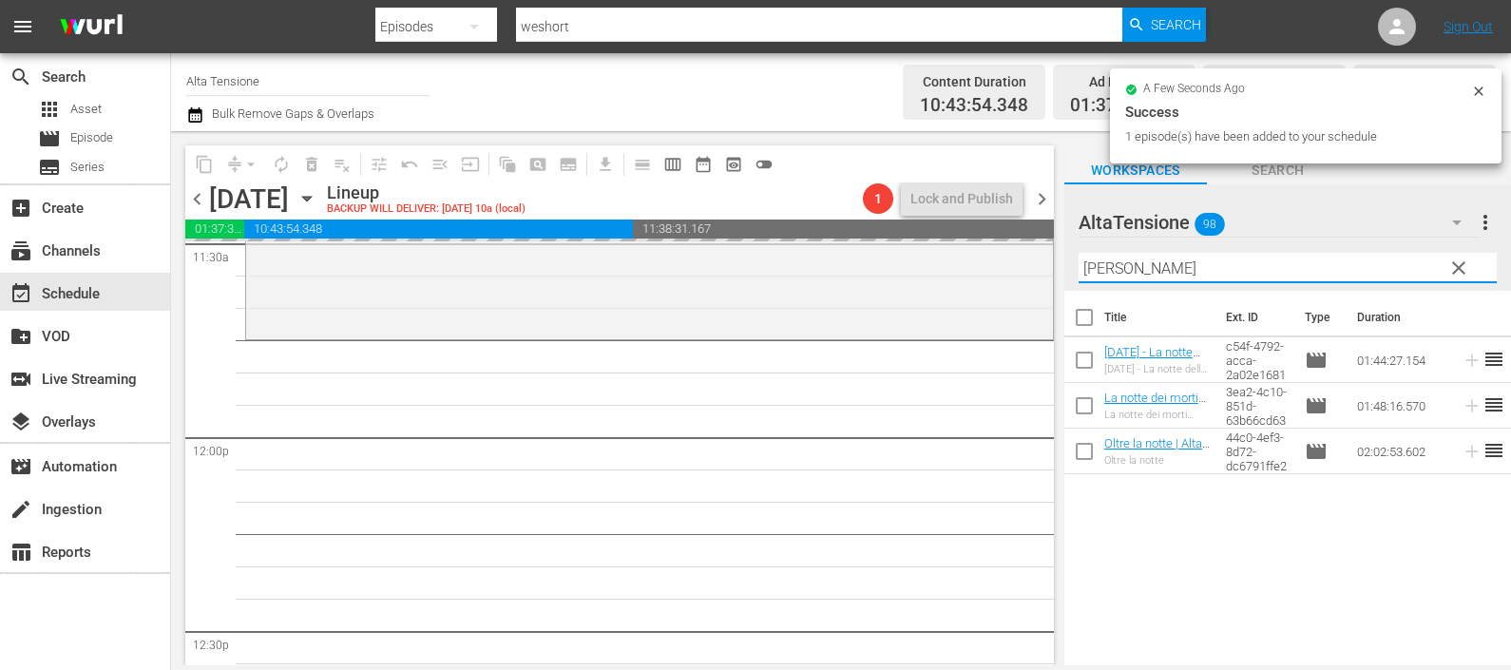
scroll to position [4625, 0]
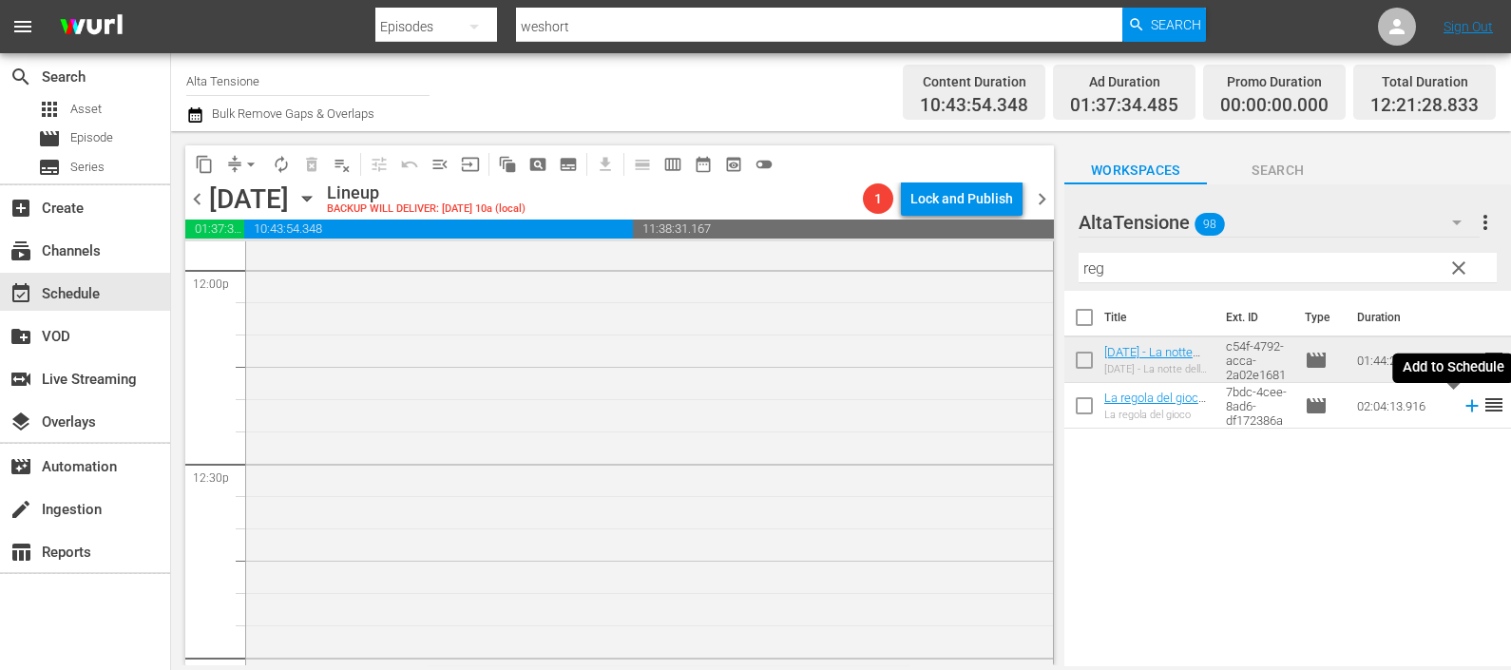
click at [1466, 404] on icon at bounding box center [1472, 406] width 12 height 12
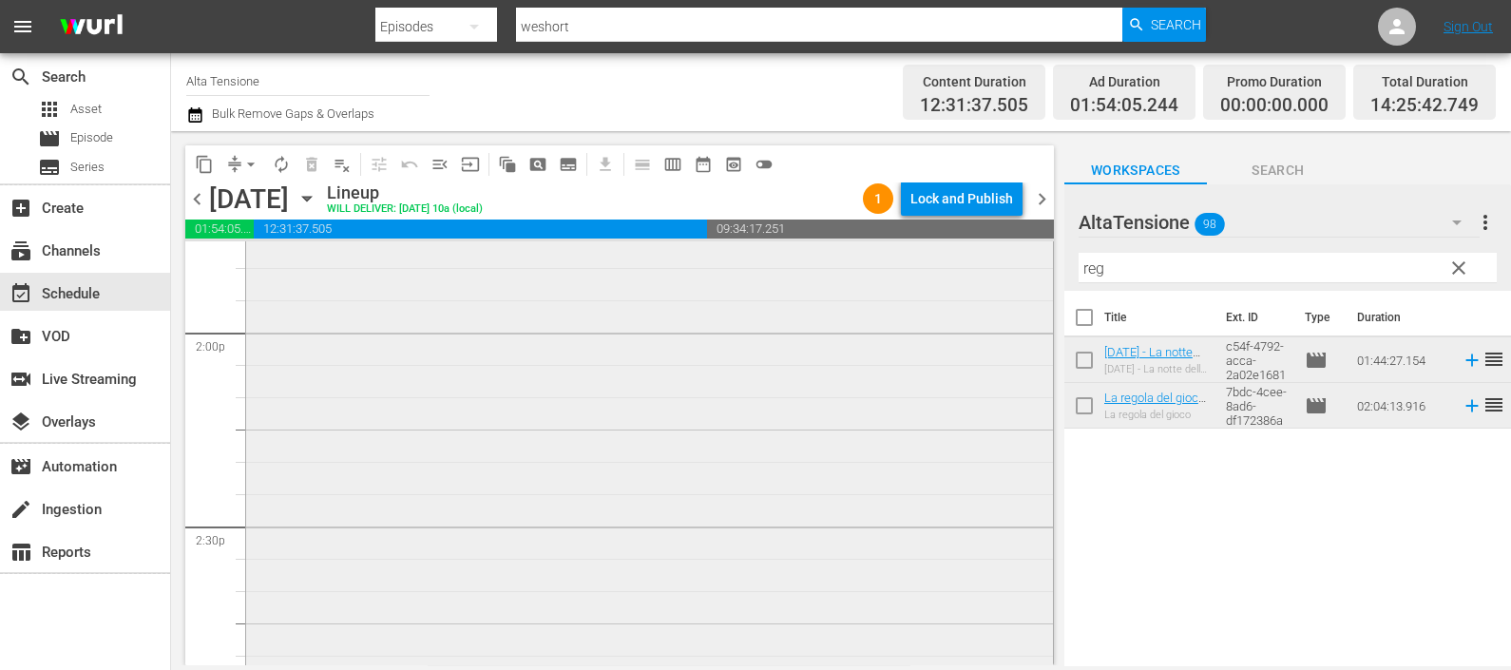
scroll to position [5932, 0]
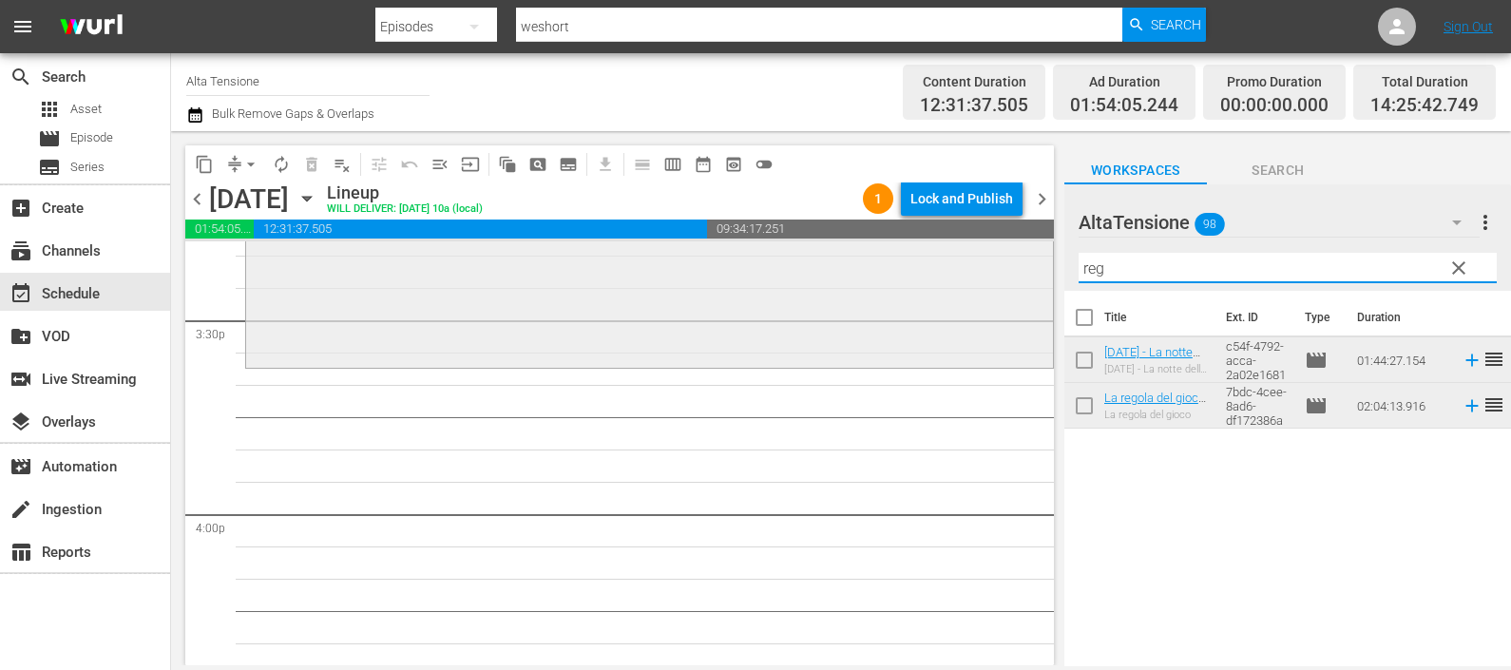
drag, startPoint x: 1115, startPoint y: 261, endPoint x: 1026, endPoint y: 271, distance: 88.9
click at [1026, 271] on div "content_copy compress arrow_drop_down autorenew_outlined delete_forever_outline…" at bounding box center [841, 398] width 1340 height 534
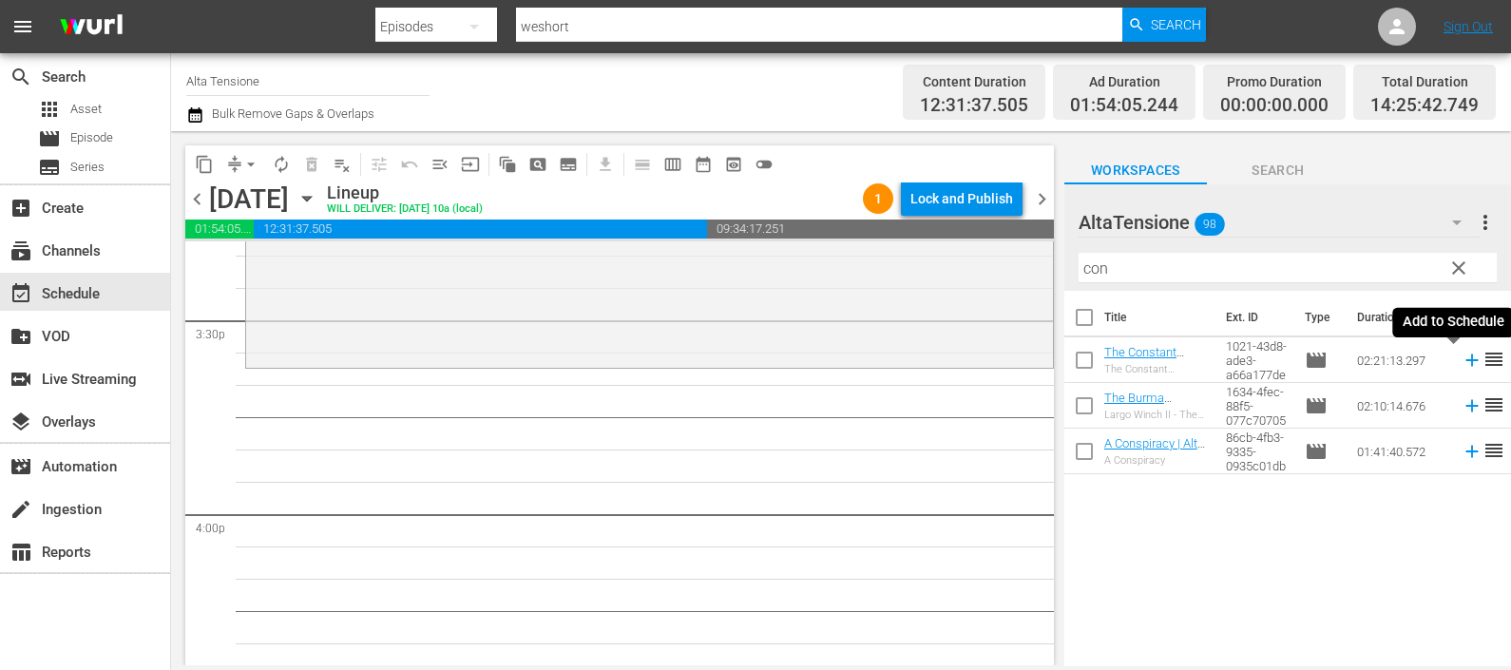
click at [1462, 363] on icon at bounding box center [1472, 360] width 21 height 21
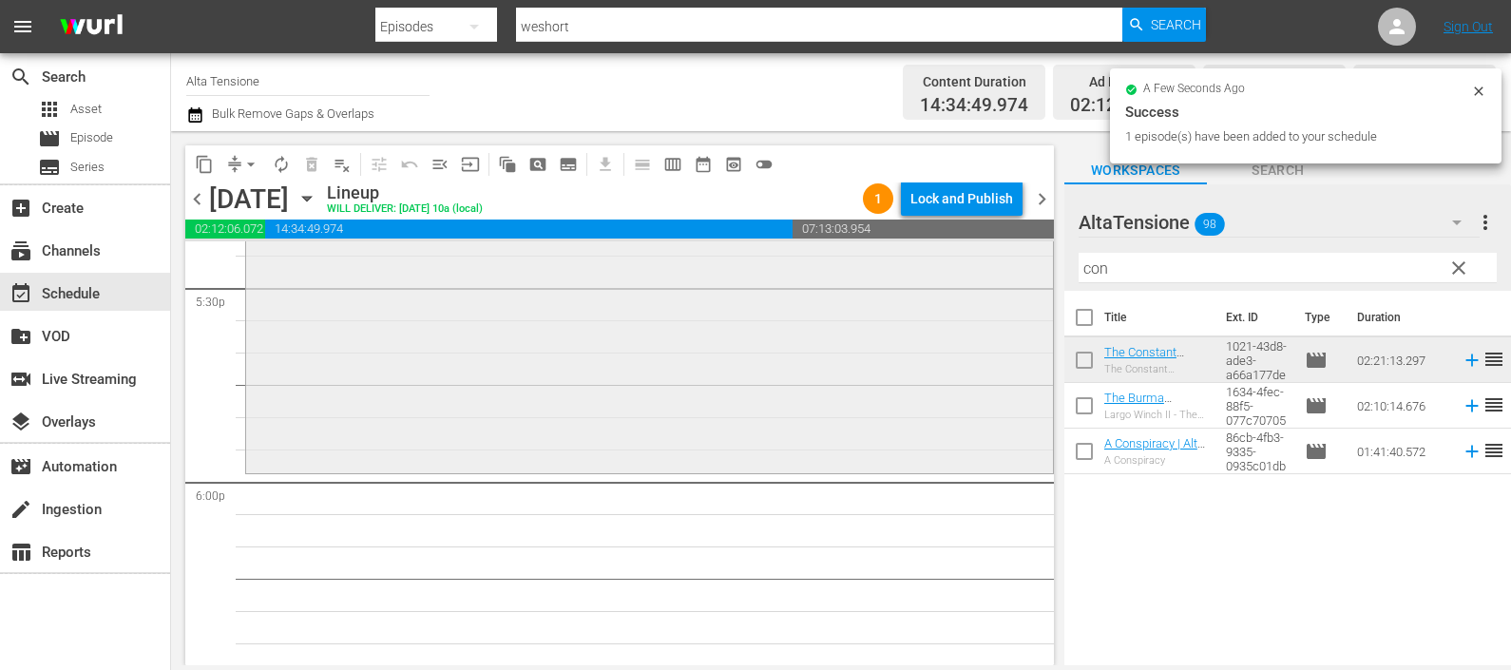
scroll to position [6763, 0]
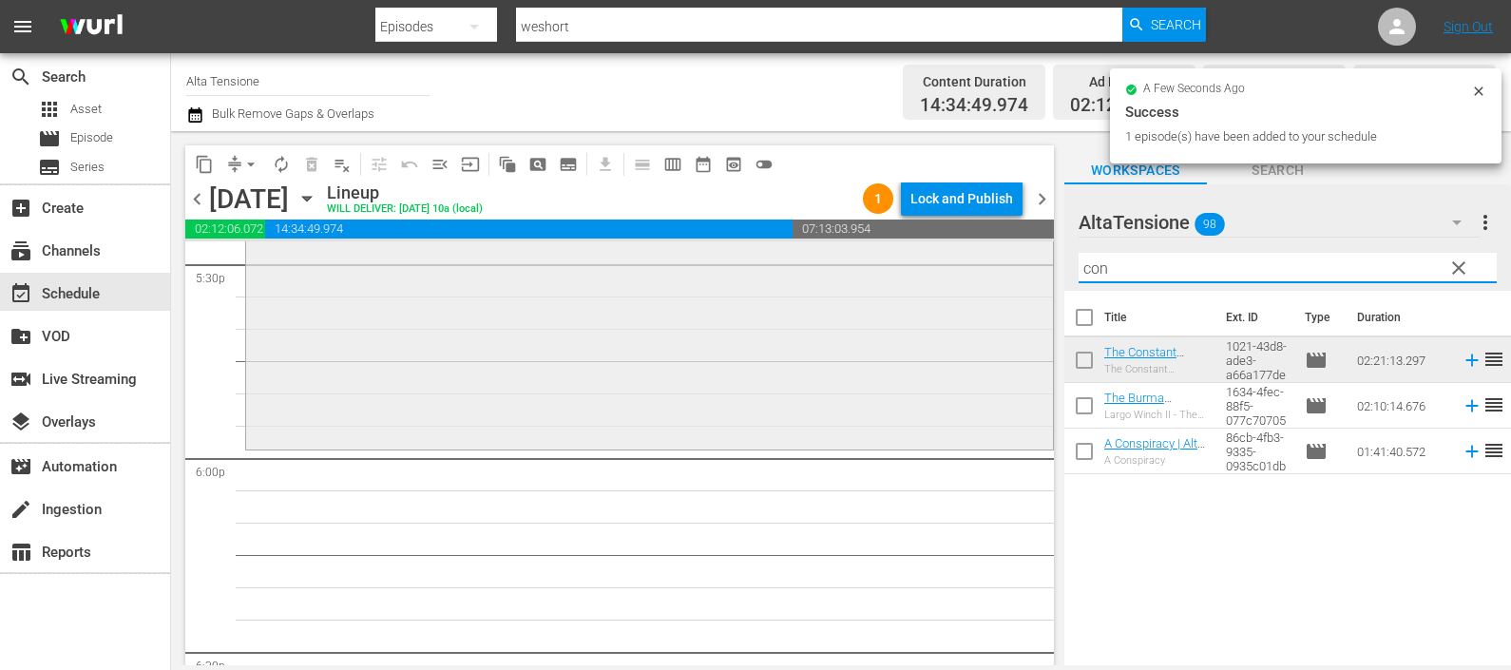
click at [1023, 267] on div "content_copy compress arrow_drop_down autorenew_outlined delete_forever_outline…" at bounding box center [841, 398] width 1340 height 534
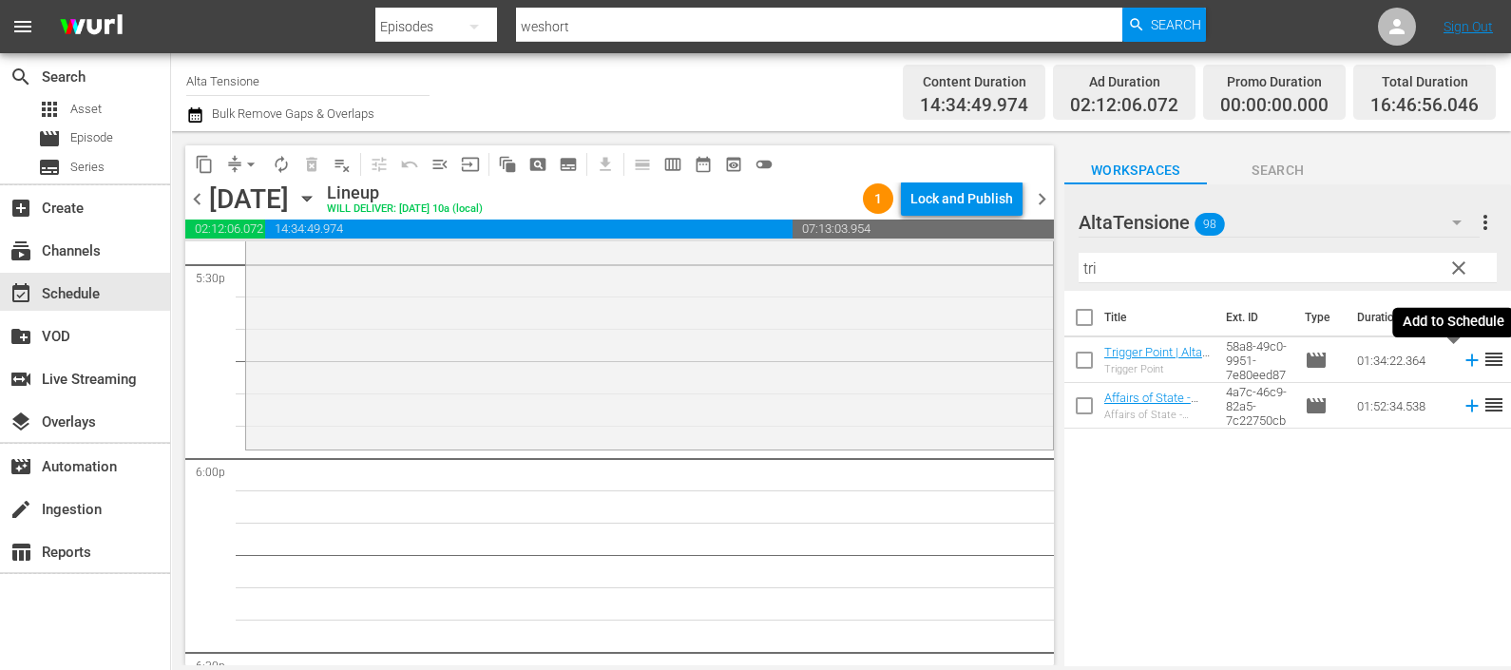
click at [1466, 355] on icon at bounding box center [1472, 361] width 12 height 12
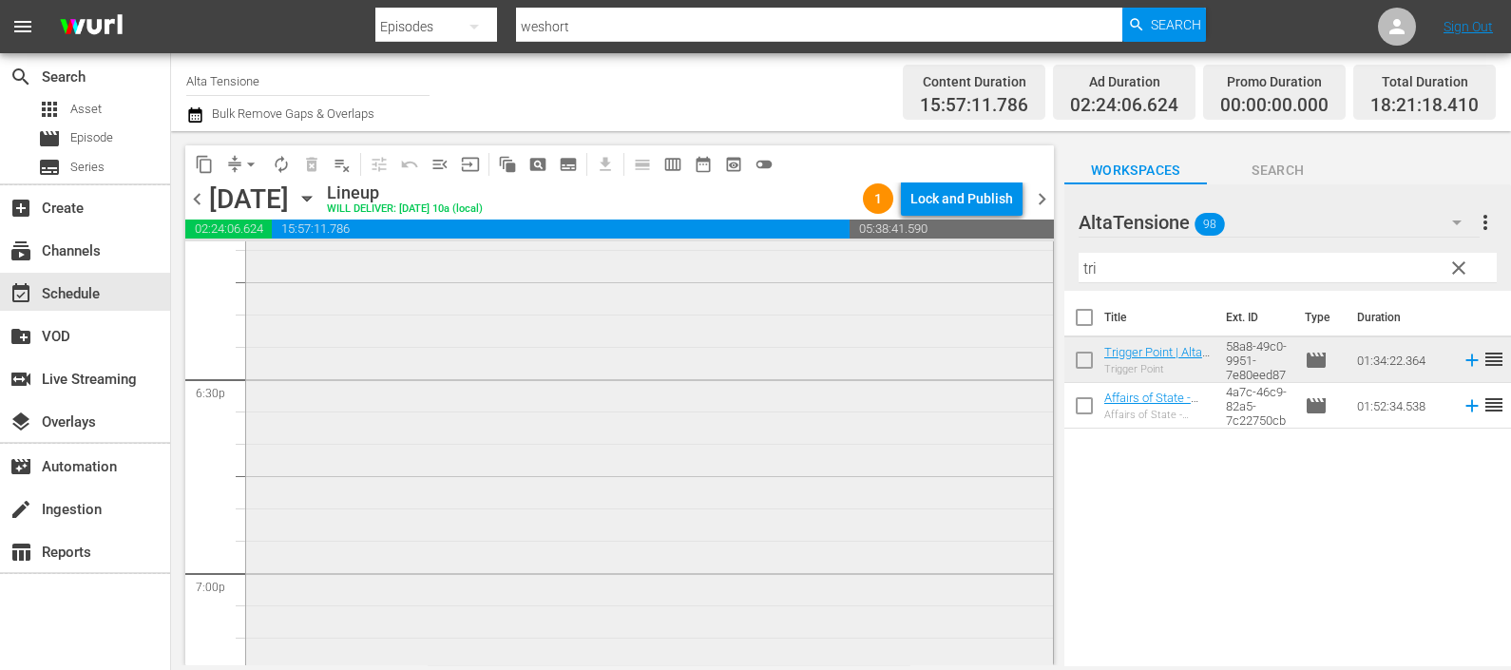
scroll to position [7239, 0]
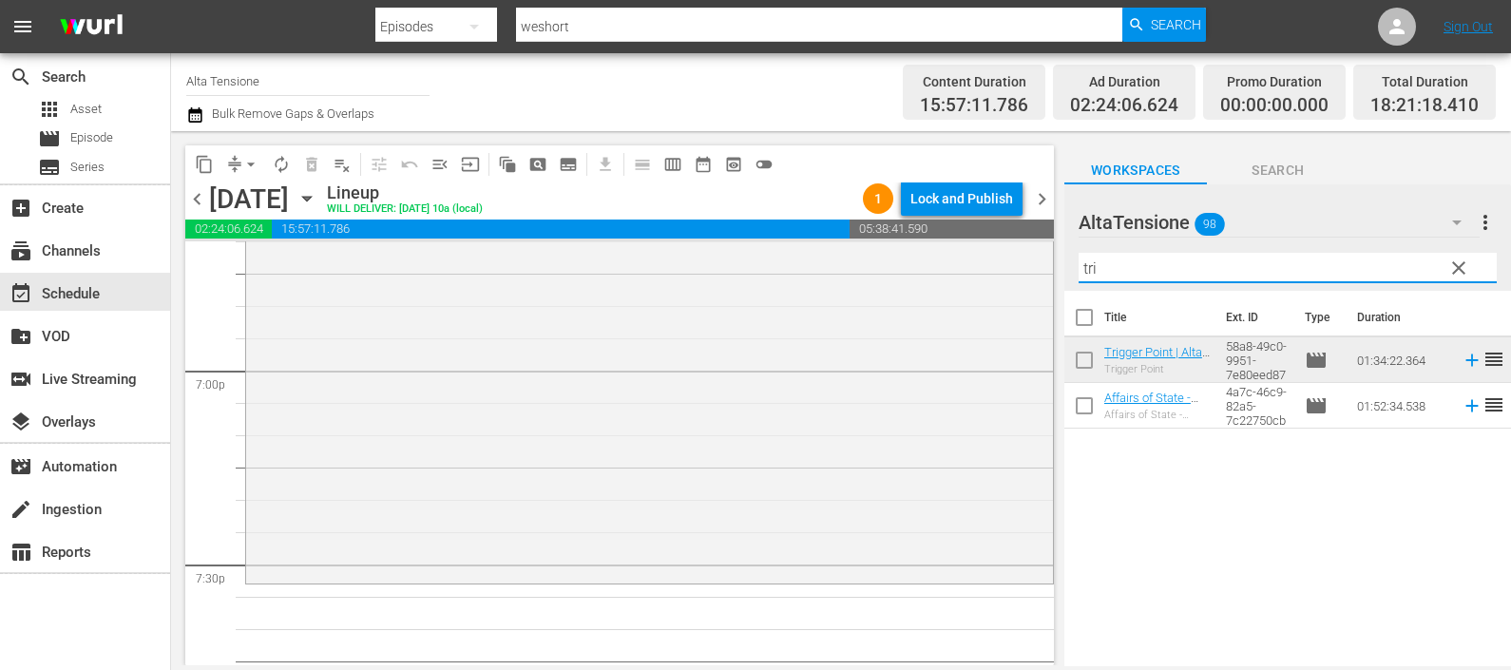
drag, startPoint x: 1153, startPoint y: 271, endPoint x: 1036, endPoint y: 275, distance: 117.0
click at [1036, 274] on div "content_copy compress arrow_drop_down autorenew_outlined delete_forever_outline…" at bounding box center [841, 398] width 1340 height 534
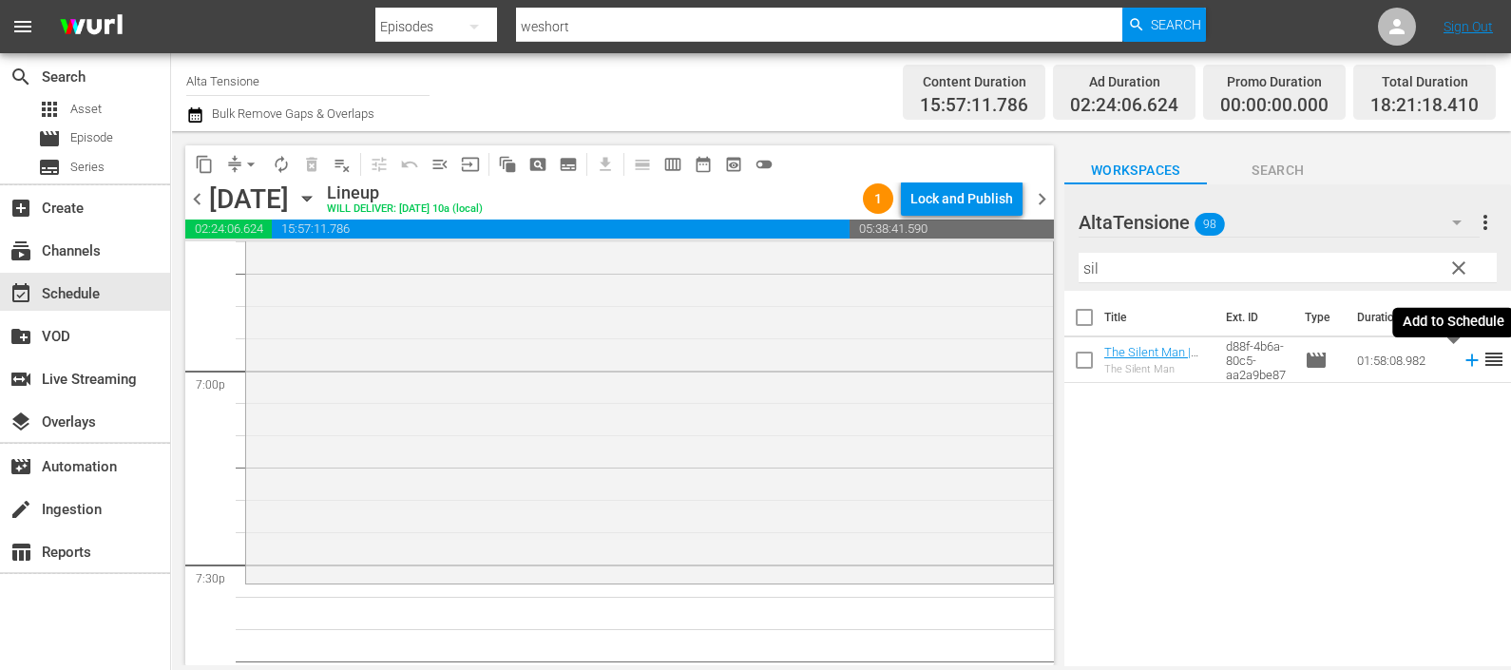
click at [1462, 356] on icon at bounding box center [1472, 360] width 21 height 21
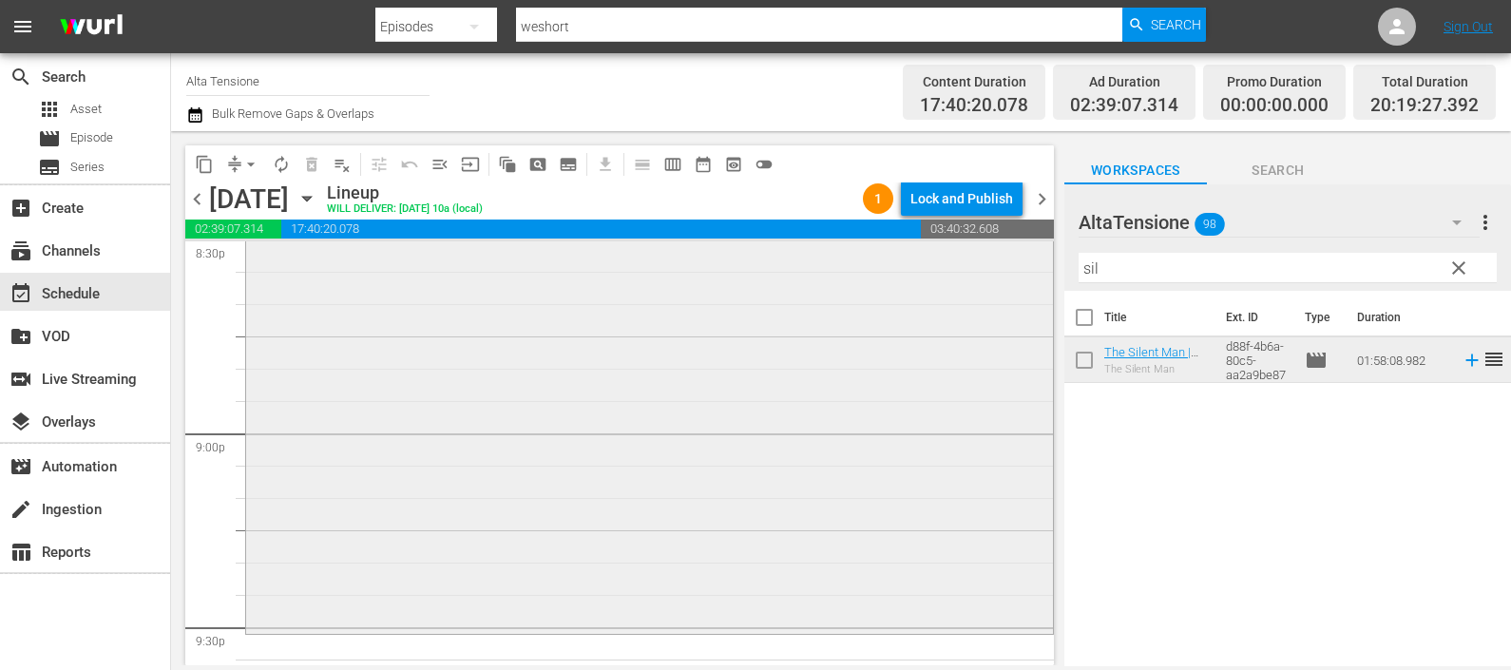
scroll to position [8070, 0]
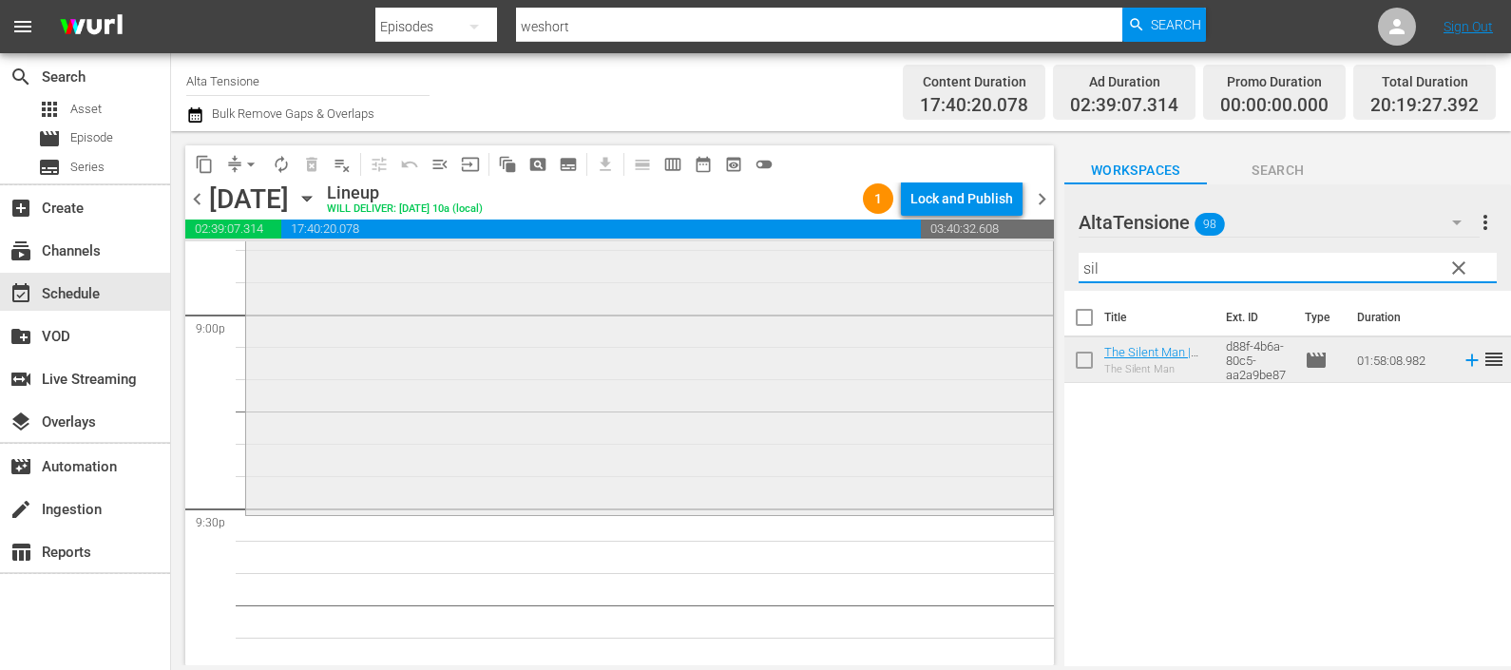
drag, startPoint x: 1126, startPoint y: 261, endPoint x: 1011, endPoint y: 259, distance: 115.0
click at [1011, 259] on div "content_copy compress arrow_drop_down autorenew_outlined delete_forever_outline…" at bounding box center [841, 398] width 1340 height 534
type input "a"
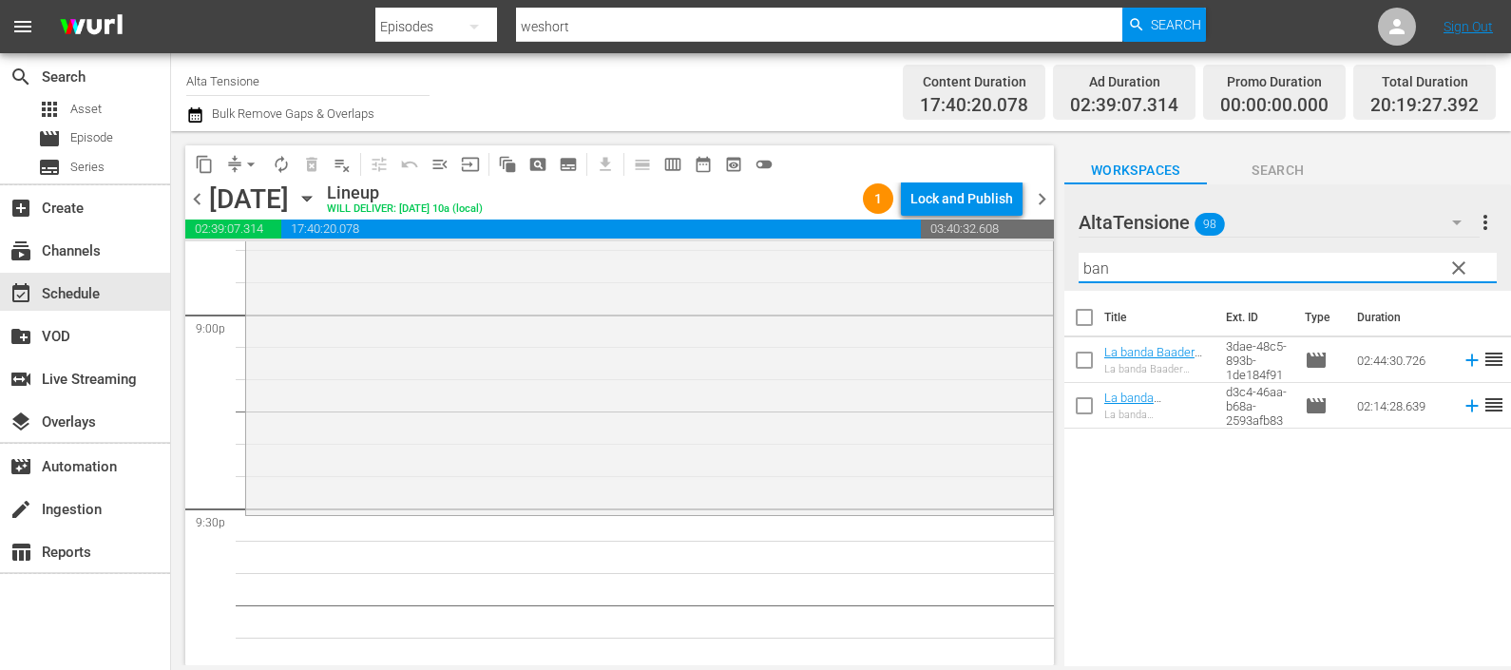
type input "ban"
click at [1462, 359] on icon at bounding box center [1472, 360] width 21 height 21
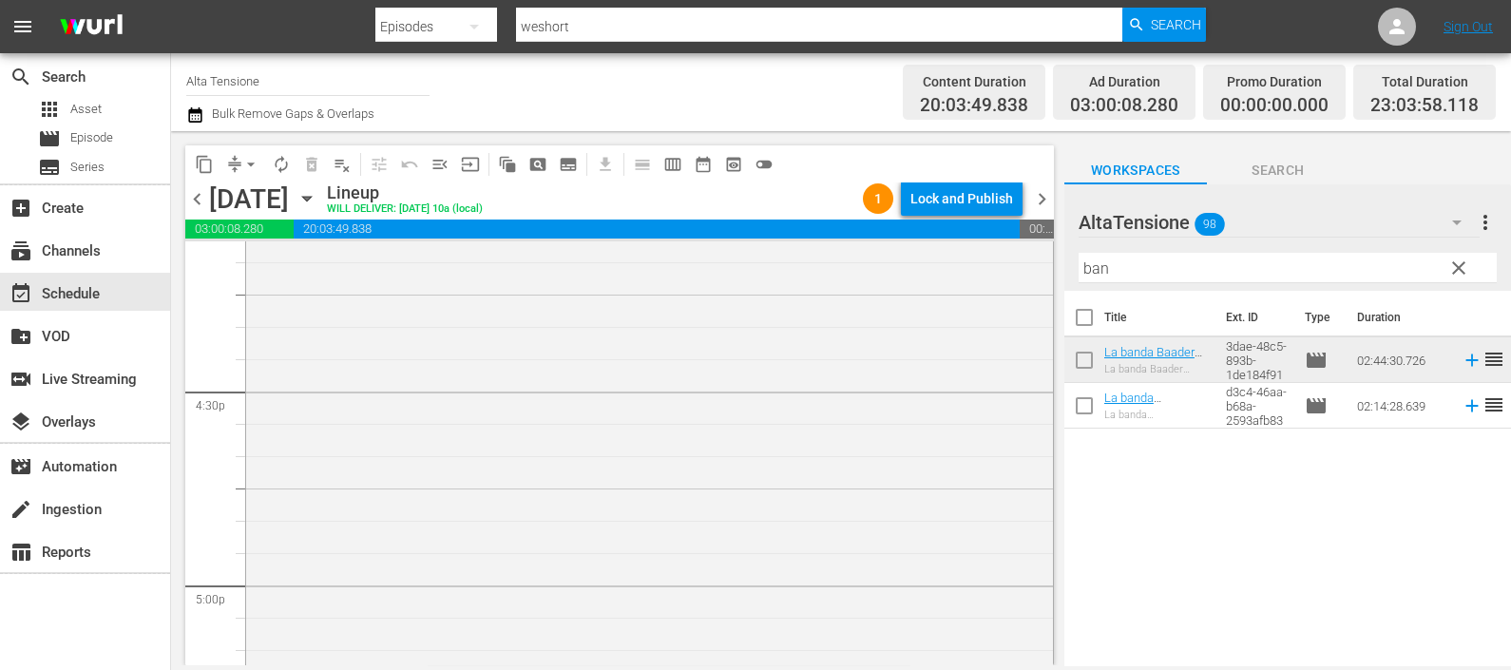
scroll to position [6132, 0]
click at [203, 111] on icon "button" at bounding box center [195, 115] width 18 height 23
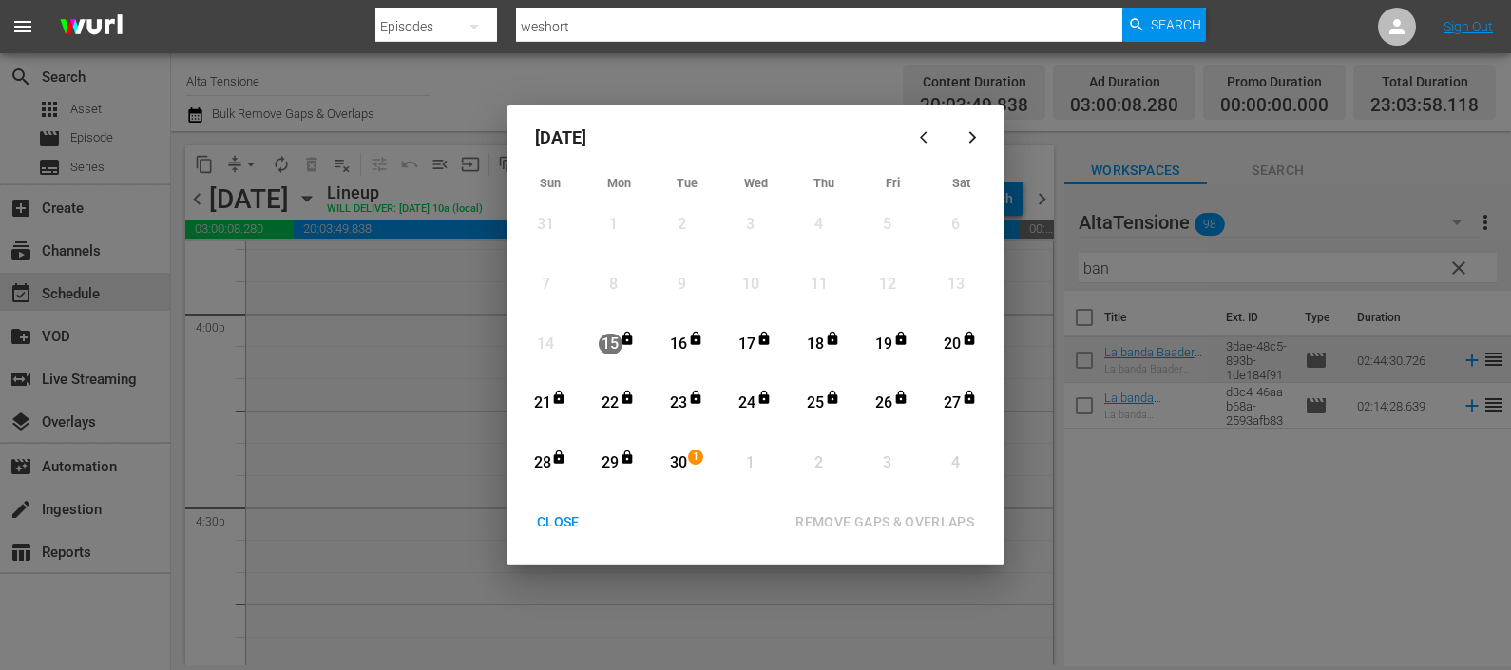
click at [675, 465] on div "30" at bounding box center [679, 463] width 24 height 22
click at [834, 518] on div "REMOVE GAPS & OVERLAPS" at bounding box center [884, 522] width 209 height 24
click at [559, 512] on div "CLOSE" at bounding box center [558, 522] width 73 height 24
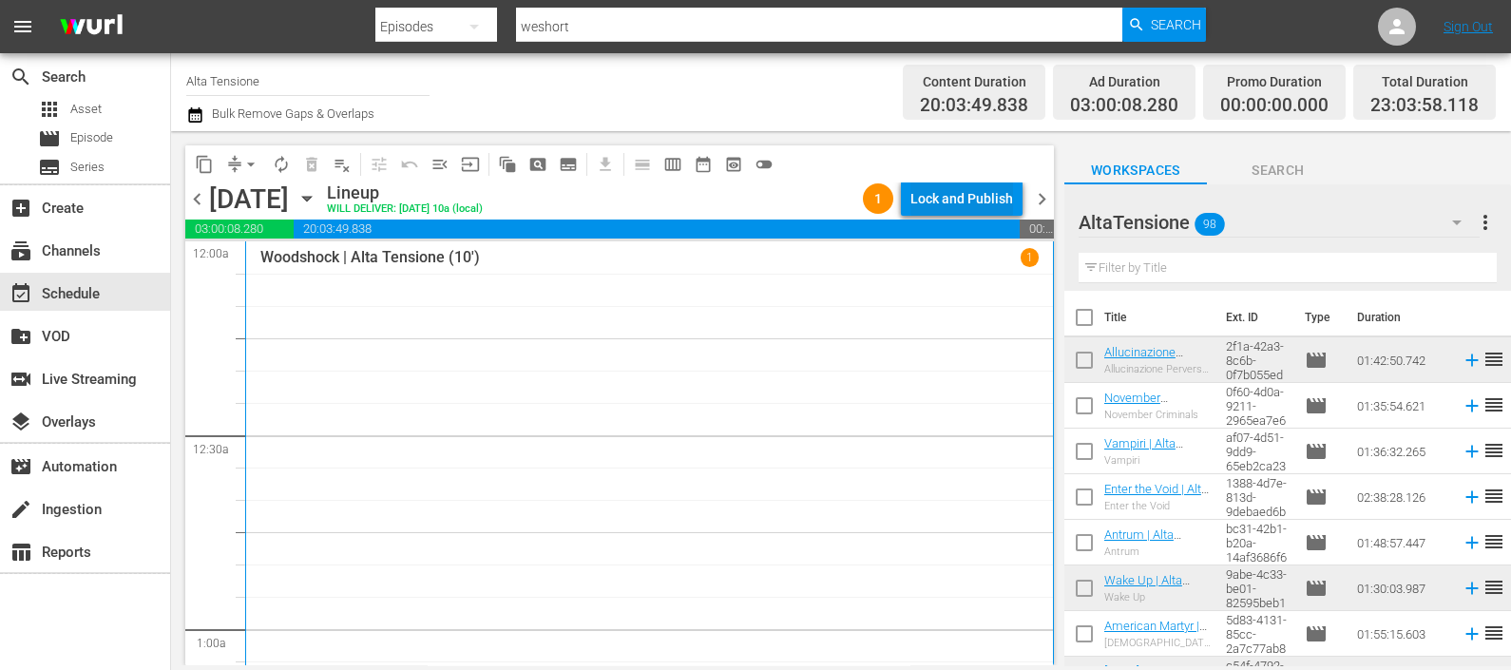
click at [983, 192] on div "Lock and Publish" at bounding box center [962, 199] width 103 height 34
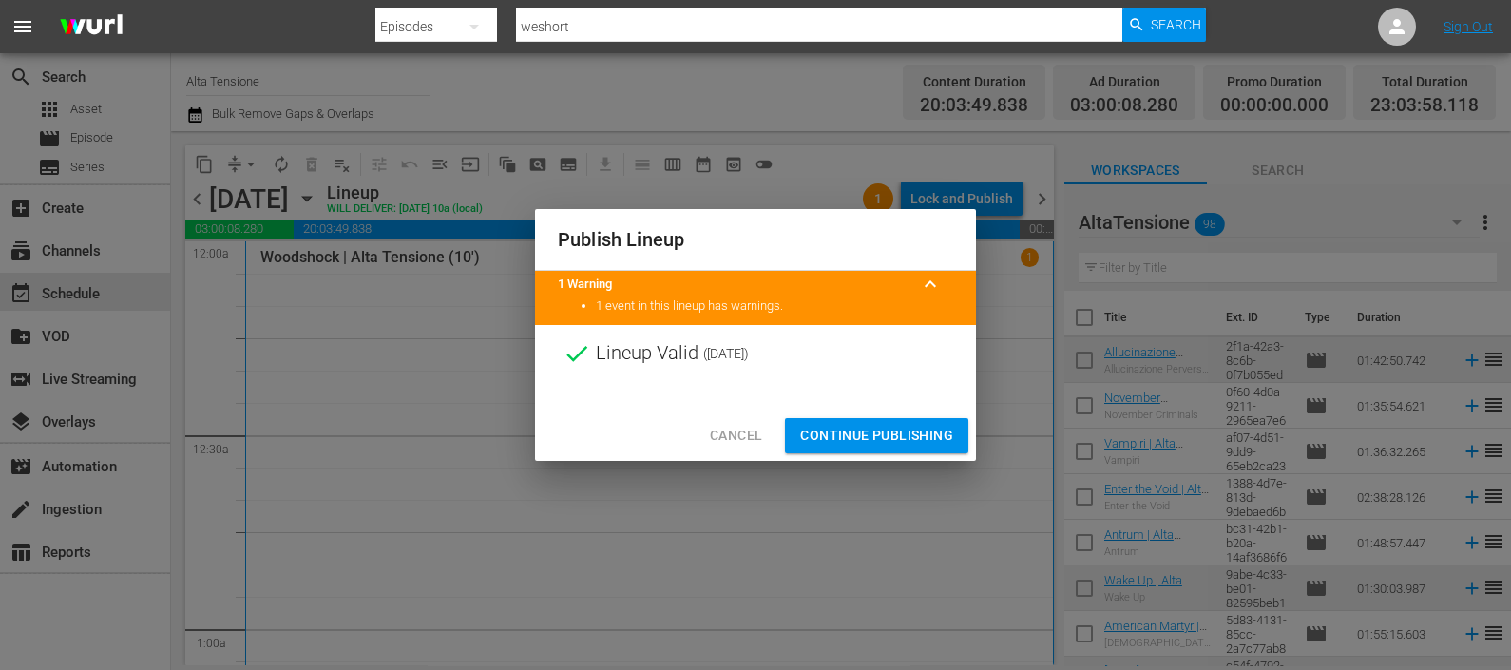
click at [923, 432] on span "Continue Publishing" at bounding box center [876, 436] width 153 height 24
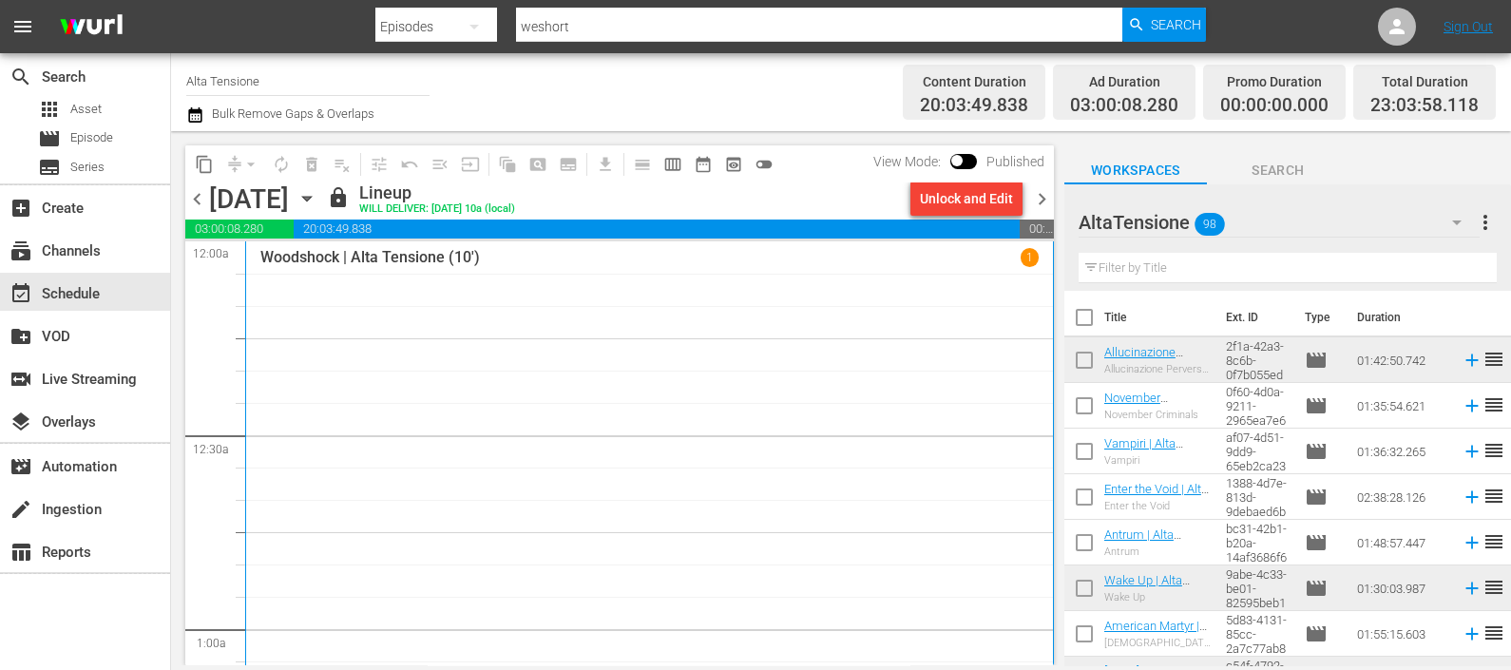
click at [1204, 267] on input "text" at bounding box center [1288, 268] width 418 height 30
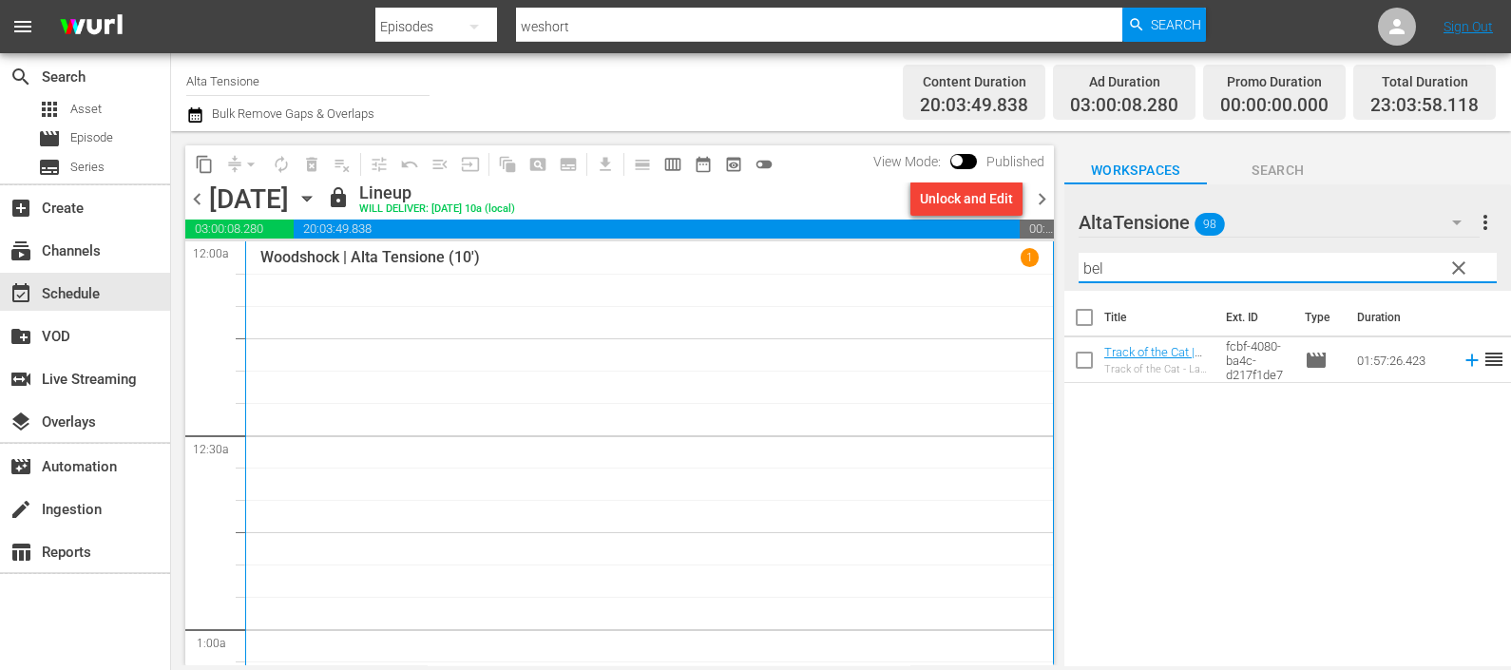
type input "bel"
